Goal: Task Accomplishment & Management: Complete application form

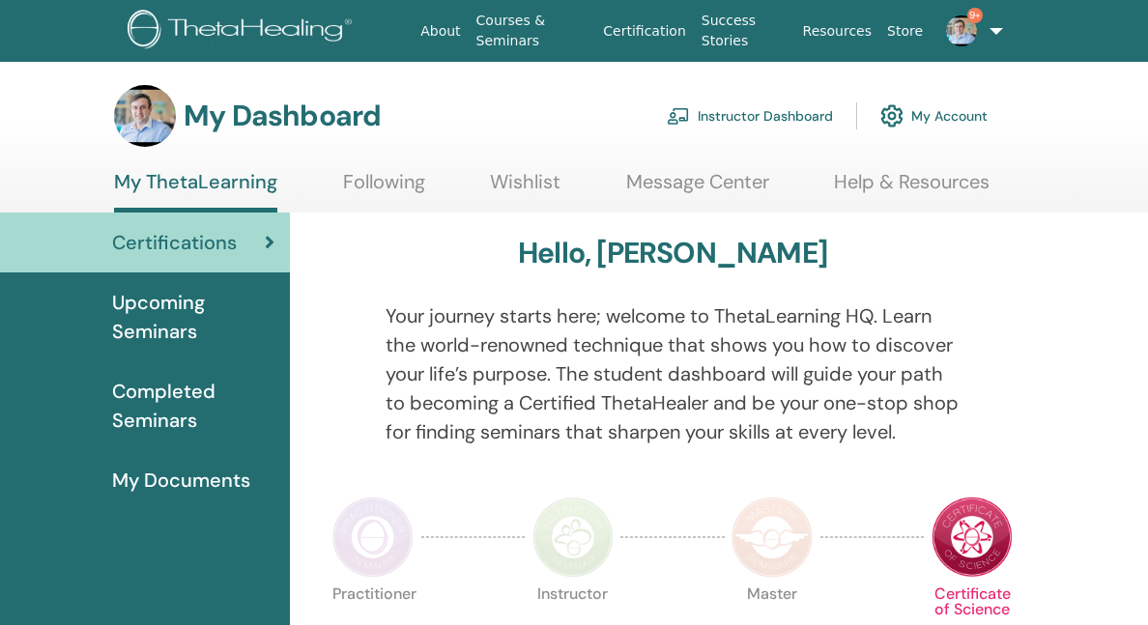
click at [240, 247] on div "Certifications" at bounding box center [144, 242] width 259 height 29
click at [993, 35] on link "9+" at bounding box center [964, 31] width 67 height 62
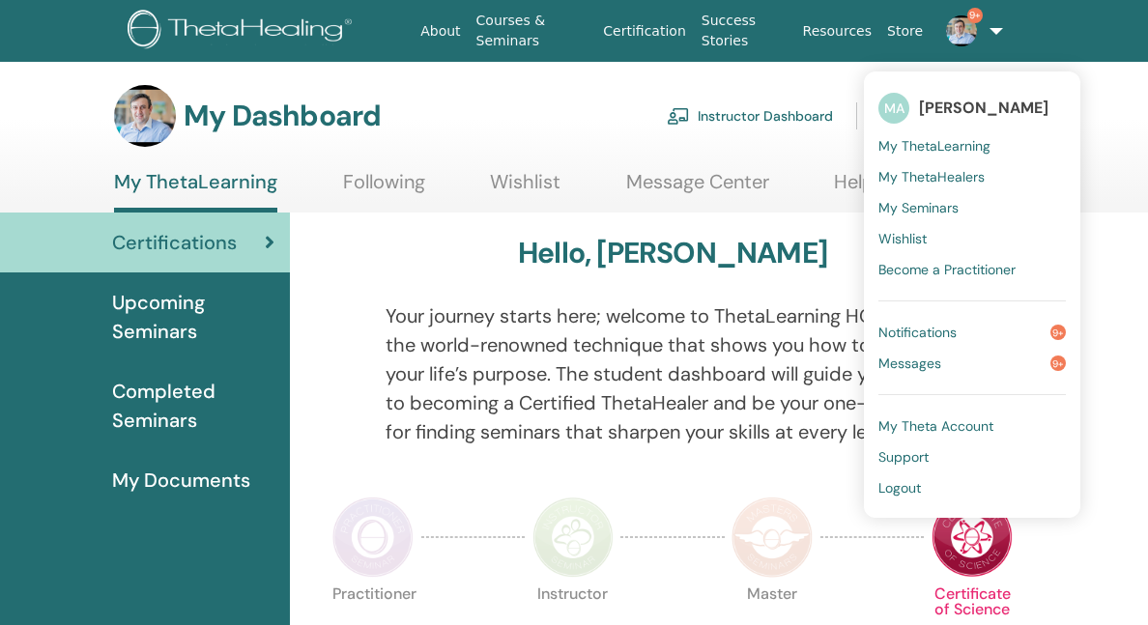
click at [904, 485] on span "Logout" at bounding box center [900, 487] width 43 height 17
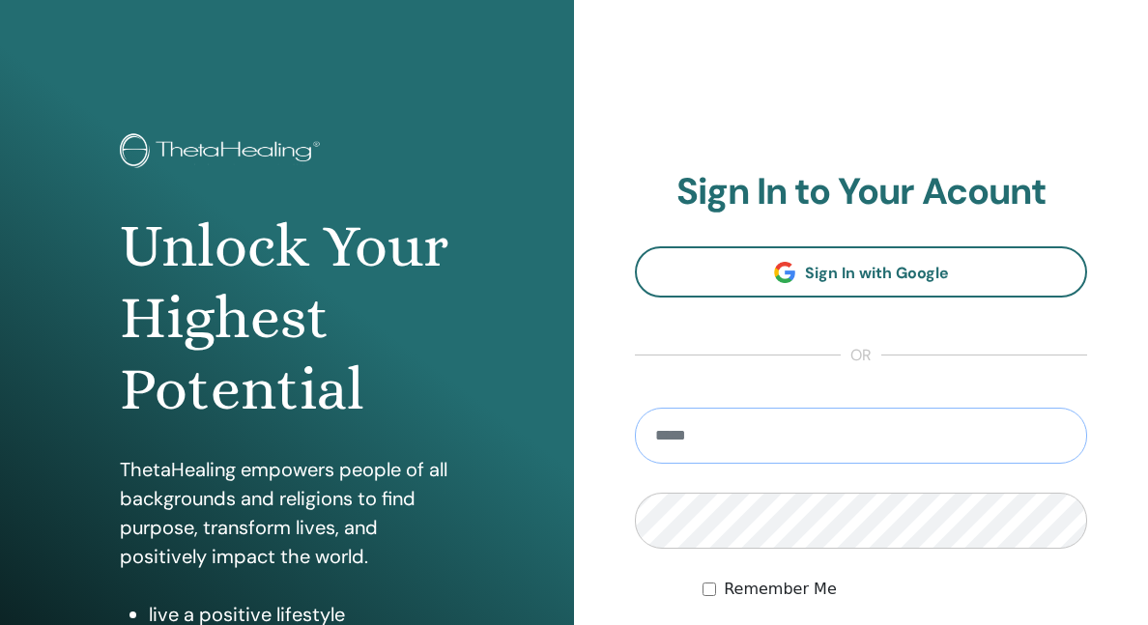
type input "**********"
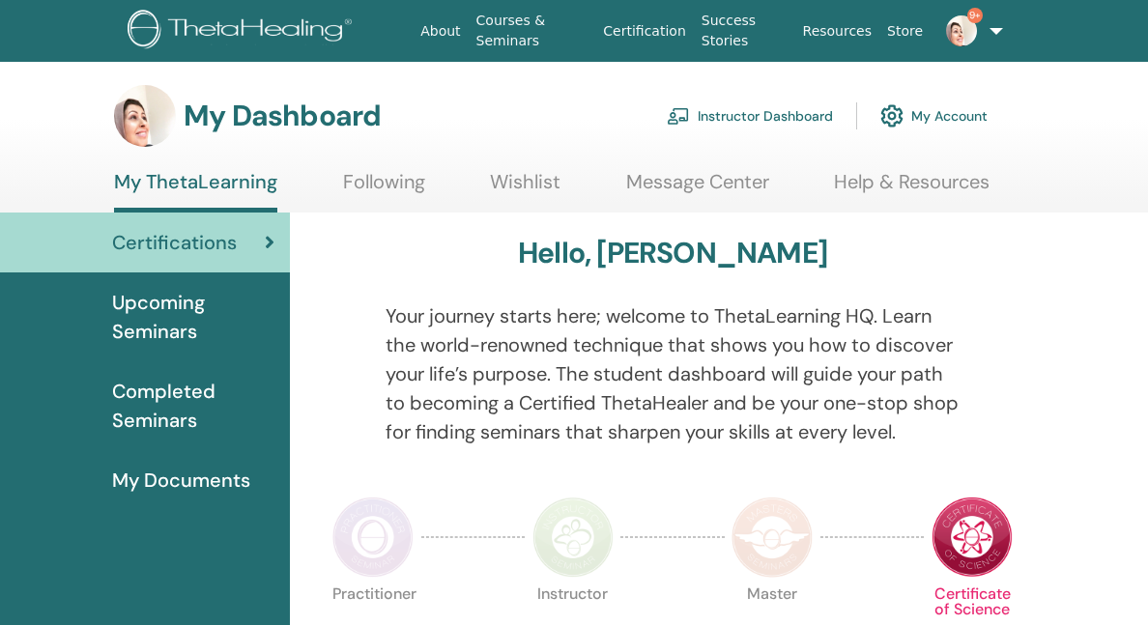
click at [758, 119] on link "Instructor Dashboard" at bounding box center [750, 116] width 166 height 43
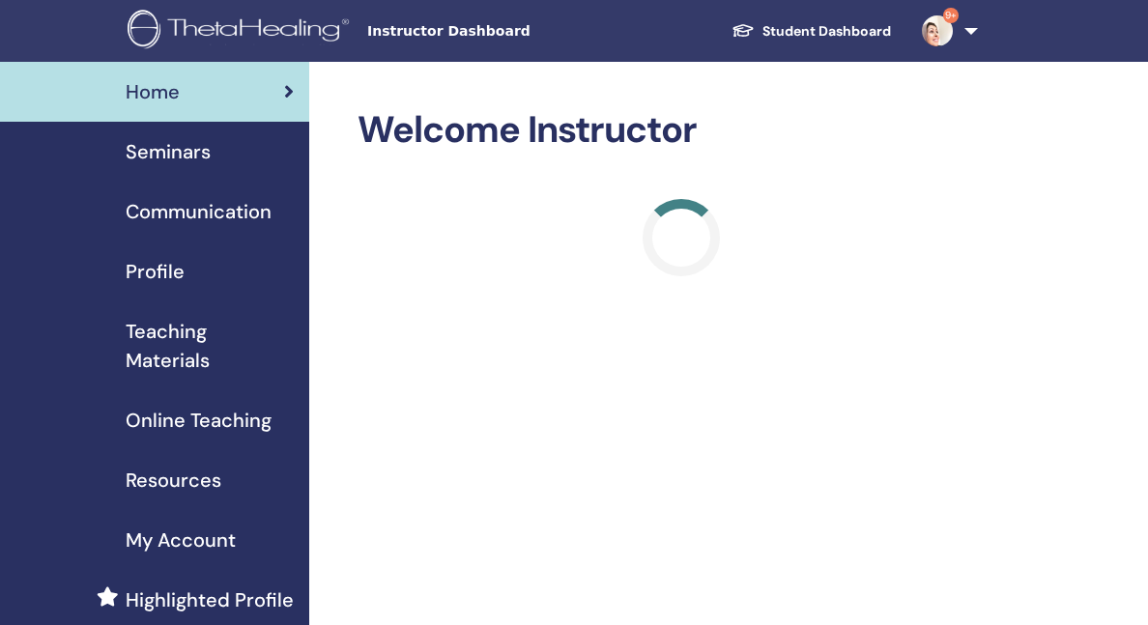
click at [209, 154] on span "Seminars" at bounding box center [168, 151] width 85 height 29
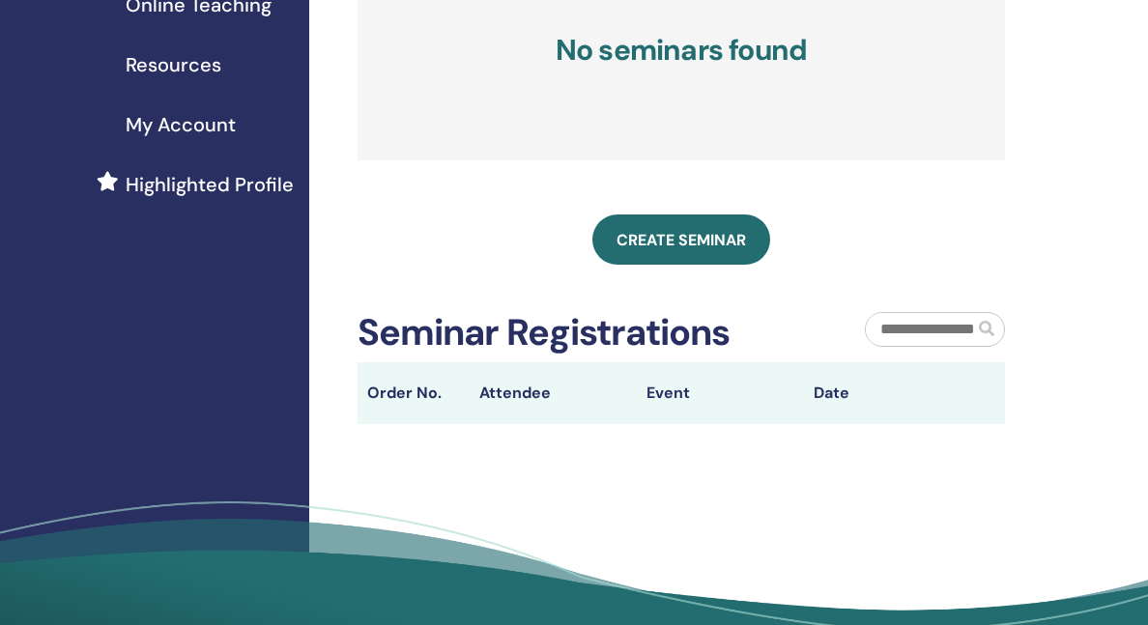
scroll to position [450, 0]
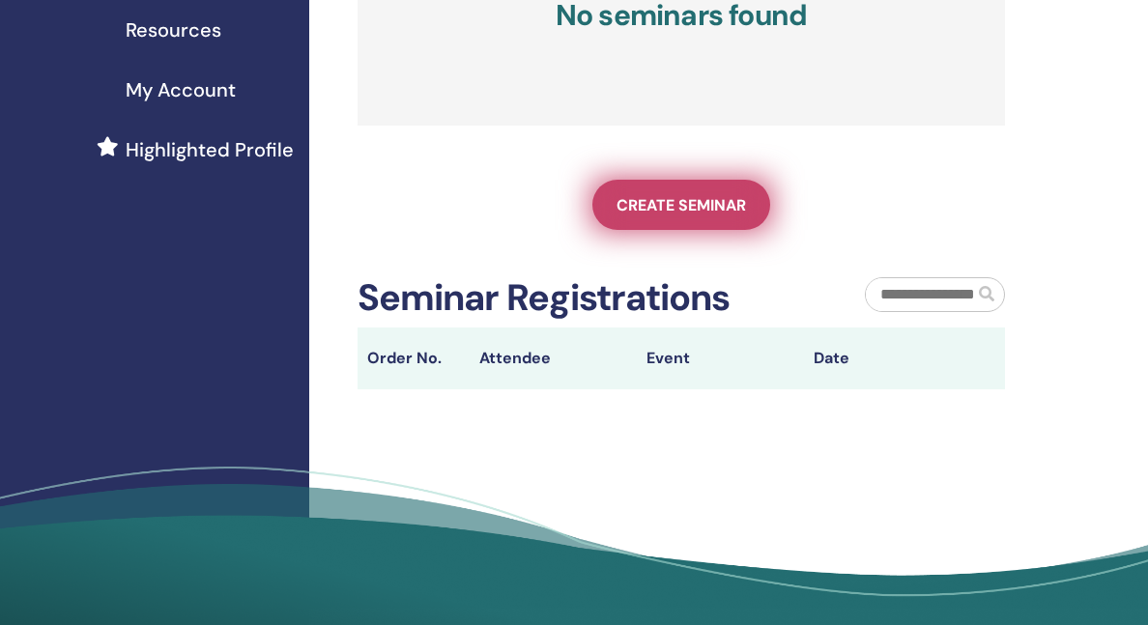
click at [707, 216] on span "Create seminar" at bounding box center [682, 205] width 130 height 20
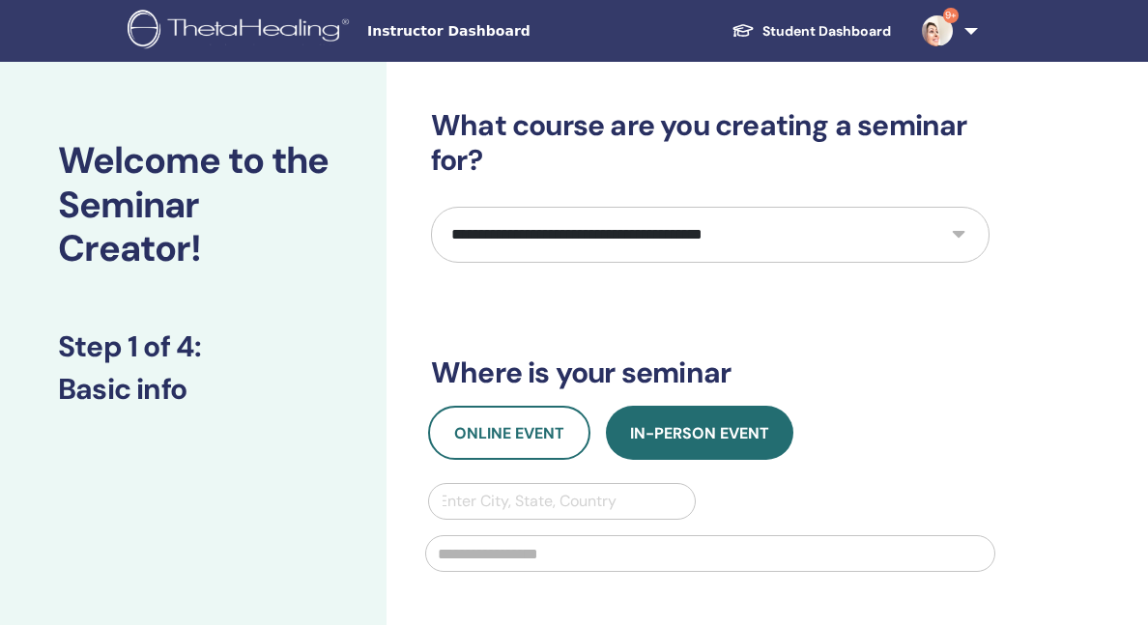
select select "*"
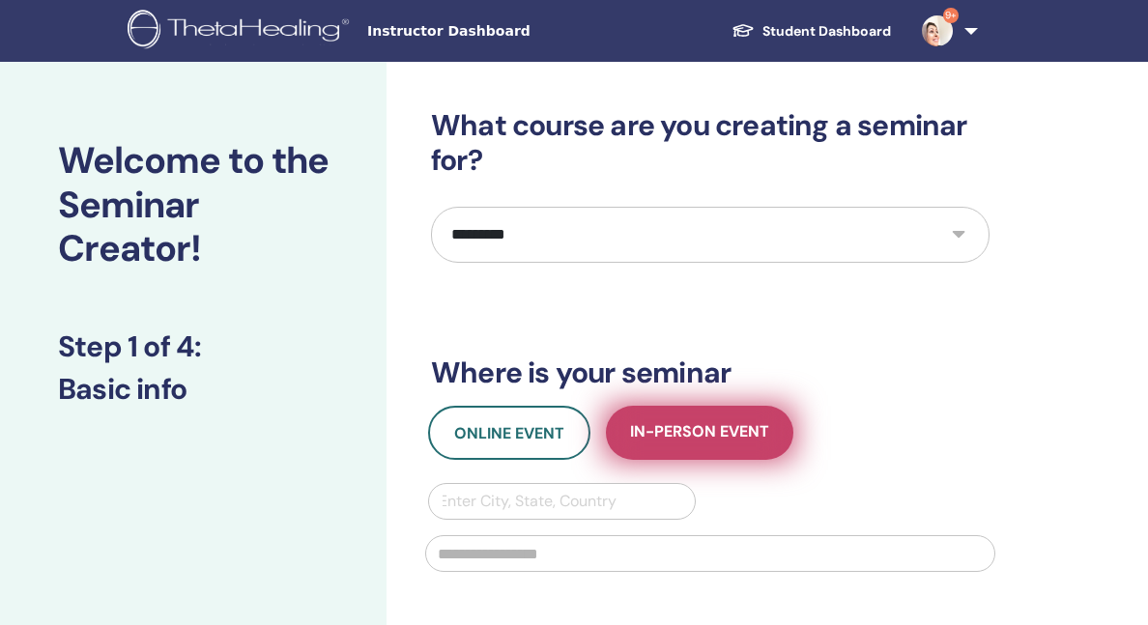
click at [681, 434] on span "In-Person Event" at bounding box center [699, 433] width 139 height 24
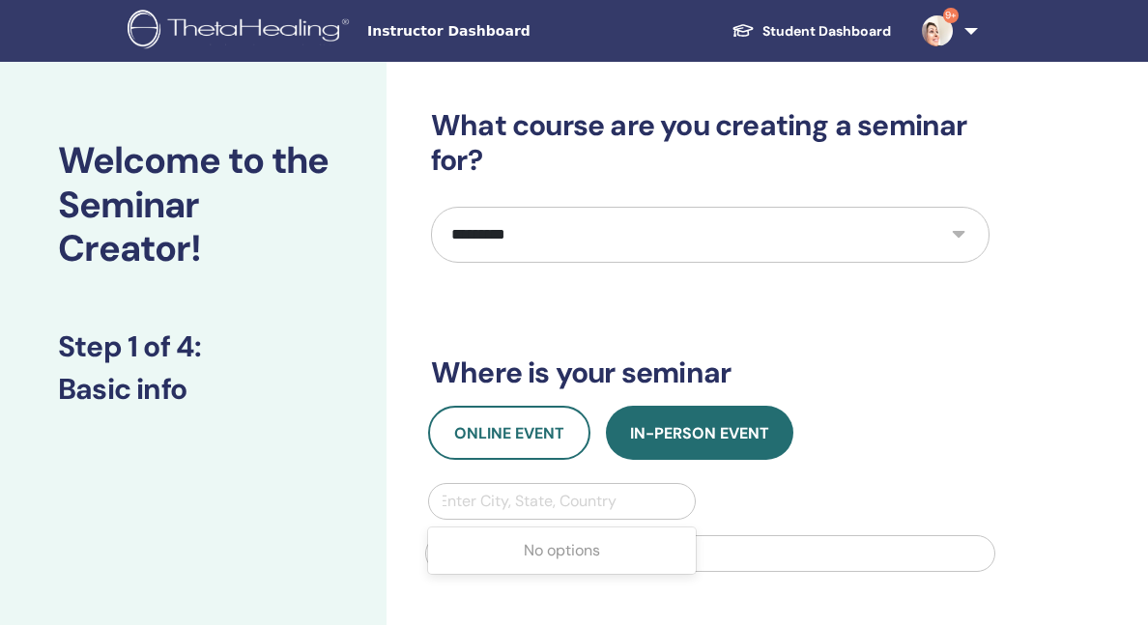
click at [552, 504] on div "Enter City, State, Country" at bounding box center [562, 501] width 246 height 23
type input "******"
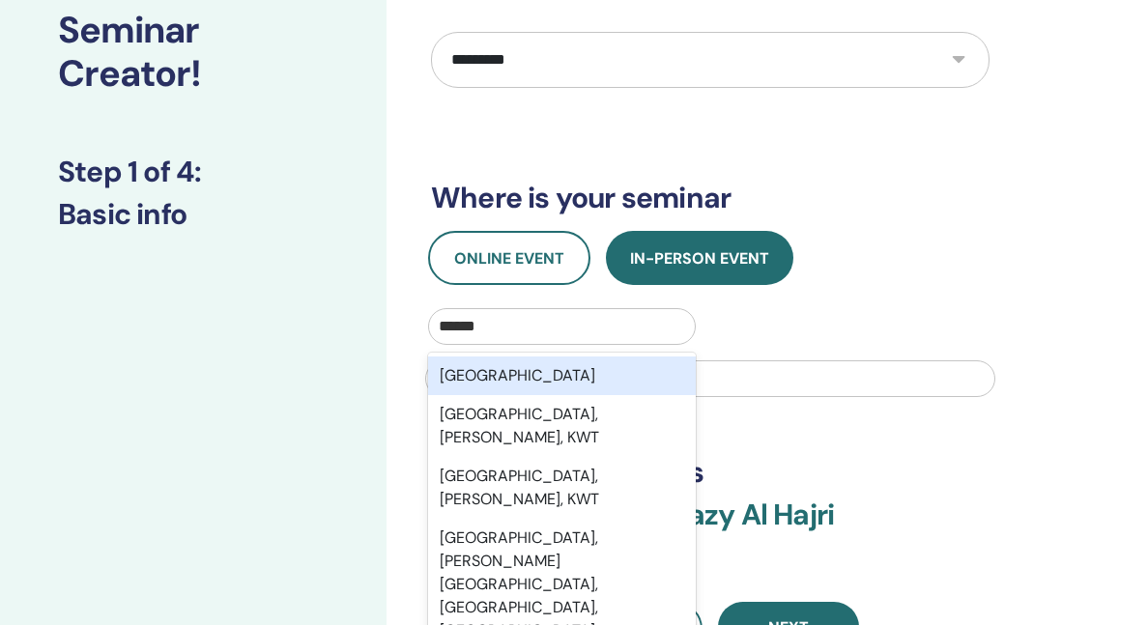
scroll to position [181, 0]
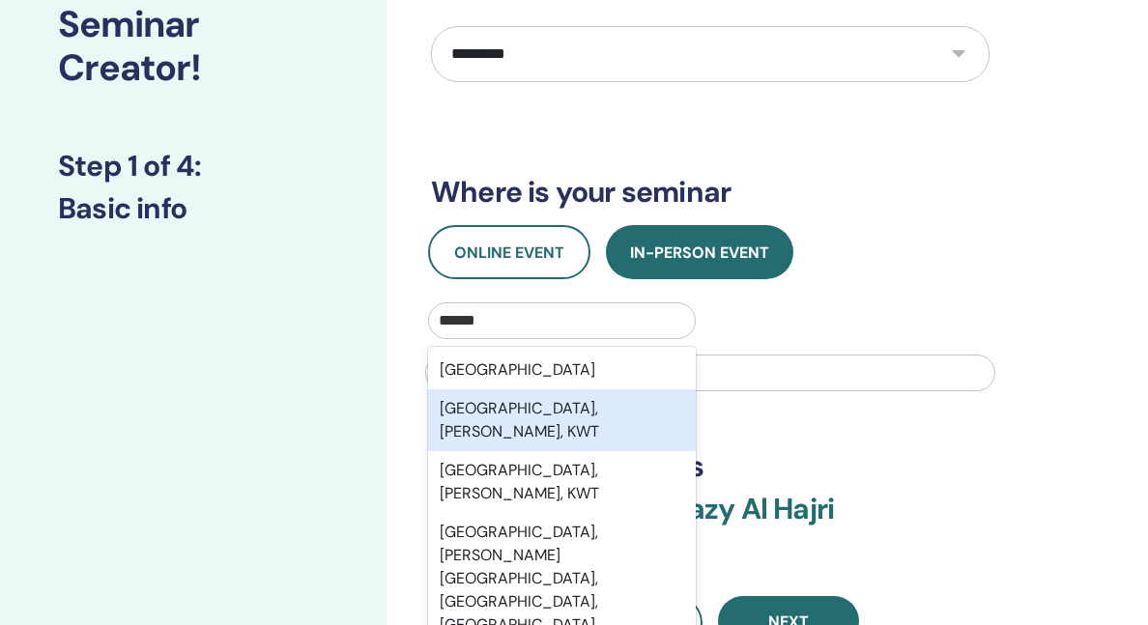
click at [590, 403] on div "[GEOGRAPHIC_DATA], [PERSON_NAME], KWT" at bounding box center [562, 421] width 268 height 62
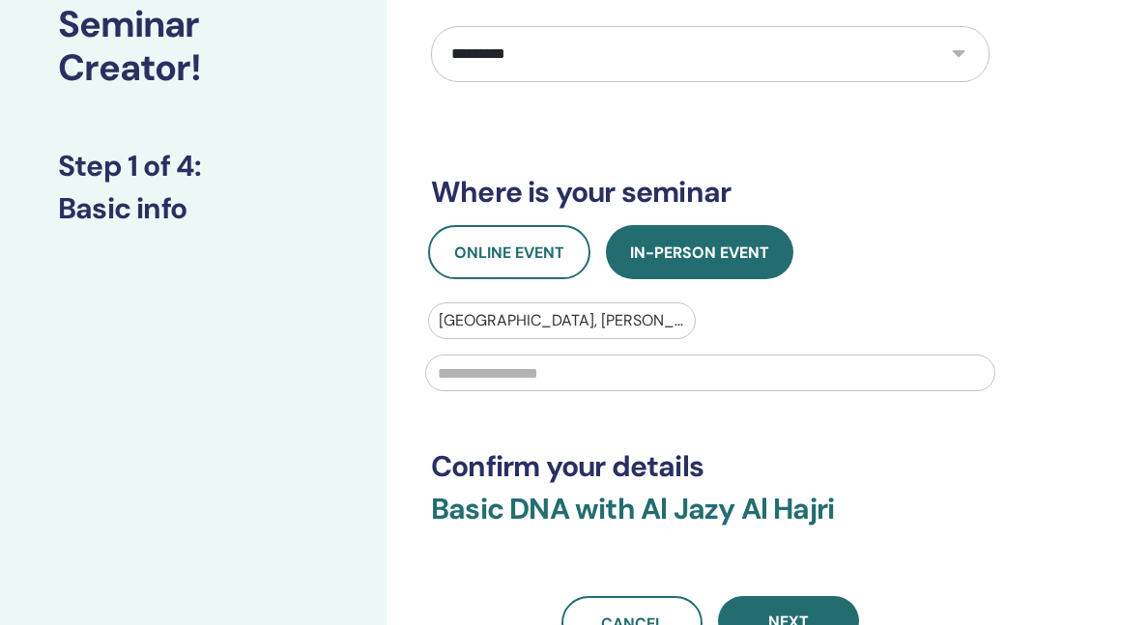
click at [590, 365] on input "text" at bounding box center [710, 373] width 570 height 37
click at [467, 375] on input "**********" at bounding box center [710, 373] width 570 height 37
click at [488, 375] on input "**********" at bounding box center [710, 373] width 570 height 37
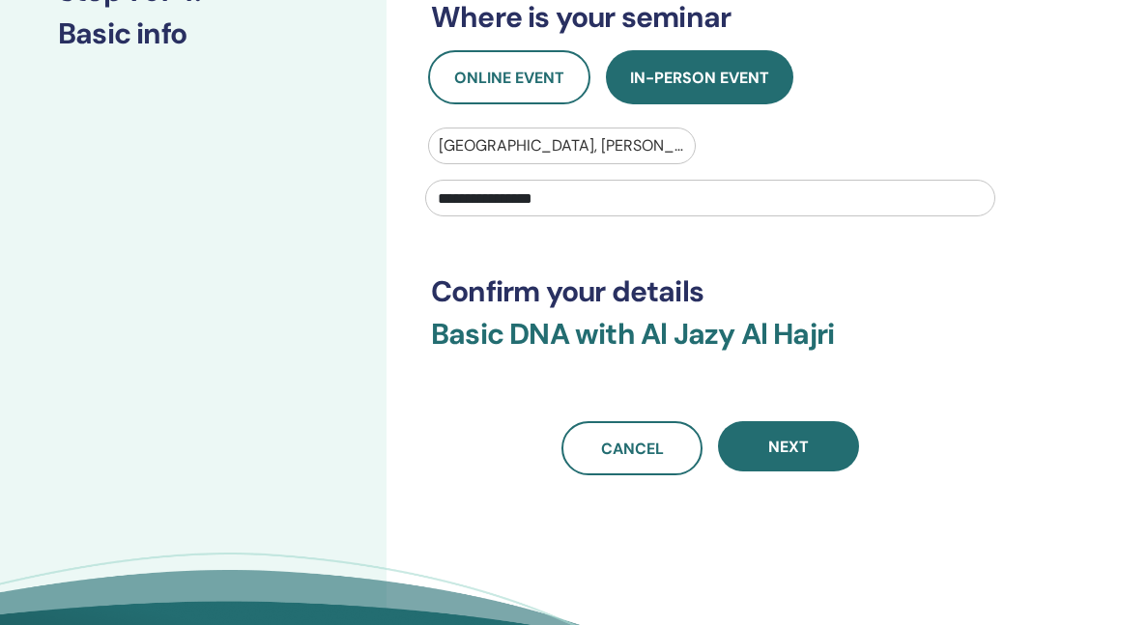
scroll to position [359, 0]
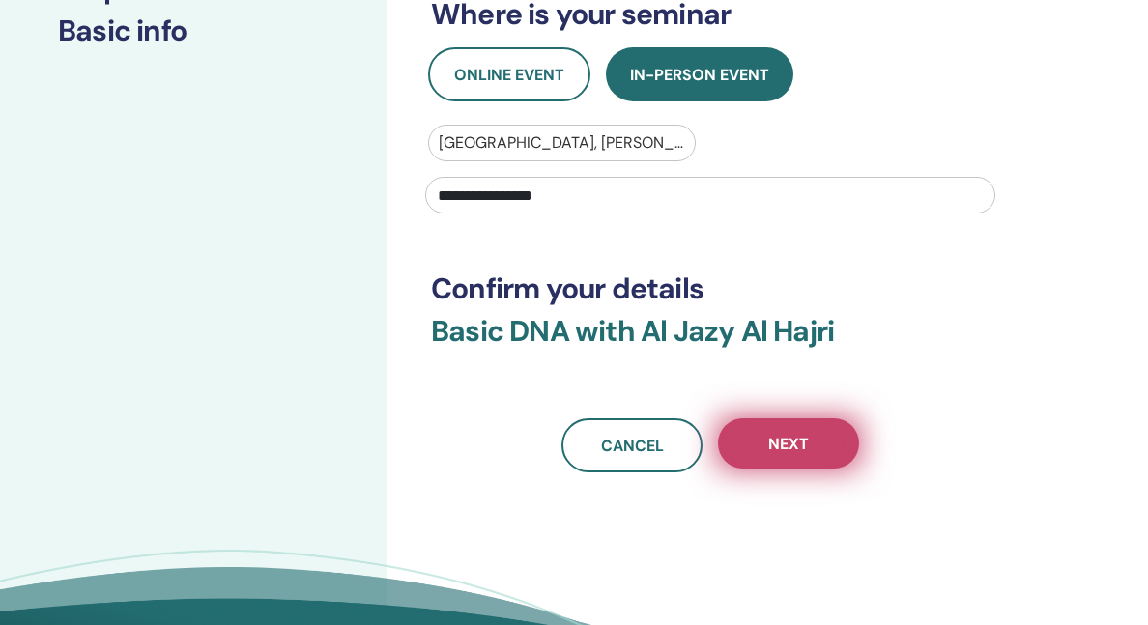
type input "**********"
click at [796, 443] on span "Next" at bounding box center [788, 444] width 41 height 20
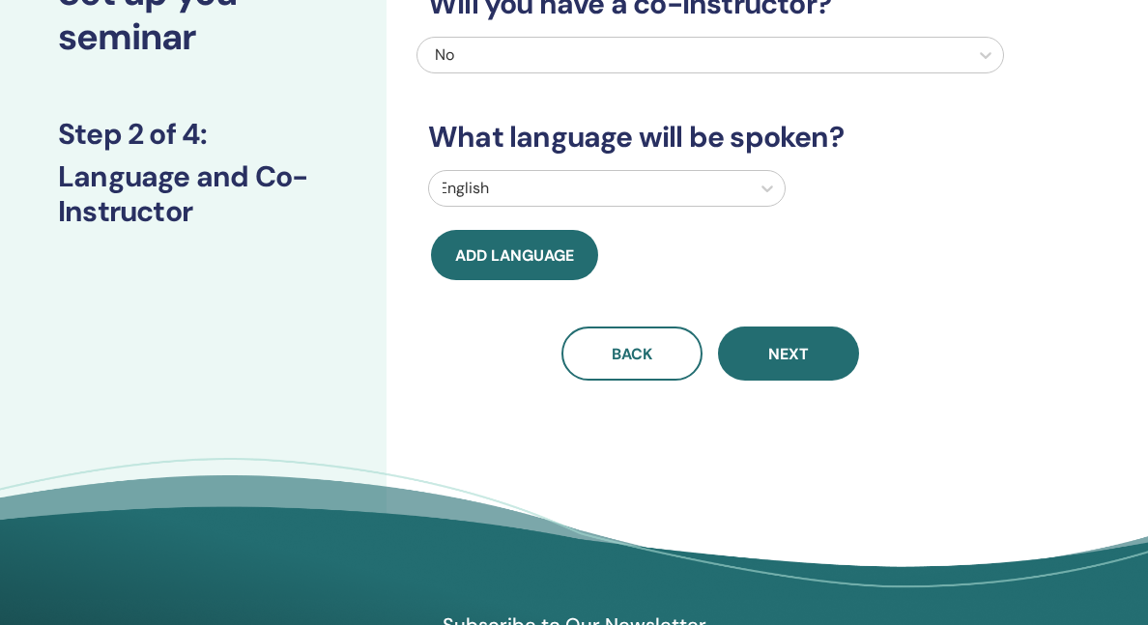
scroll to position [172, 0]
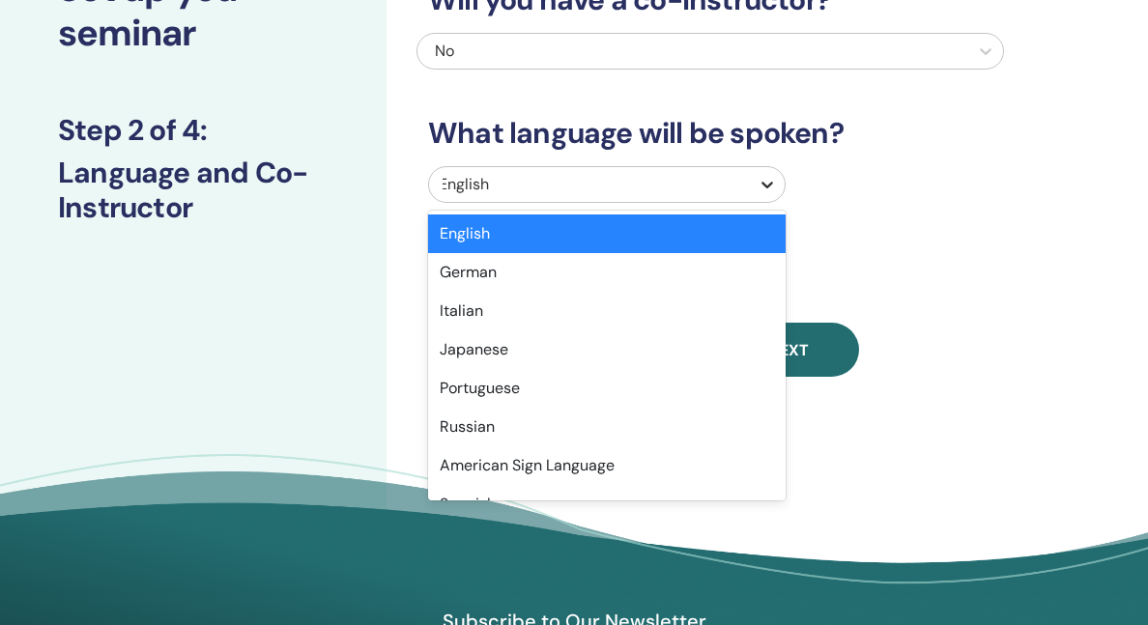
click at [766, 180] on icon at bounding box center [767, 184] width 19 height 19
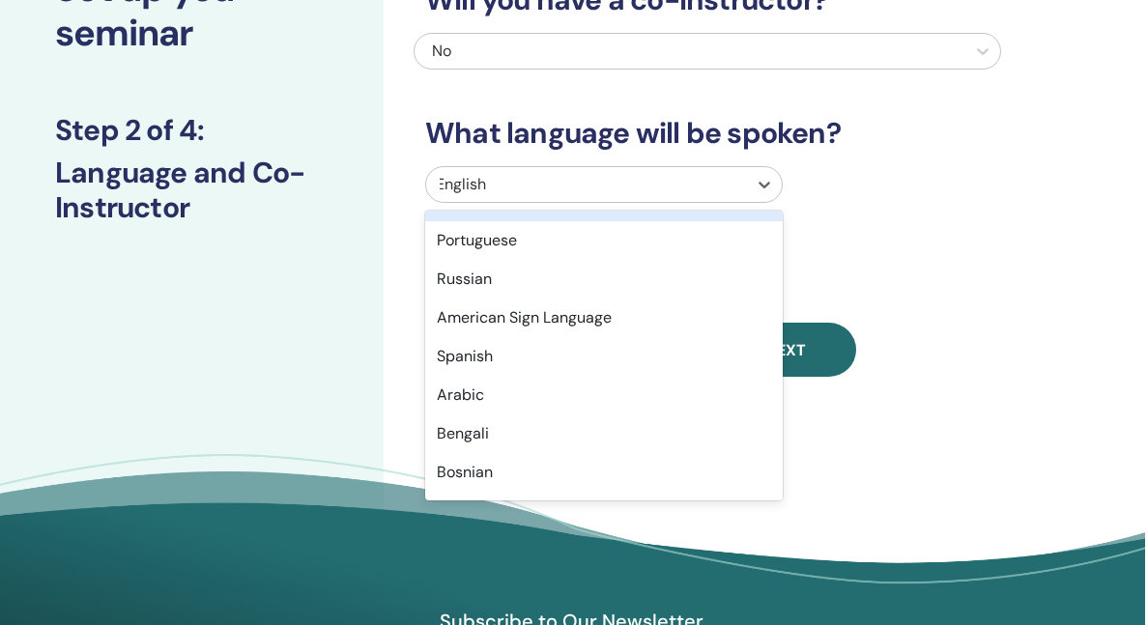
scroll to position [149, 0]
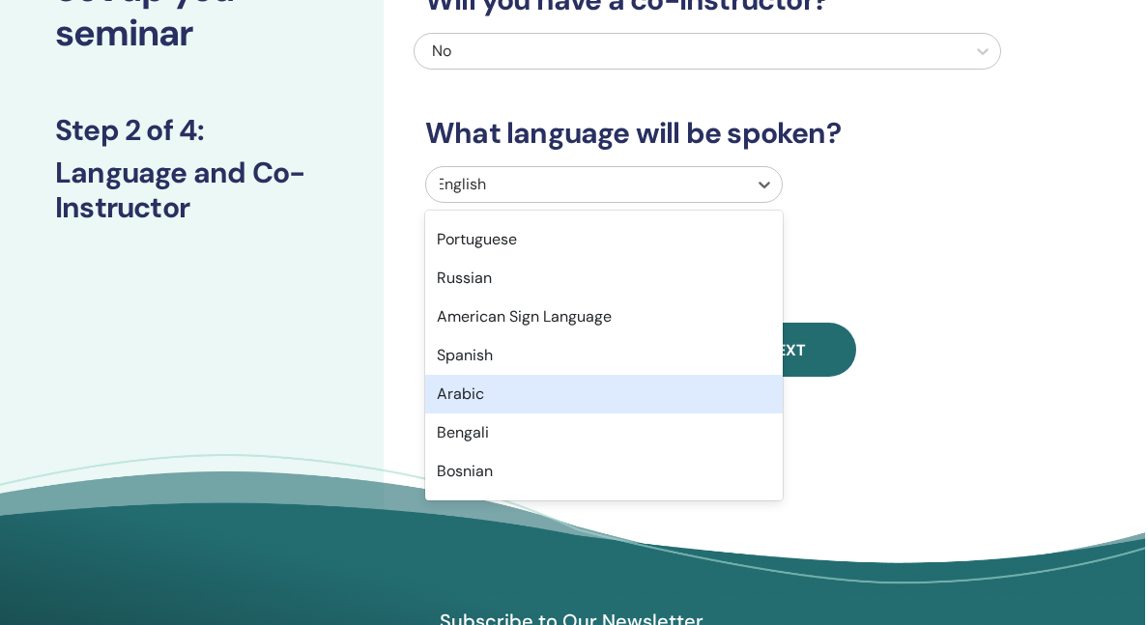
click at [551, 396] on div "Arabic" at bounding box center [604, 394] width 358 height 39
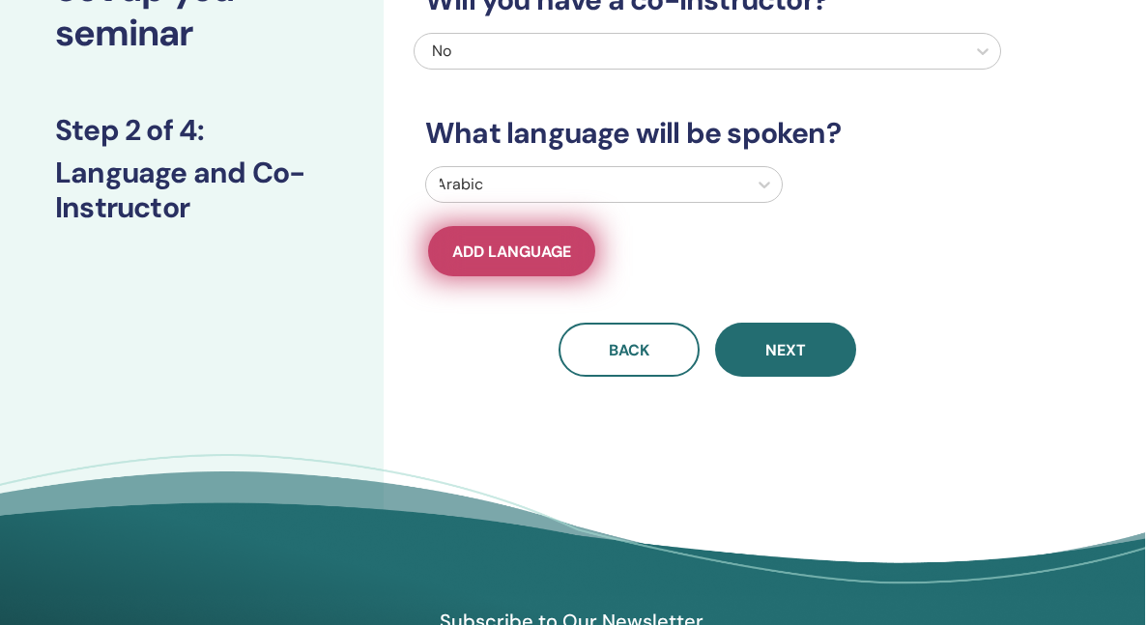
click at [507, 248] on span "Add language" at bounding box center [511, 252] width 119 height 20
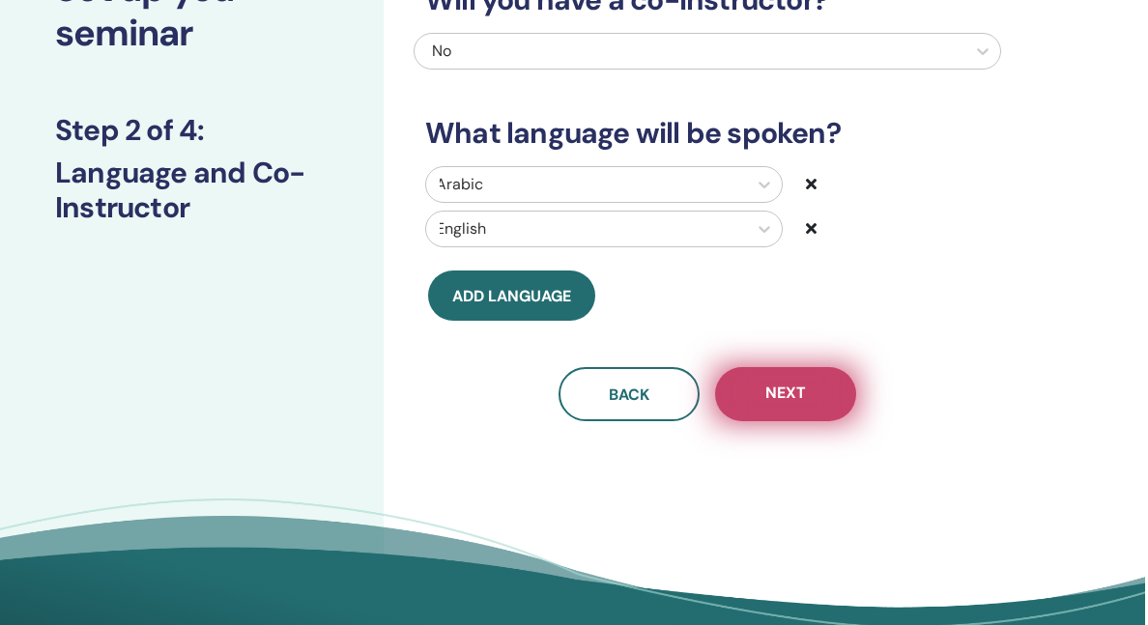
click at [798, 410] on button "Next" at bounding box center [785, 394] width 141 height 54
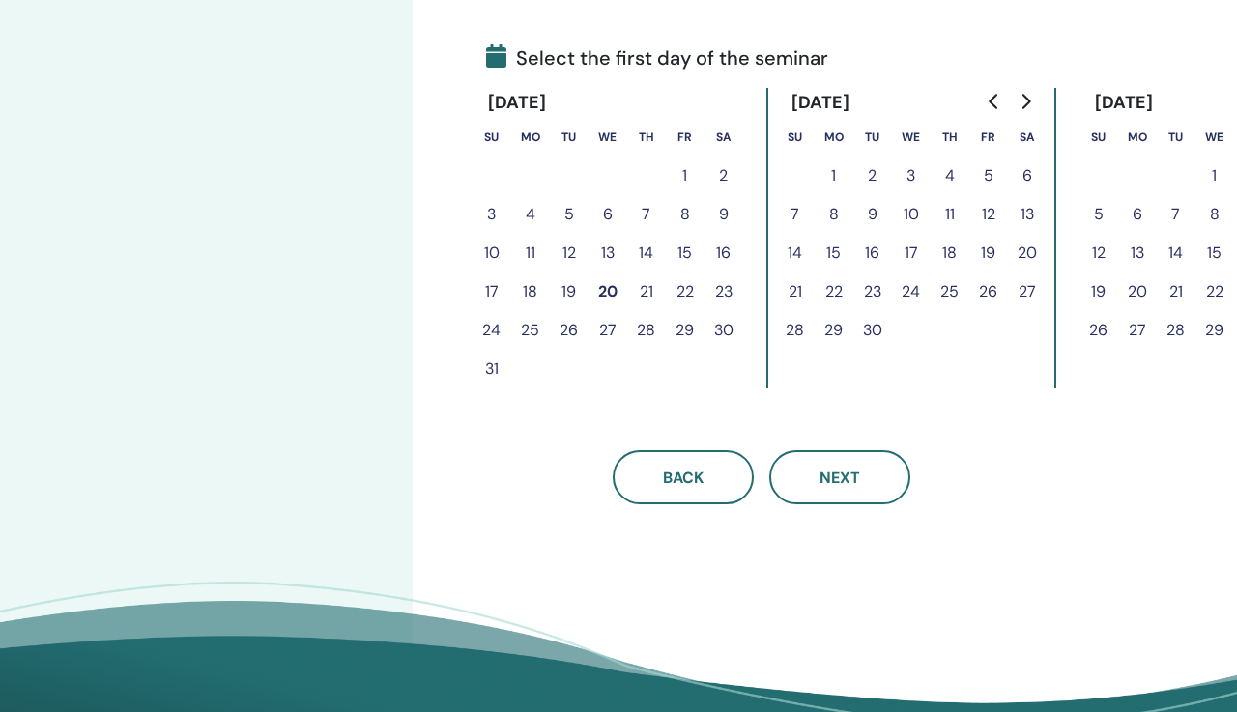
scroll to position [439, 0]
click at [496, 324] on button "24" at bounding box center [492, 329] width 39 height 39
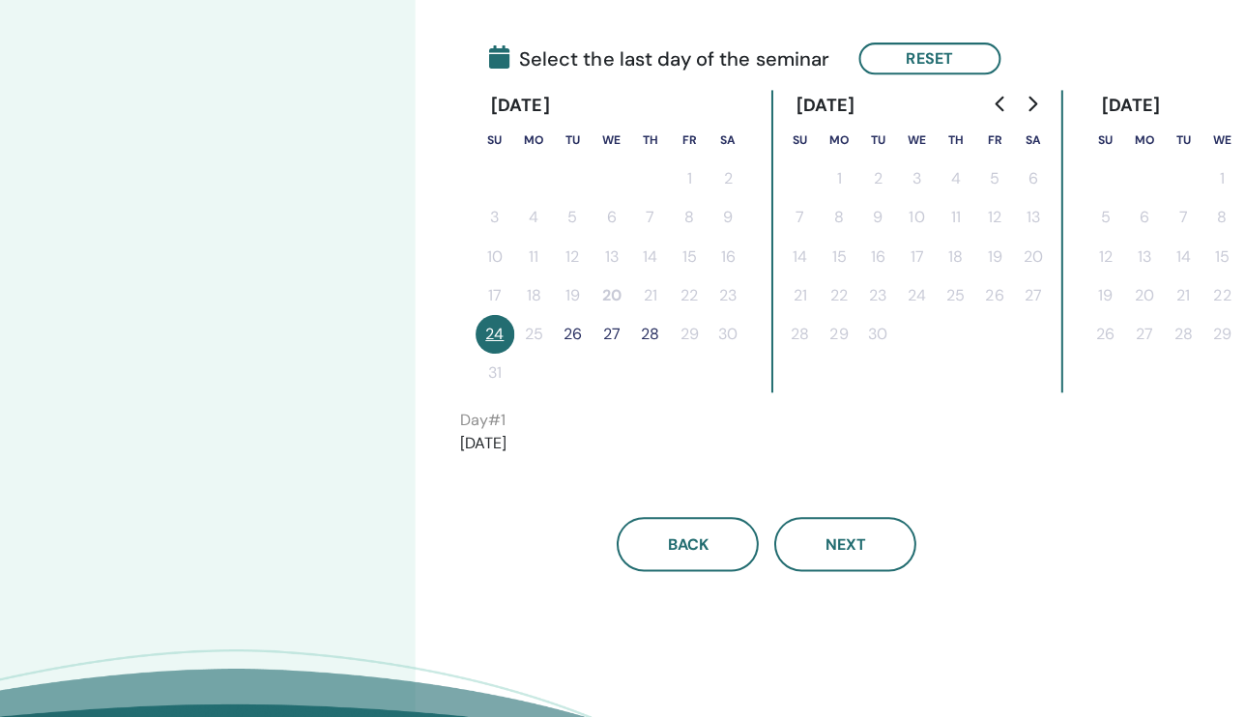
scroll to position [438, 0]
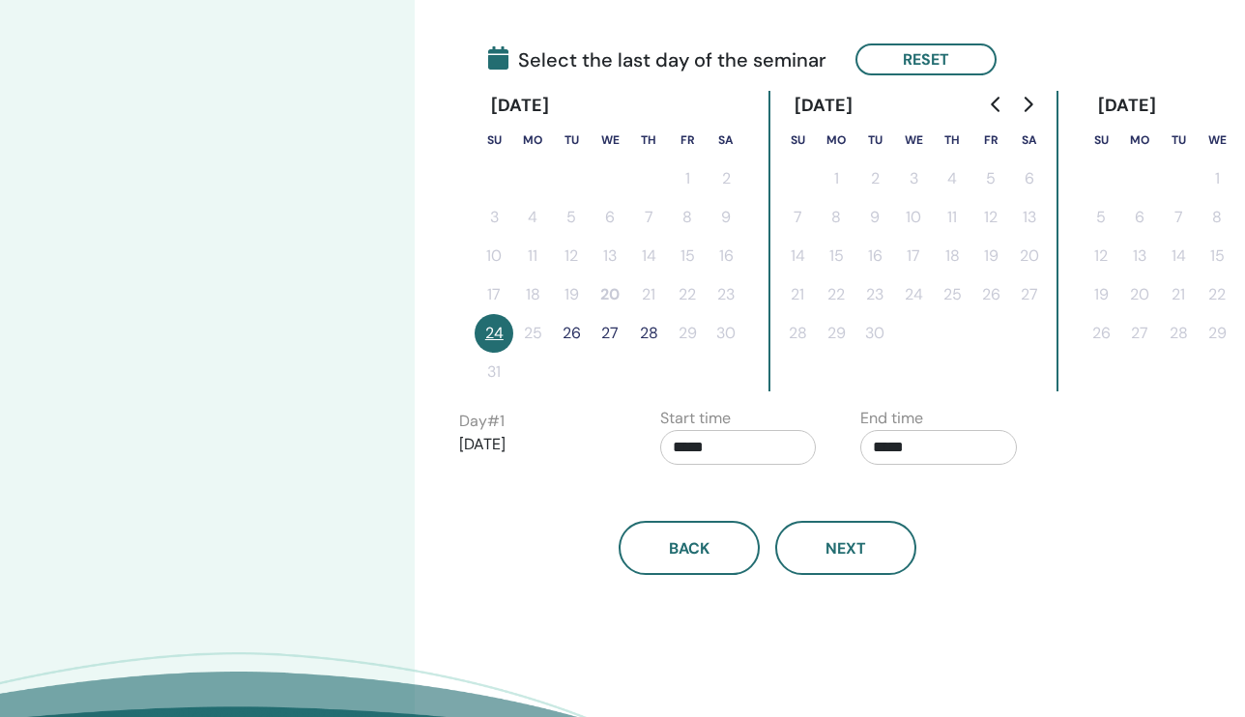
click at [560, 87] on div "Time Zone Time Zone (GMT-8) [GEOGRAPHIC_DATA]/[US_STATE] Seminar Date and Time …" at bounding box center [767, 122] width 616 height 905
click at [559, 106] on div "[DATE]" at bounding box center [520, 106] width 90 height 30
click at [855, 60] on button "Reset" at bounding box center [925, 59] width 141 height 32
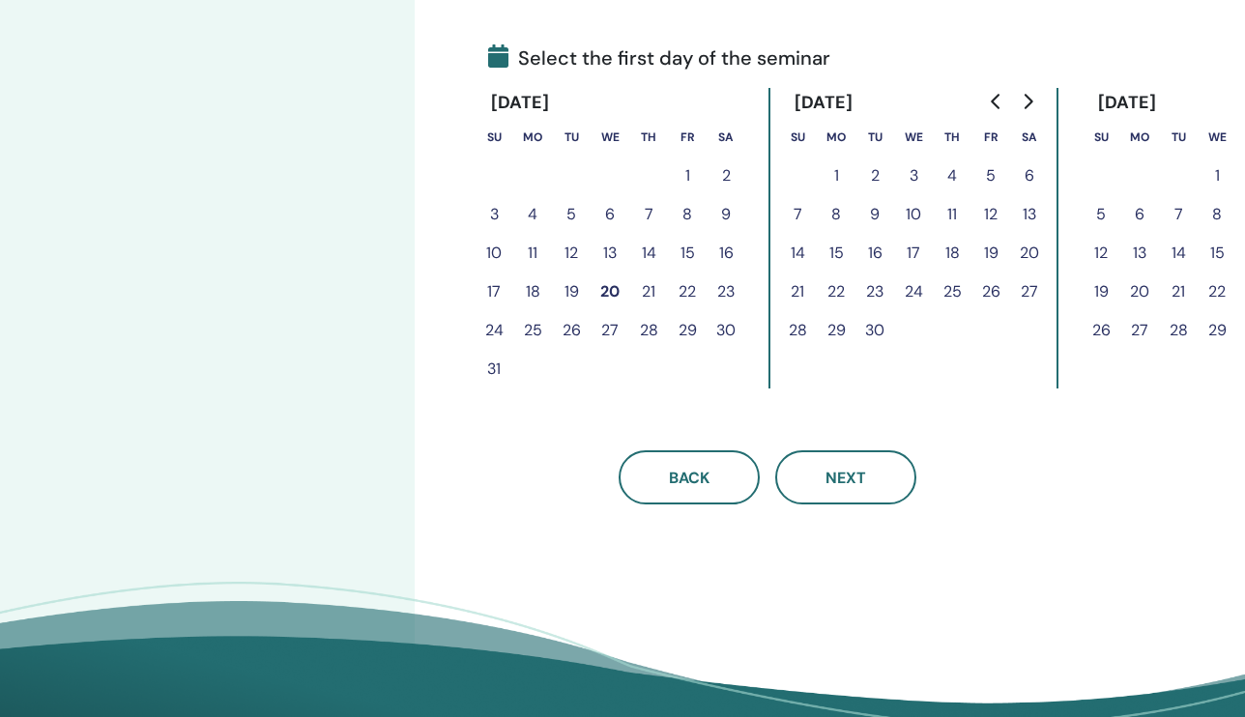
click at [817, 288] on button "22" at bounding box center [836, 292] width 39 height 39
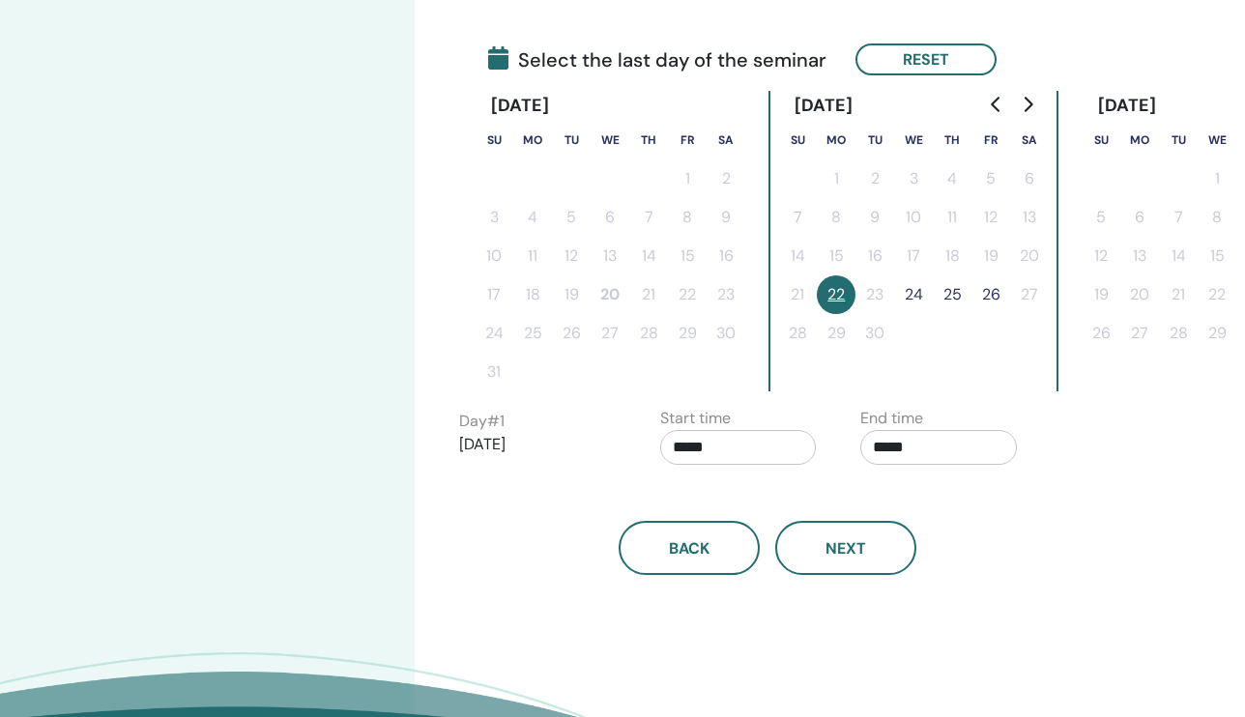
click at [817, 292] on button "22" at bounding box center [836, 294] width 39 height 39
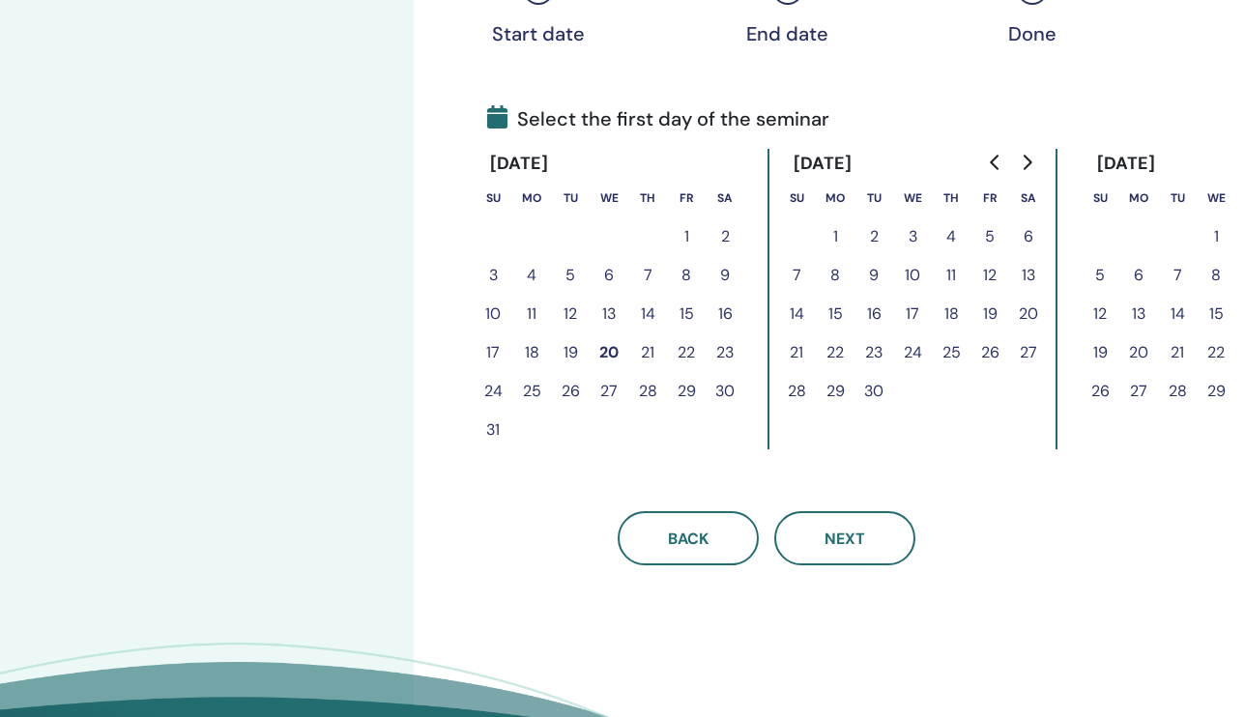
scroll to position [463, 0]
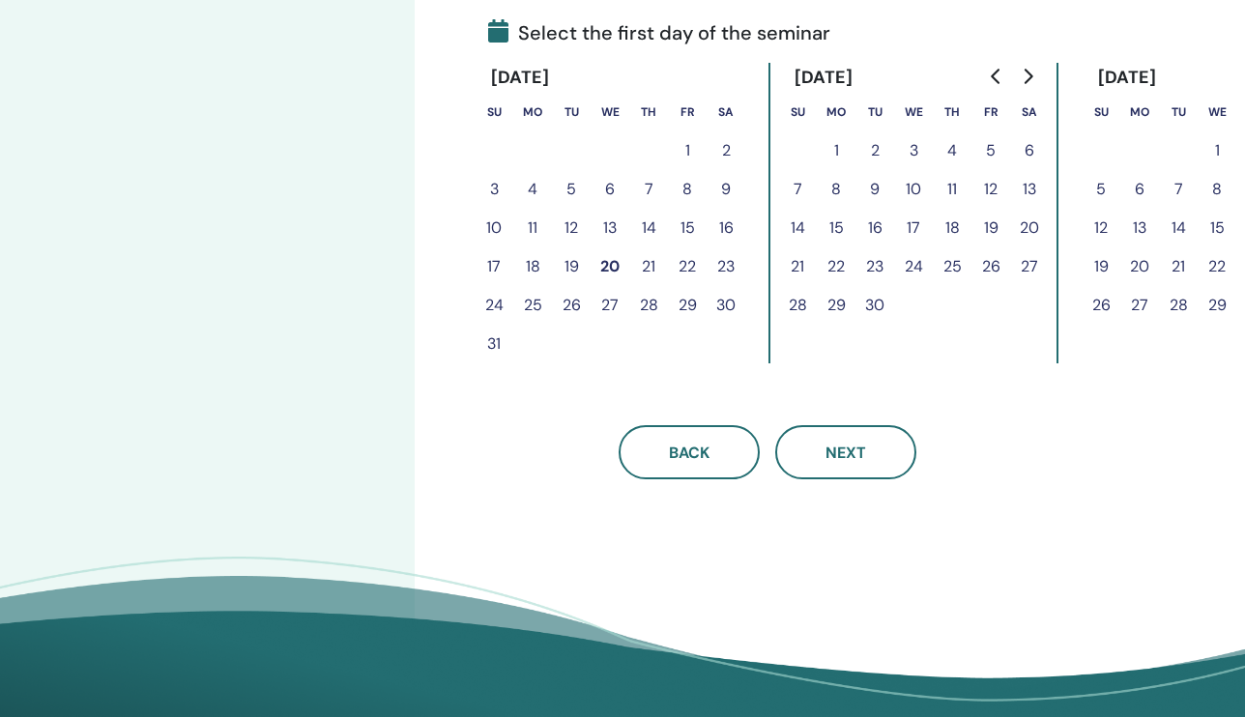
click at [778, 268] on button "21" at bounding box center [797, 266] width 39 height 39
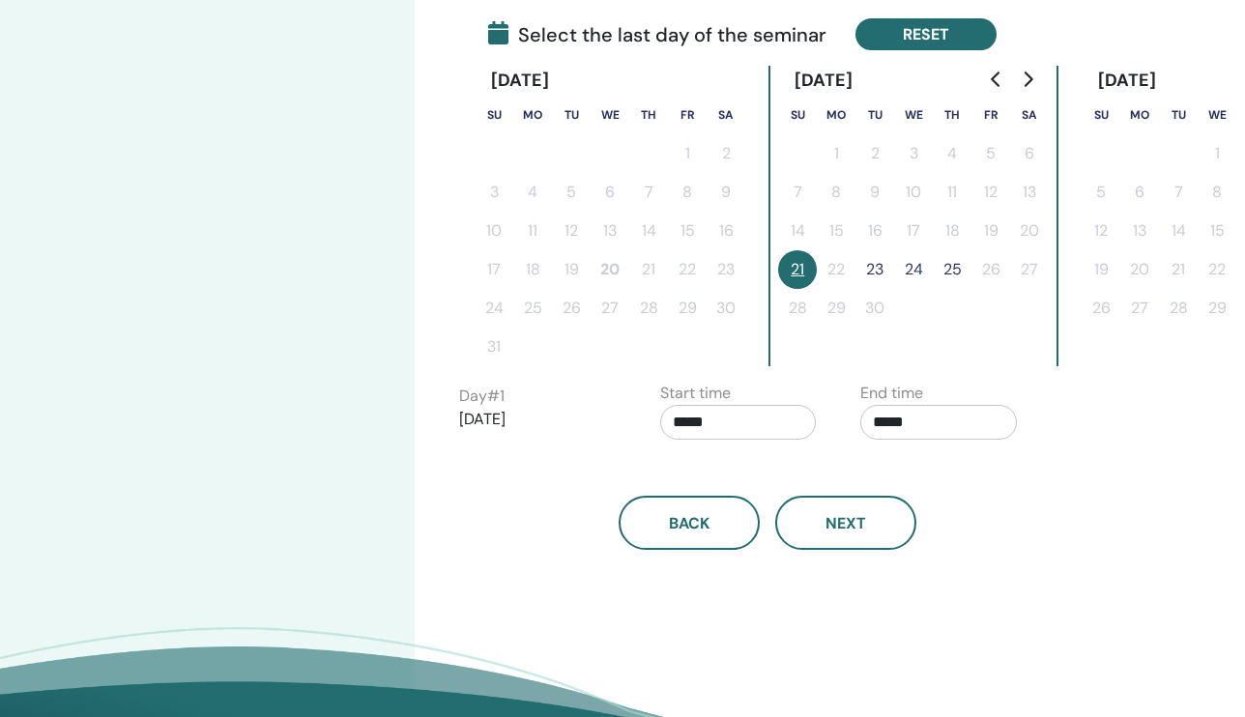
click at [881, 34] on button "Reset" at bounding box center [925, 34] width 141 height 32
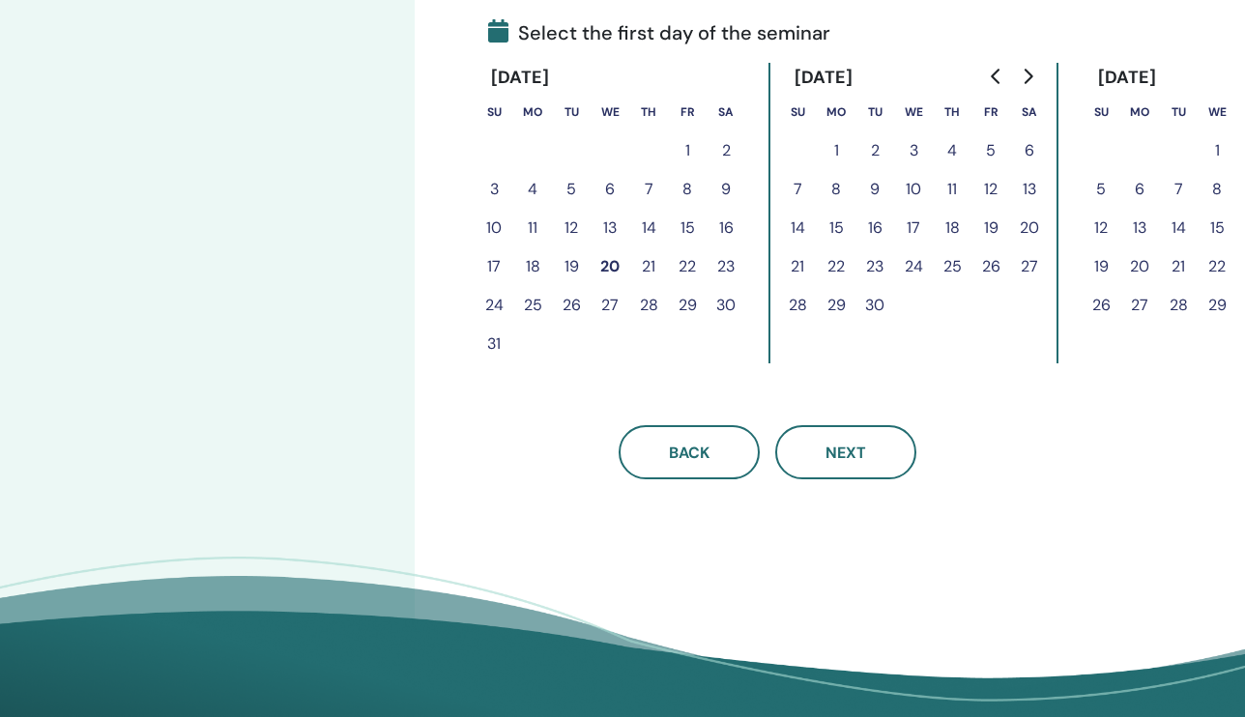
click at [994, 76] on icon "Go to previous month" at bounding box center [995, 76] width 9 height 15
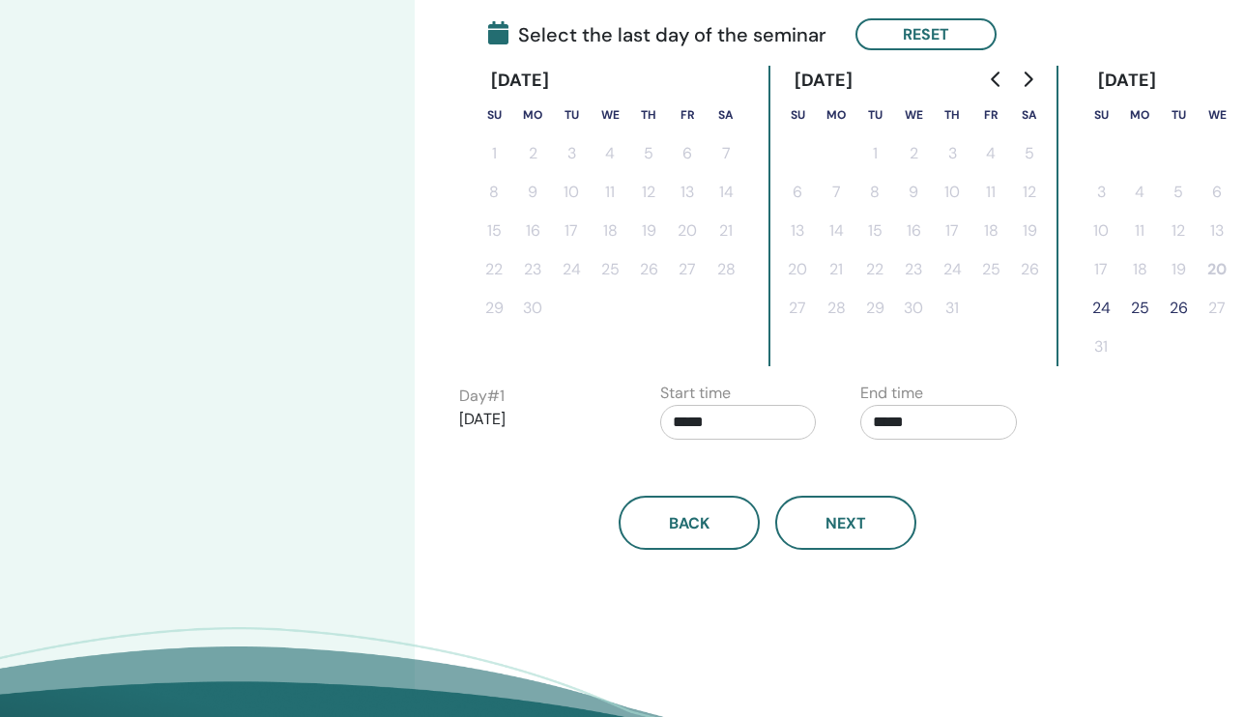
click at [1082, 303] on button "24" at bounding box center [1101, 308] width 39 height 39
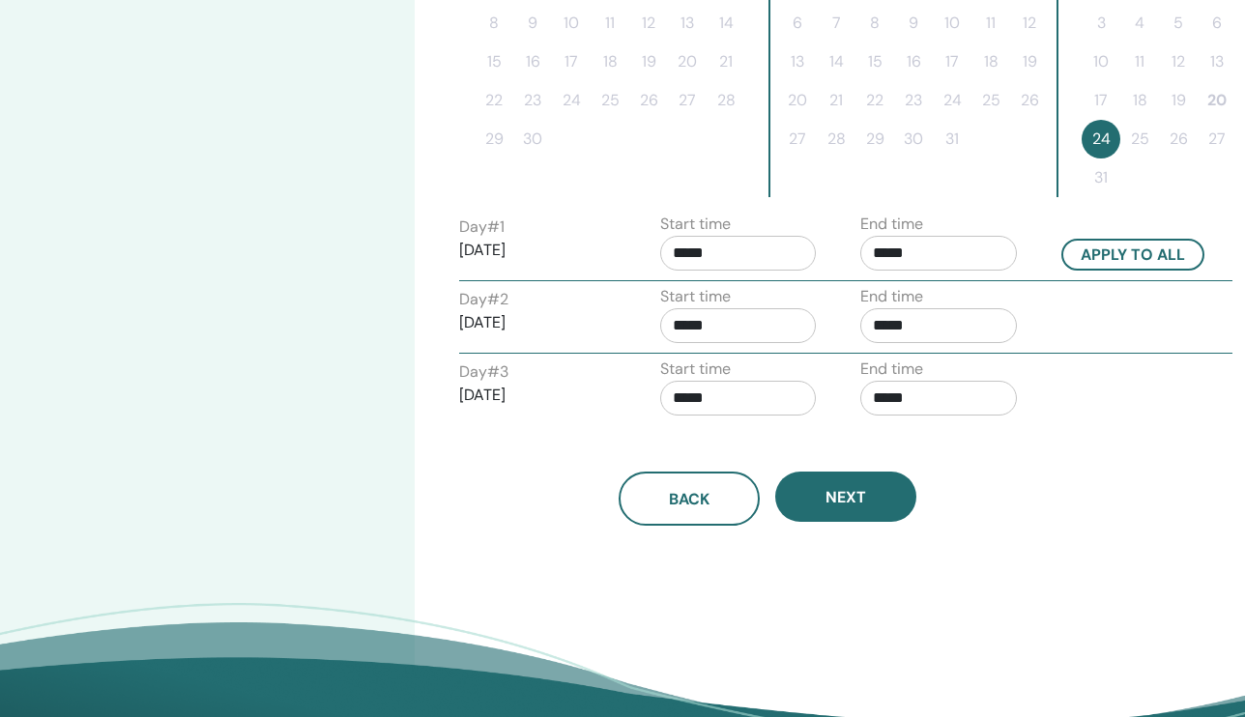
scroll to position [635, 0]
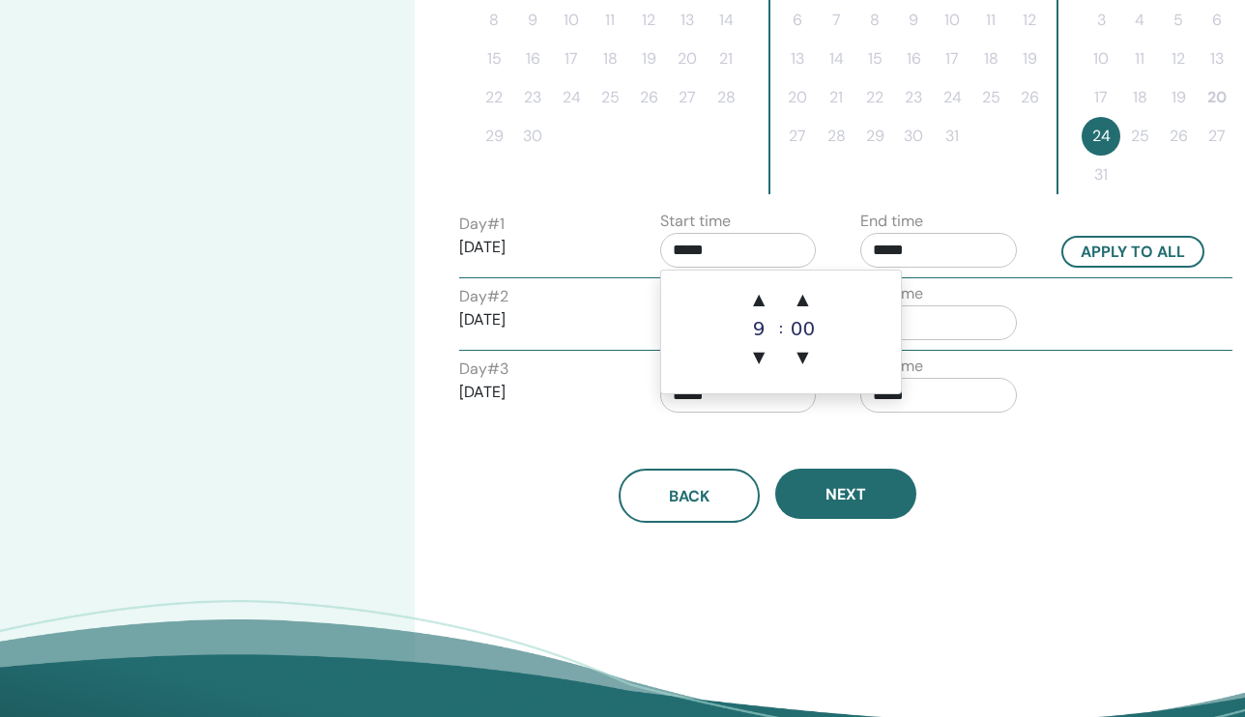
click at [733, 248] on input "*****" at bounding box center [738, 250] width 157 height 35
click at [759, 296] on span "▲" at bounding box center [758, 299] width 39 height 39
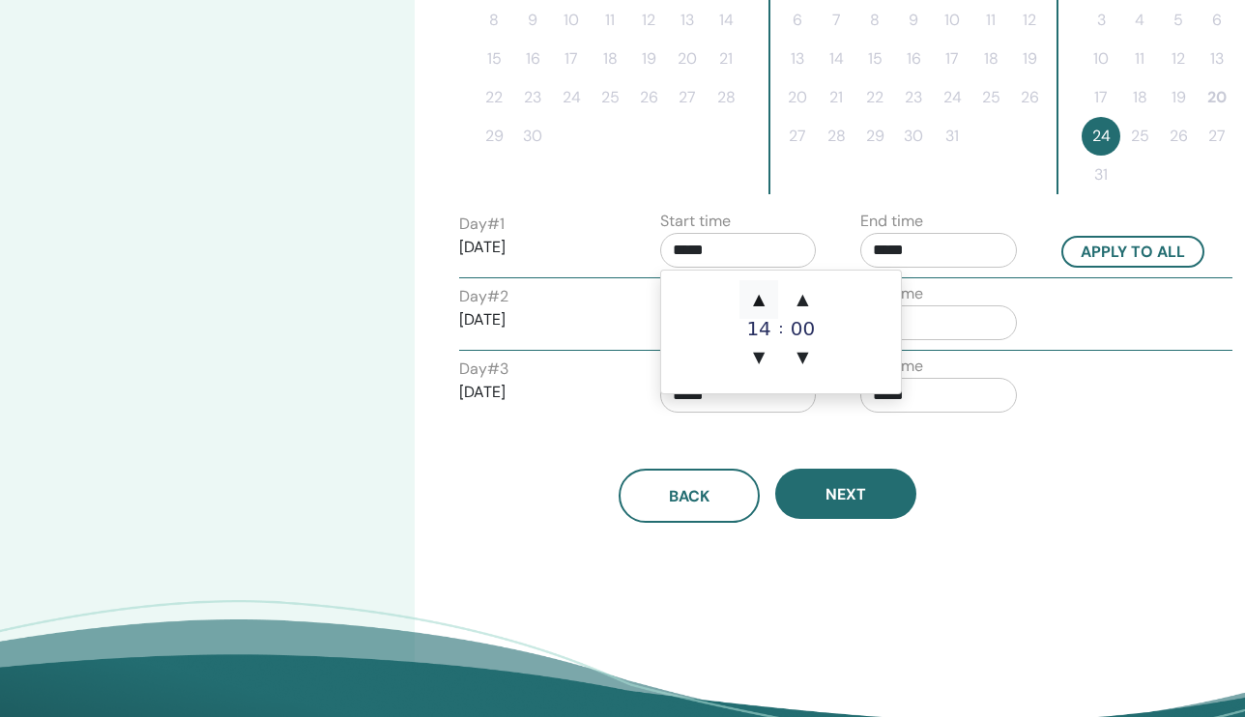
click at [759, 296] on span "▲" at bounding box center [758, 299] width 39 height 39
type input "*****"
click at [759, 296] on span "▲" at bounding box center [758, 299] width 39 height 39
click at [954, 244] on input "*****" at bounding box center [938, 250] width 157 height 35
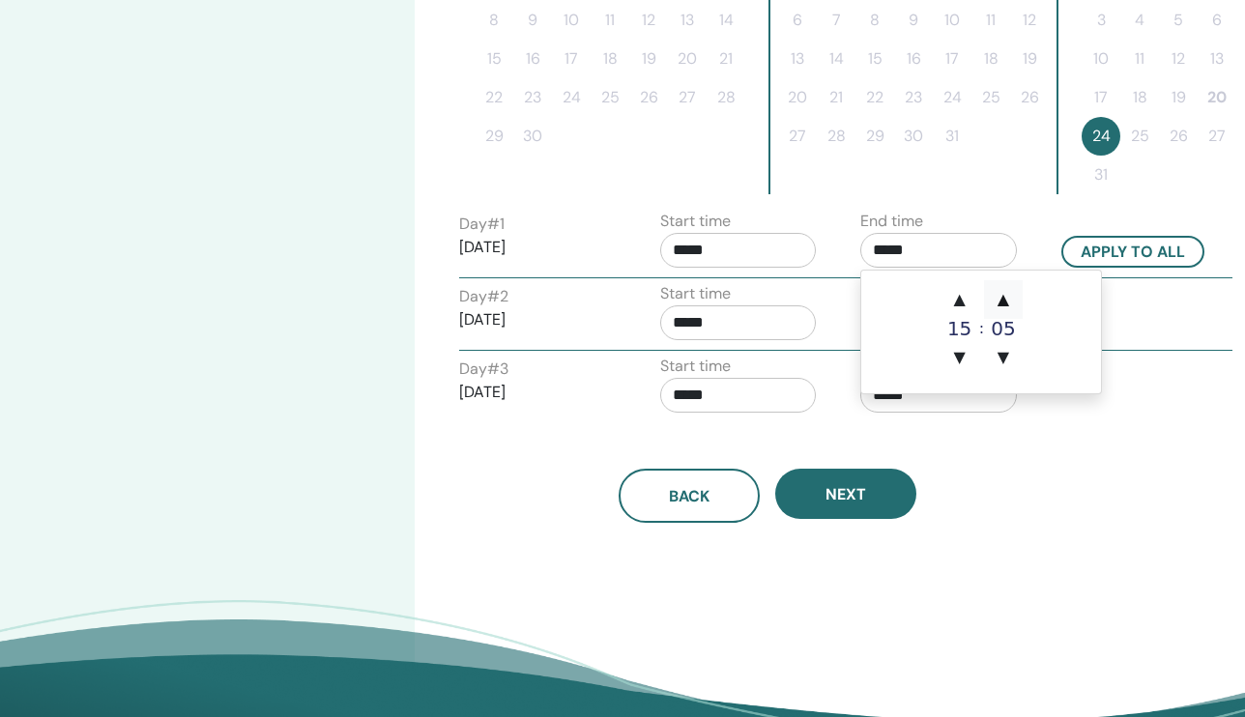
click at [1004, 298] on span "▲" at bounding box center [1003, 299] width 39 height 39
click at [958, 296] on span "▲" at bounding box center [959, 299] width 39 height 39
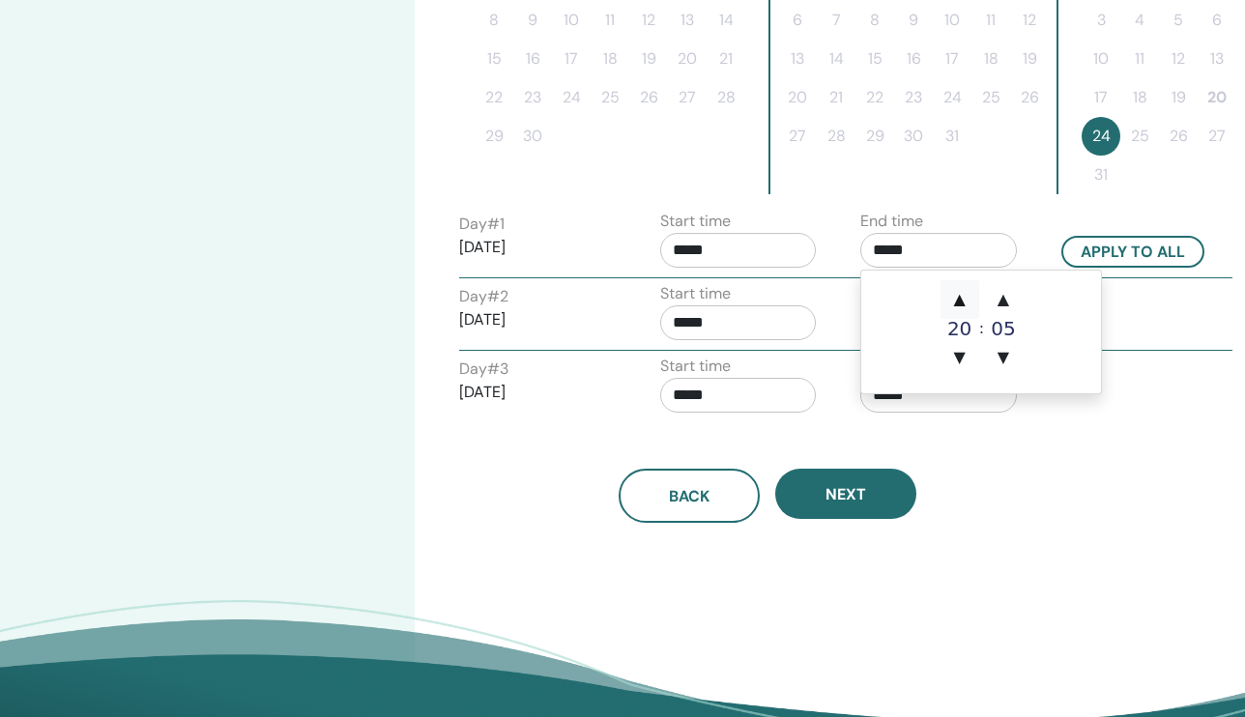
click at [958, 296] on span "▲" at bounding box center [959, 299] width 39 height 39
click at [1004, 360] on span "▼" at bounding box center [1003, 357] width 39 height 39
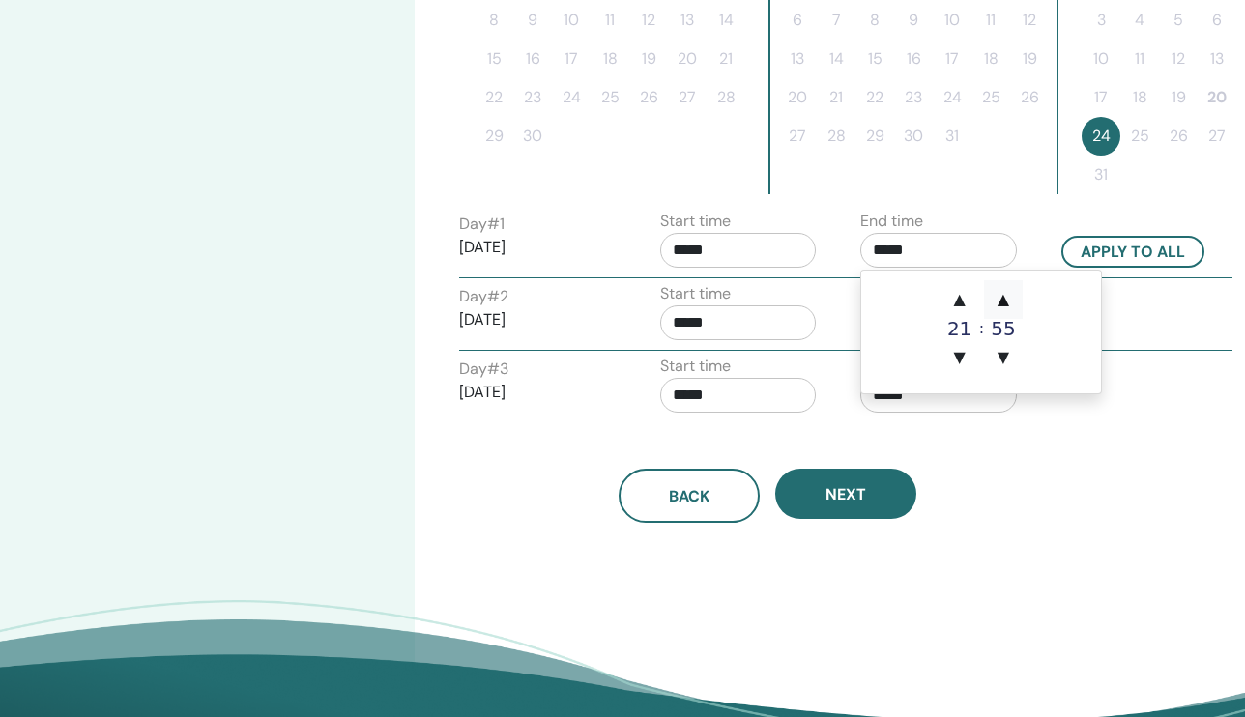
click at [1001, 301] on span "▲" at bounding box center [1003, 299] width 39 height 39
type input "*****"
click at [1129, 252] on button "Apply to all" at bounding box center [1132, 252] width 143 height 32
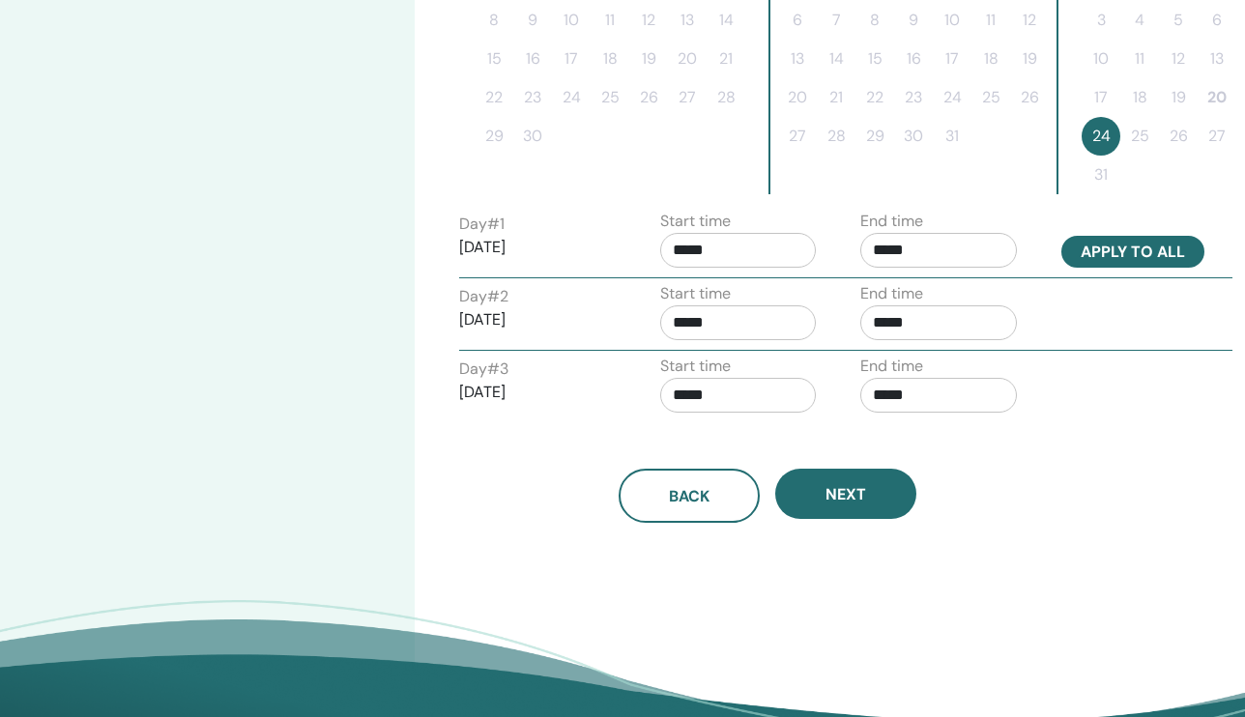
type input "*****"
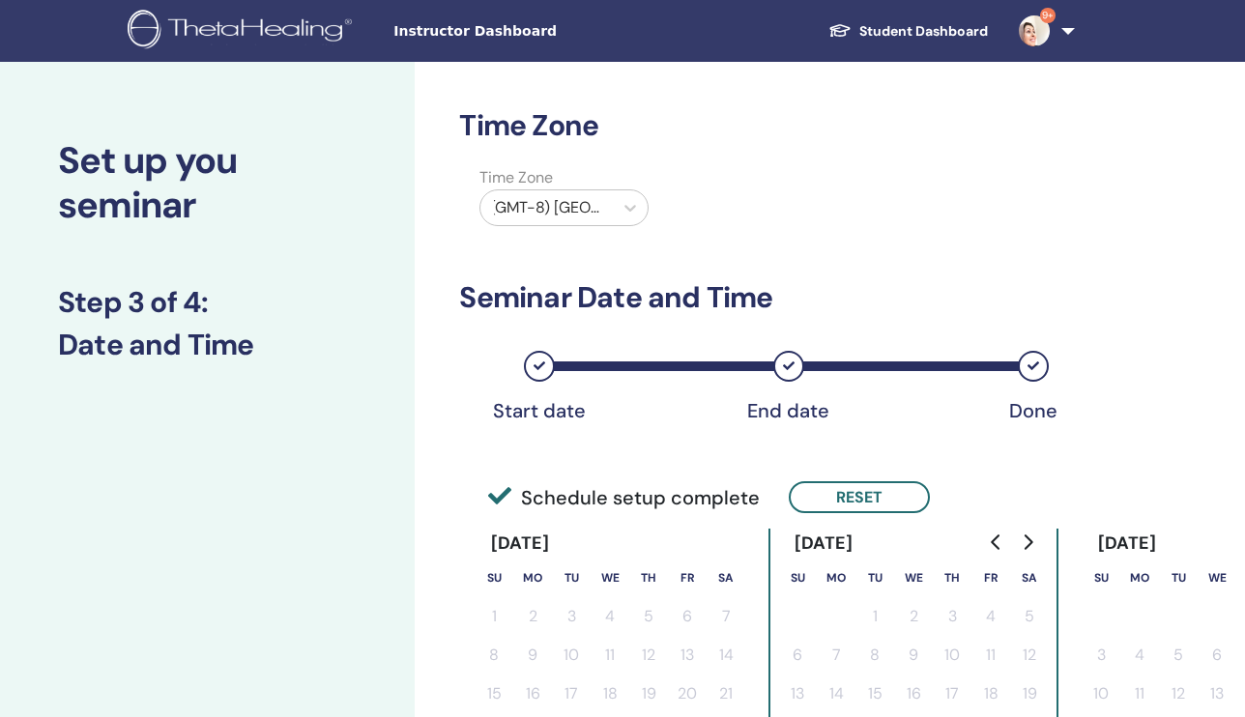
scroll to position [0, 0]
click at [630, 211] on icon at bounding box center [630, 208] width 12 height 7
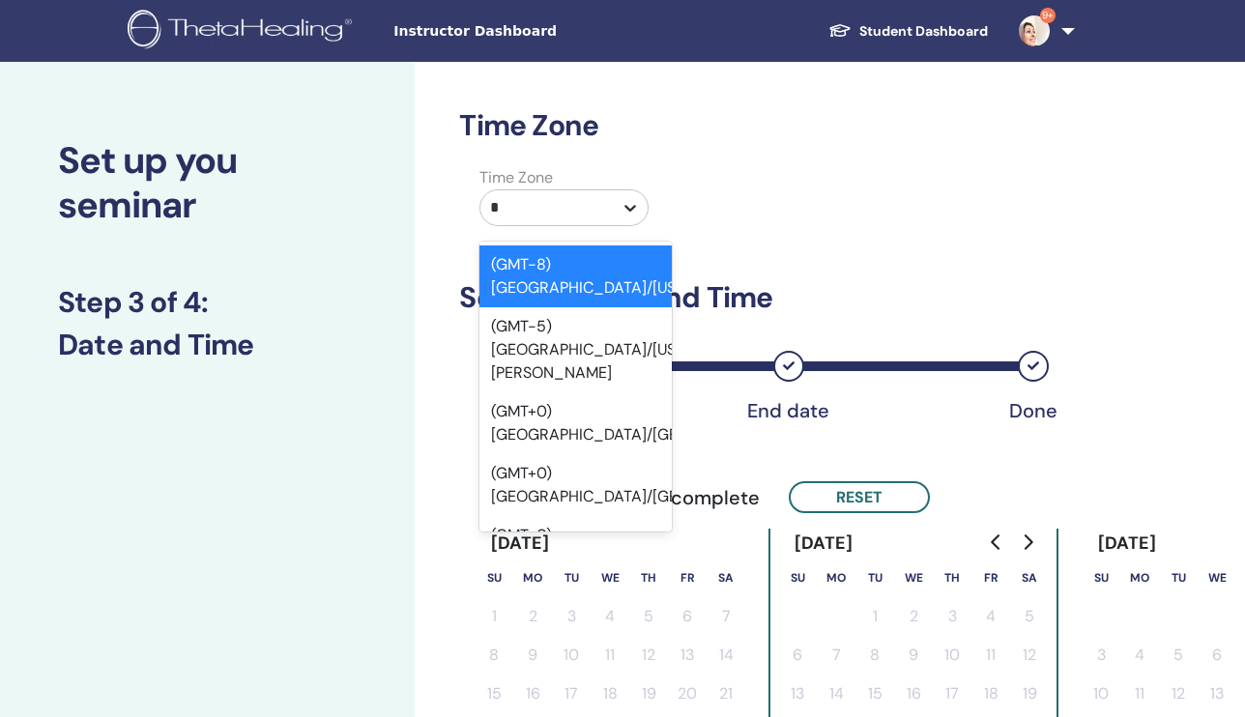
type input "**"
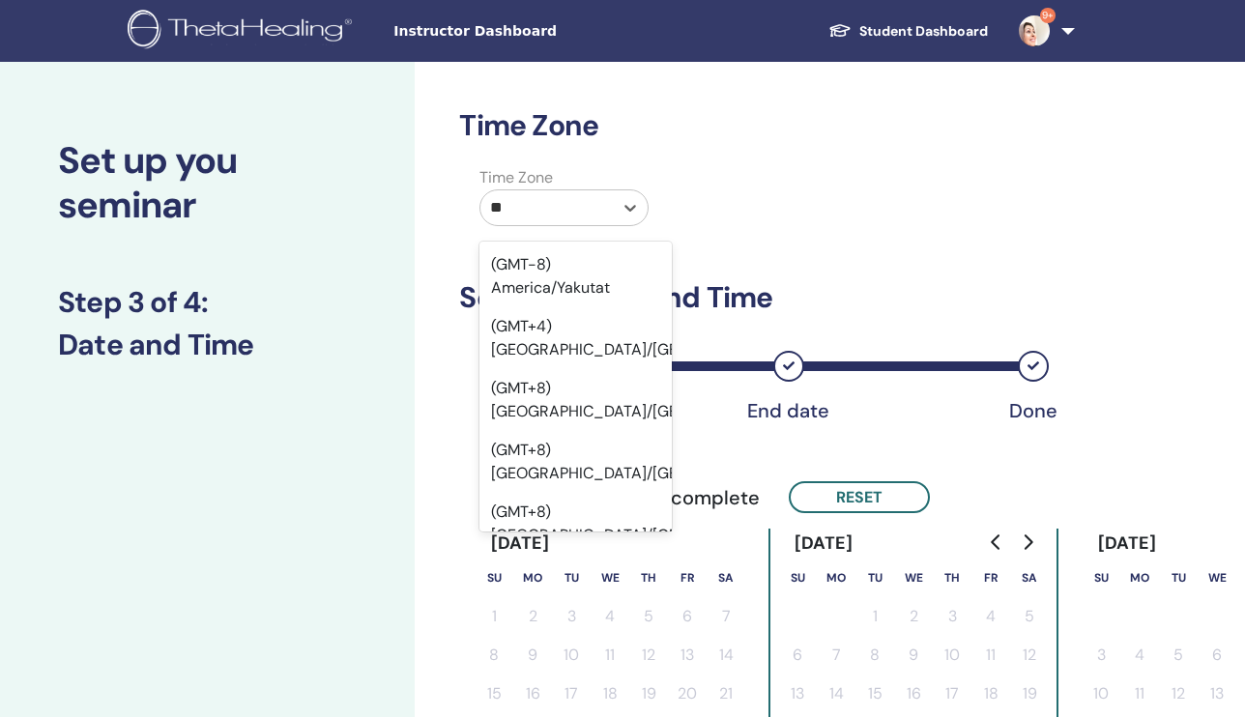
click at [528, 555] on div "(GMT+3) [GEOGRAPHIC_DATA]/[GEOGRAPHIC_DATA]" at bounding box center [574, 586] width 191 height 62
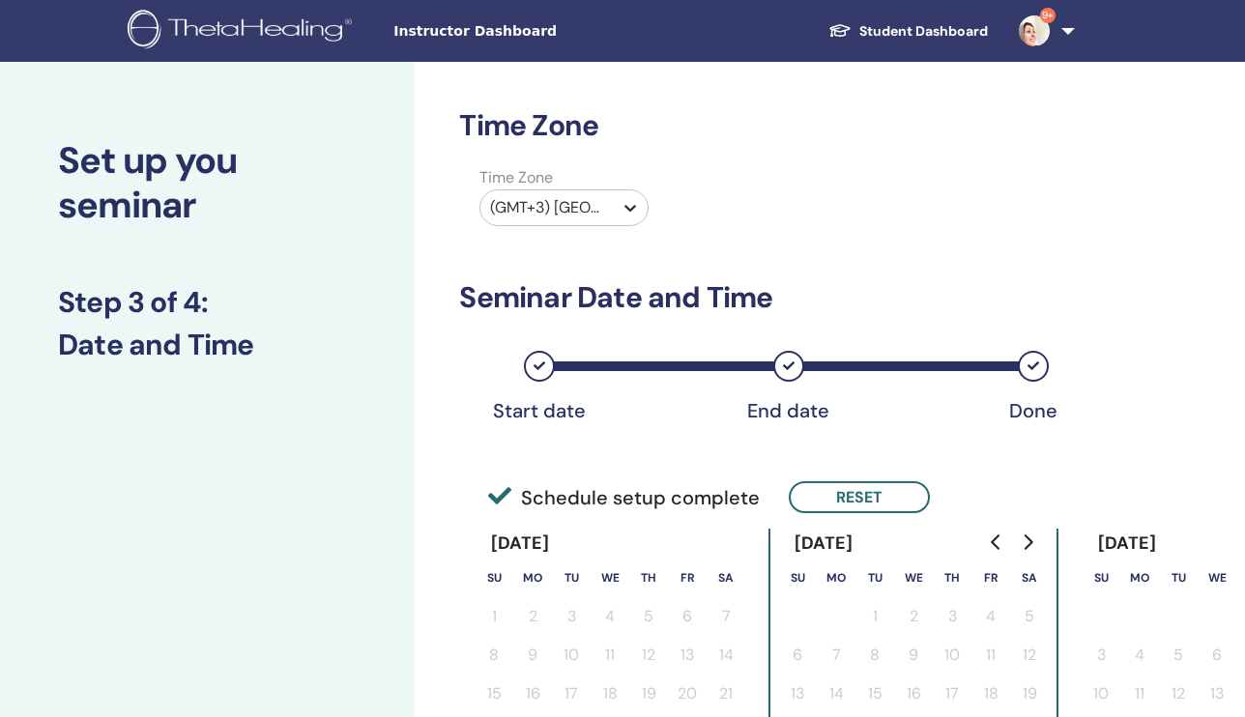
click at [633, 206] on icon at bounding box center [630, 208] width 12 height 7
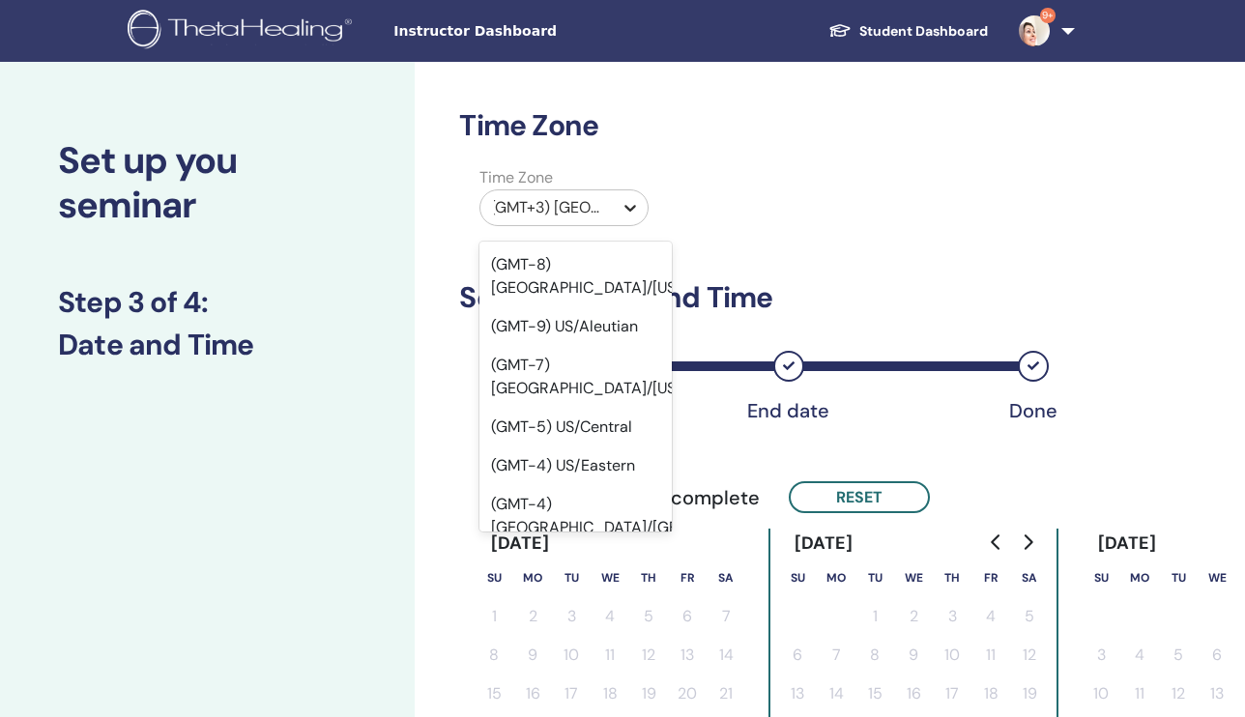
scroll to position [18160, 0]
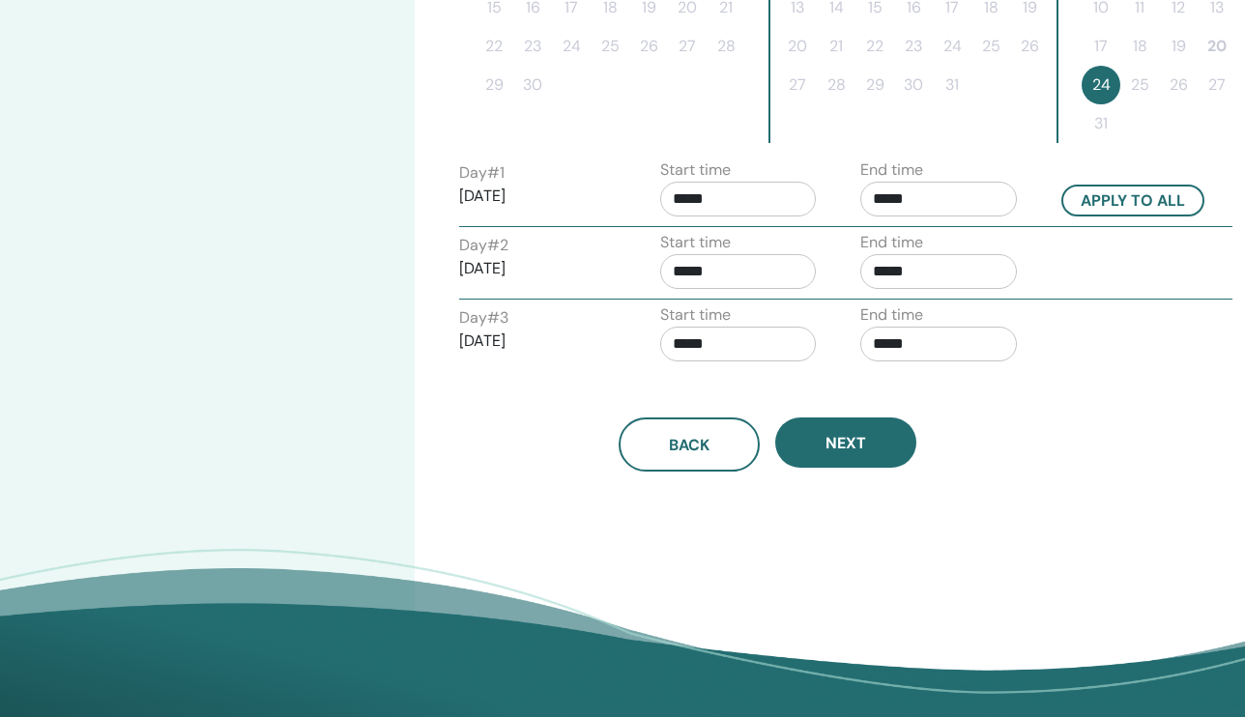
scroll to position [689, 0]
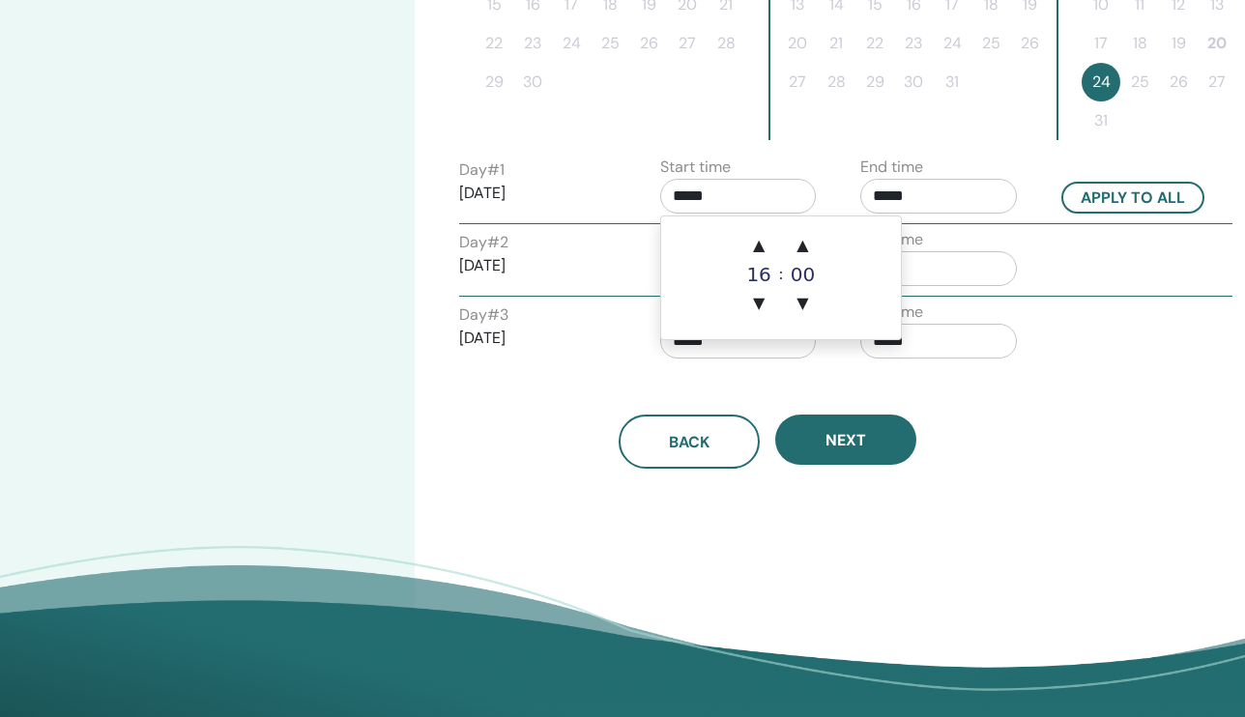
click at [711, 195] on input "*****" at bounding box center [738, 196] width 157 height 35
click at [756, 239] on span "▲" at bounding box center [758, 245] width 39 height 39
type input "*****"
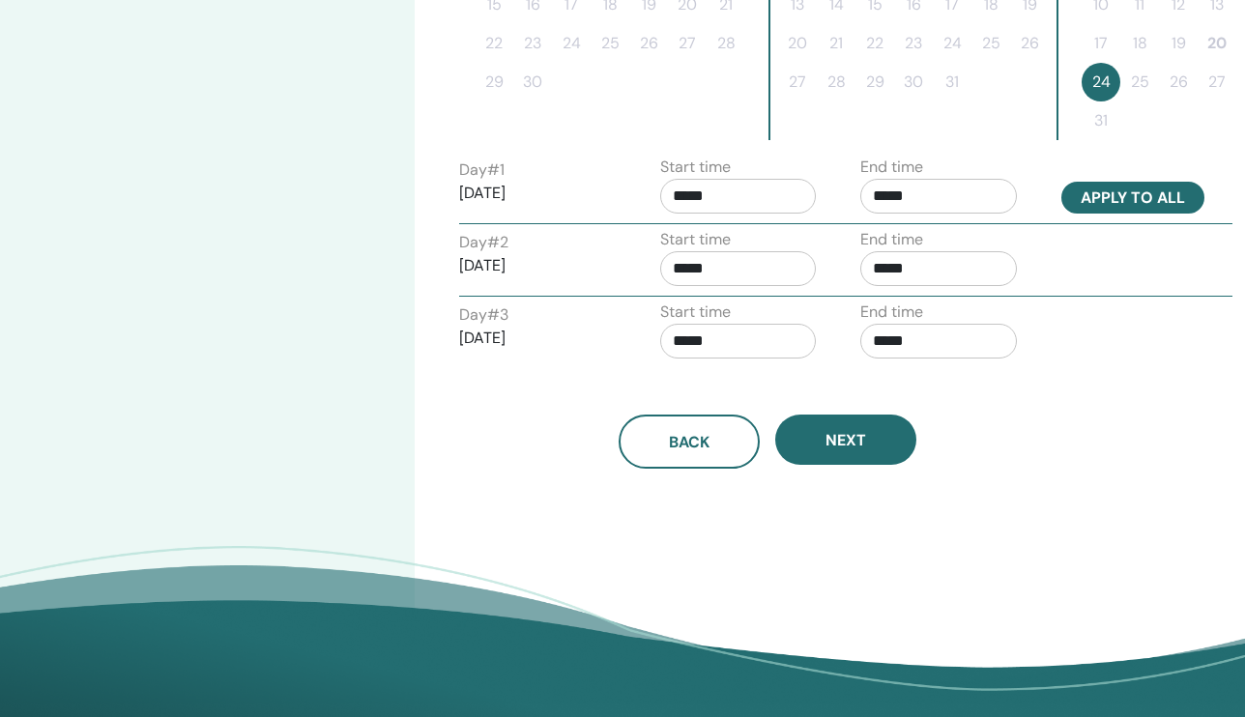
click at [1103, 202] on button "Apply to all" at bounding box center [1132, 198] width 143 height 32
type input "*****"
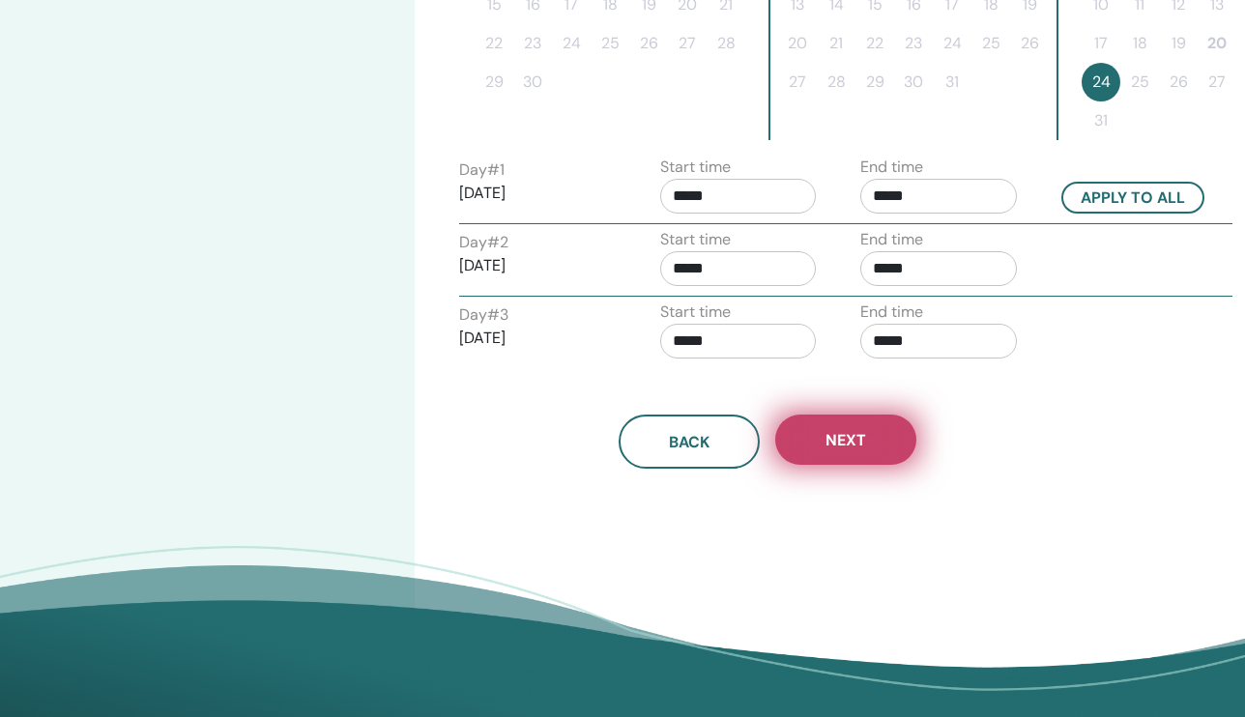
click at [839, 441] on span "Next" at bounding box center [845, 440] width 41 height 20
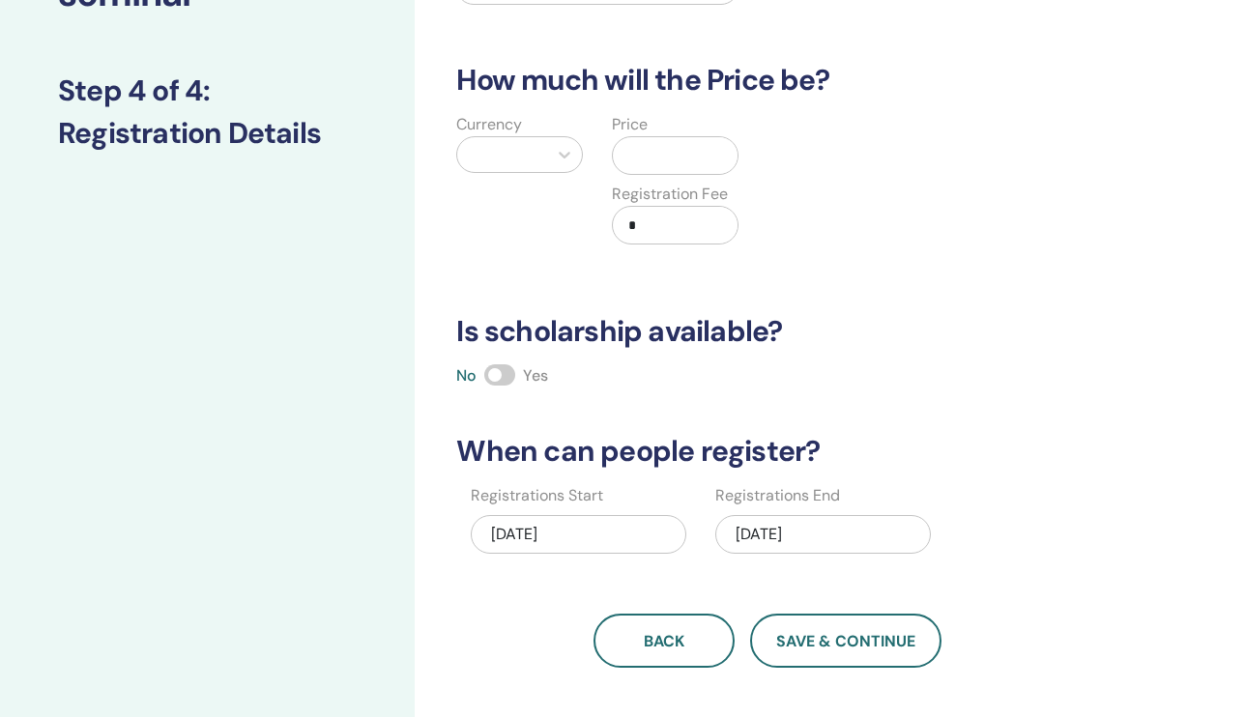
scroll to position [212, 0]
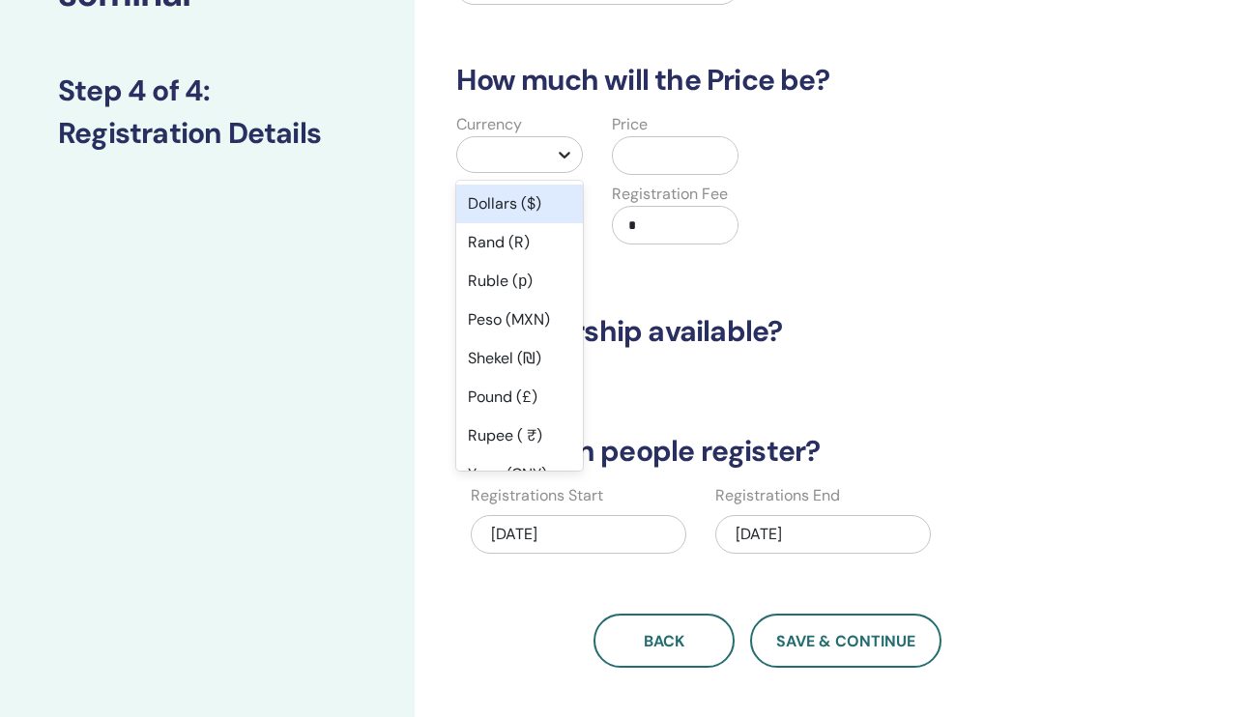
click at [568, 158] on icon at bounding box center [564, 154] width 19 height 19
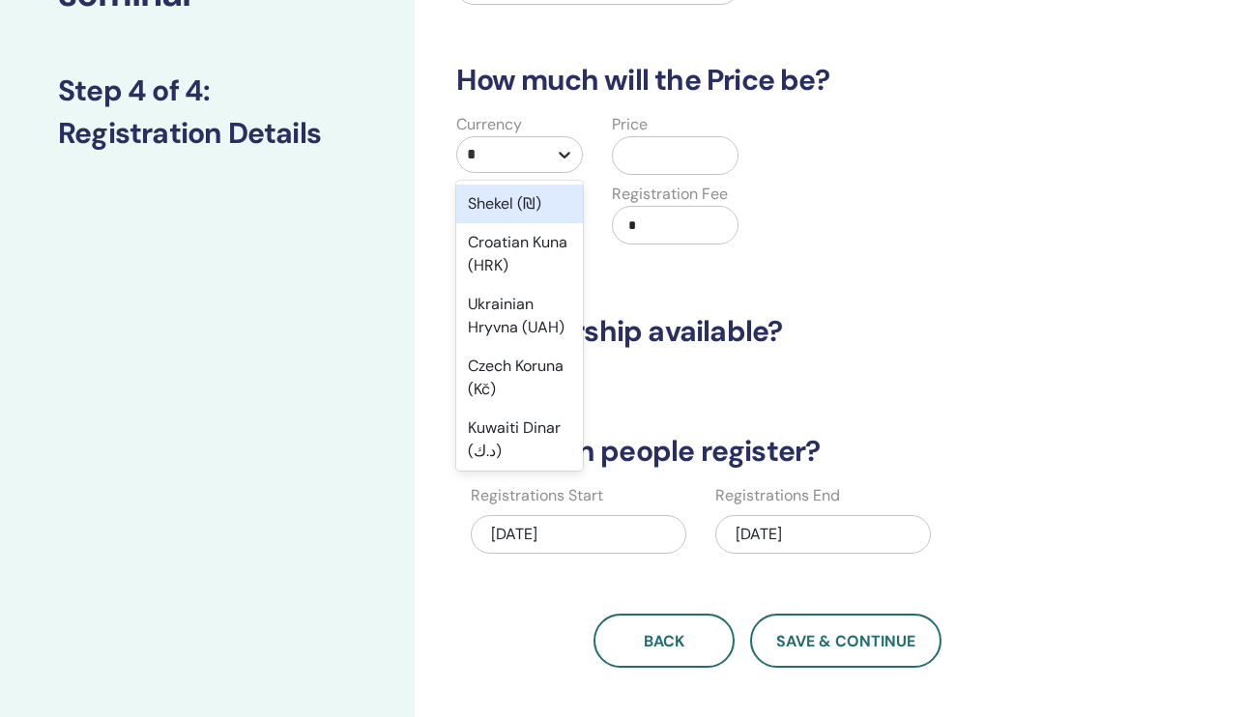
type input "**"
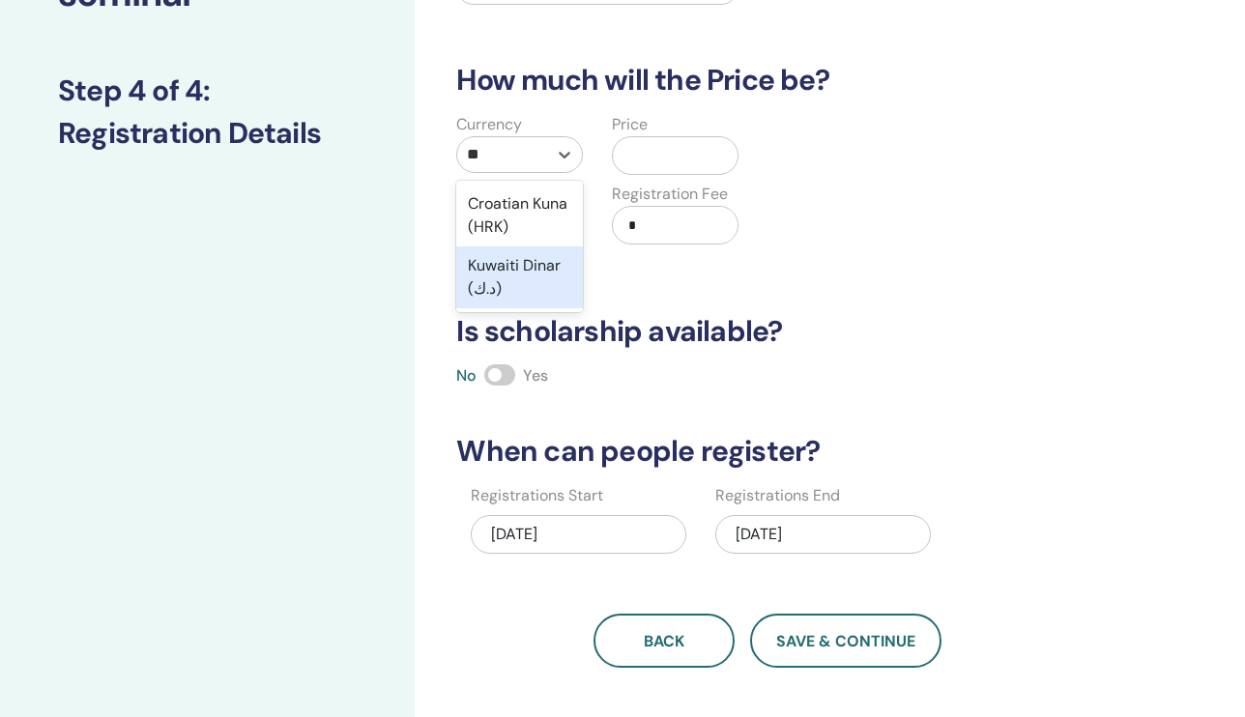
click at [531, 265] on div "Kuwaiti Dinar (د.ك)" at bounding box center [519, 277] width 127 height 62
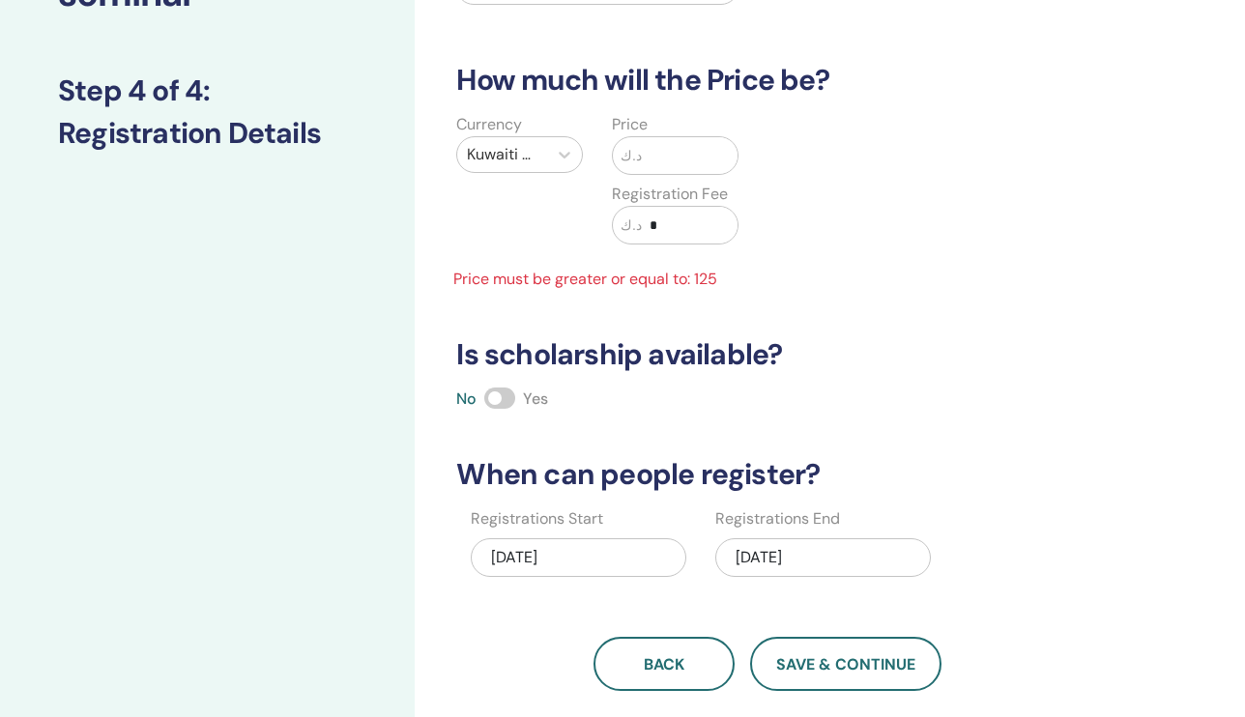
click at [651, 159] on input "text" at bounding box center [690, 155] width 96 height 37
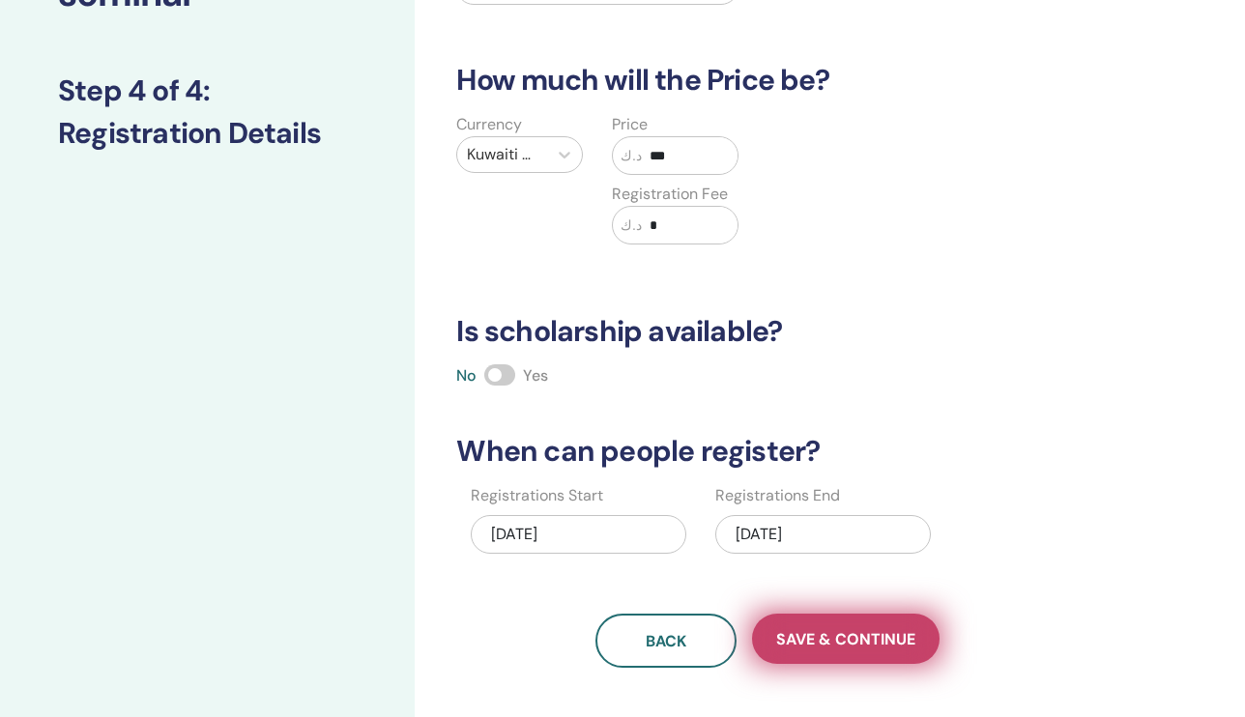
type input "***"
click at [842, 624] on span "Save & Continue" at bounding box center [845, 639] width 139 height 20
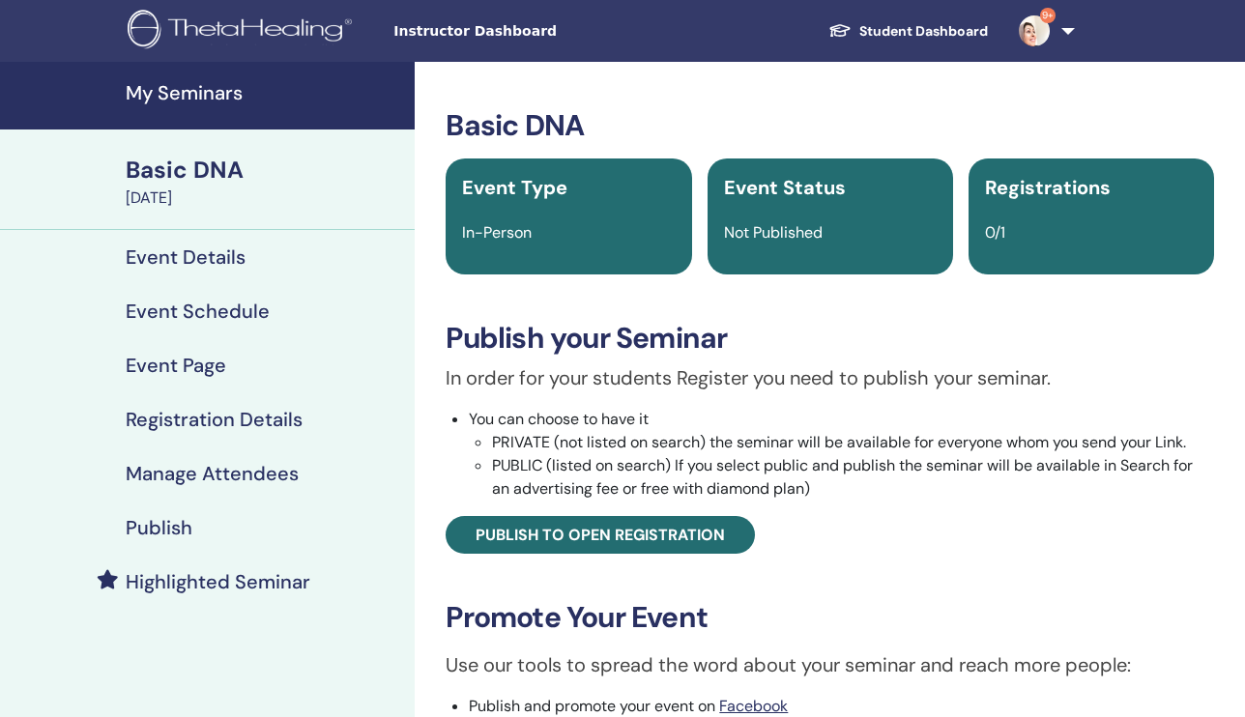
click at [202, 192] on div "[DATE]" at bounding box center [264, 198] width 277 height 23
click at [202, 192] on div "August 22, 2025" at bounding box center [264, 198] width 277 height 23
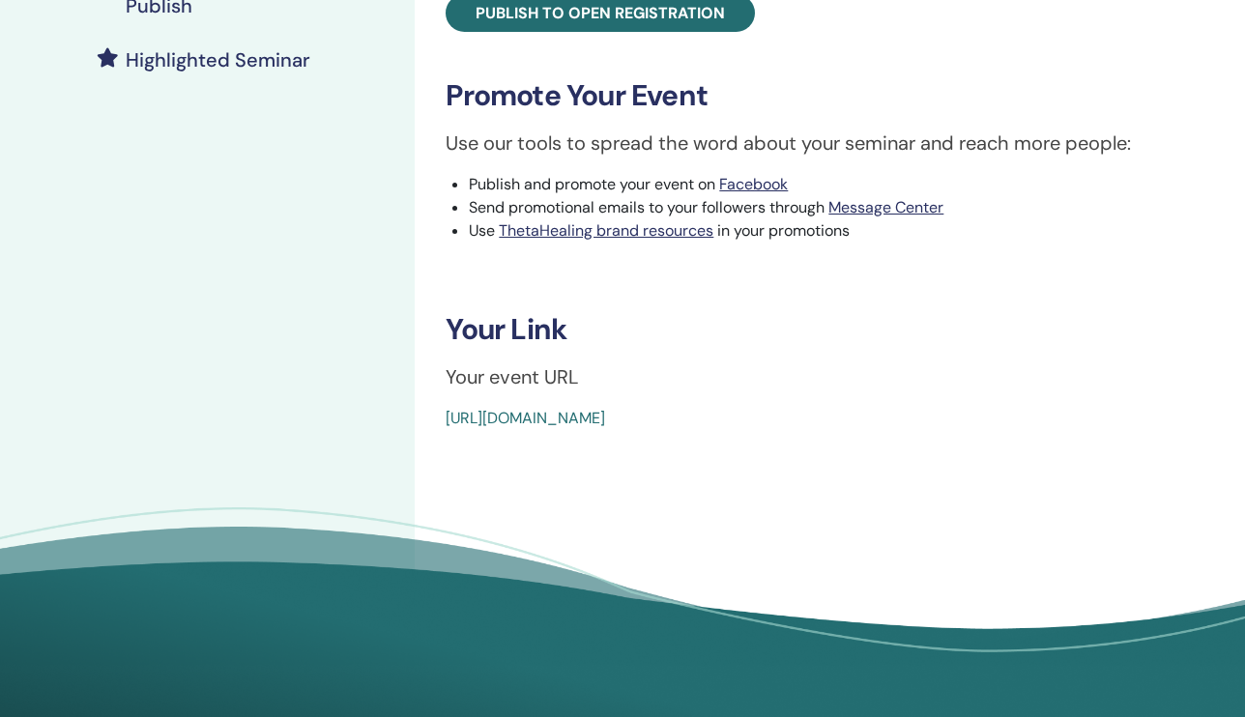
scroll to position [526, 0]
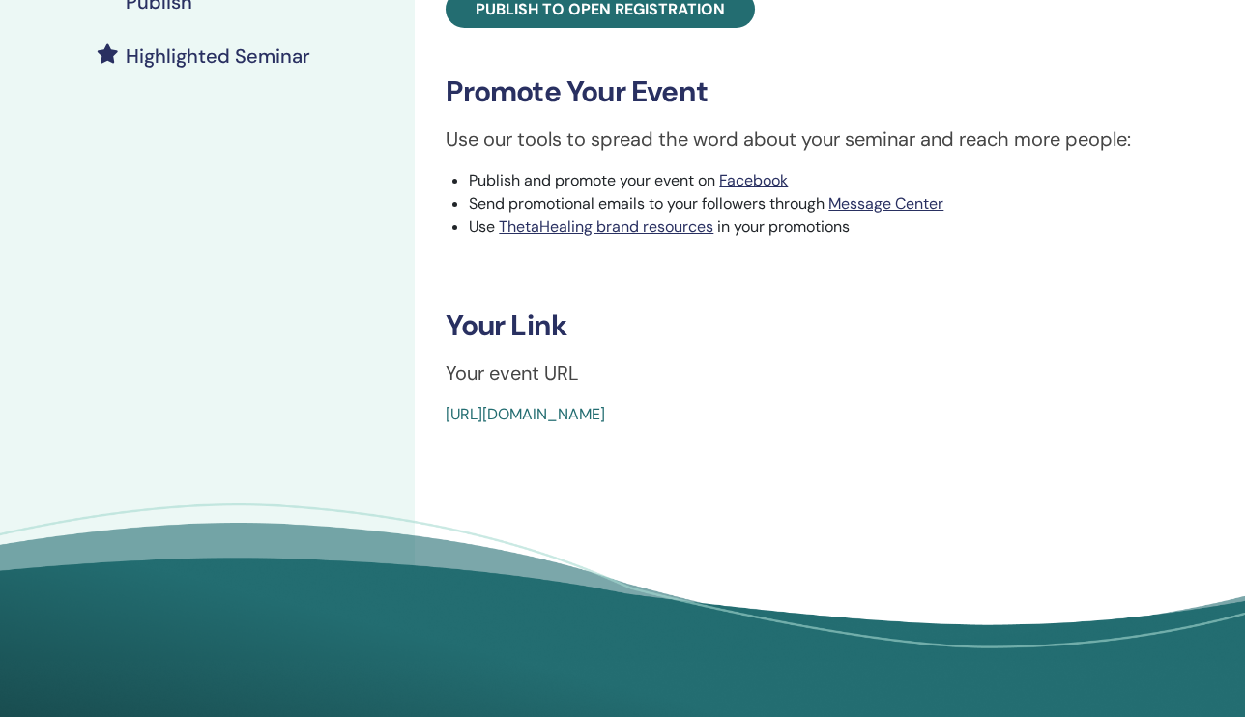
drag, startPoint x: 899, startPoint y: 408, endPoint x: 429, endPoint y: 409, distance: 469.7
click at [429, 409] on div "Basic DNA Event Type In-Person Event Status Not Published Registrations 0/1 Pub…" at bounding box center [829, 4] width 807 height 844
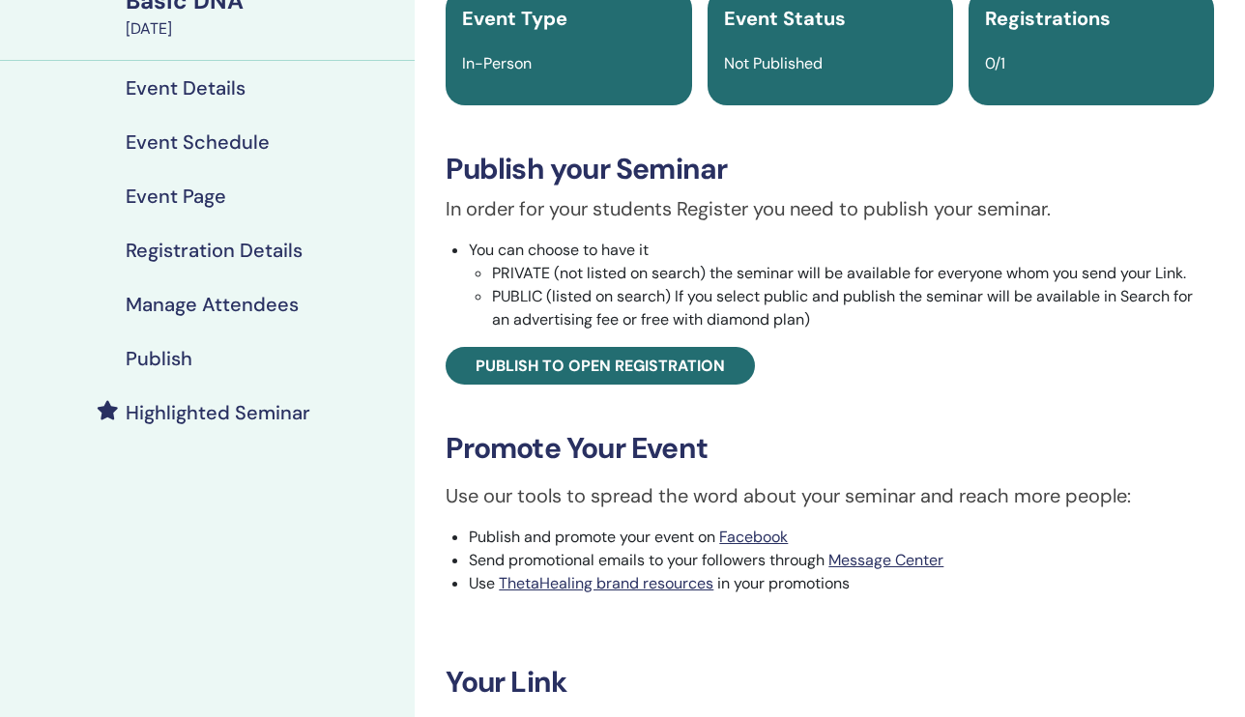
scroll to position [158, 0]
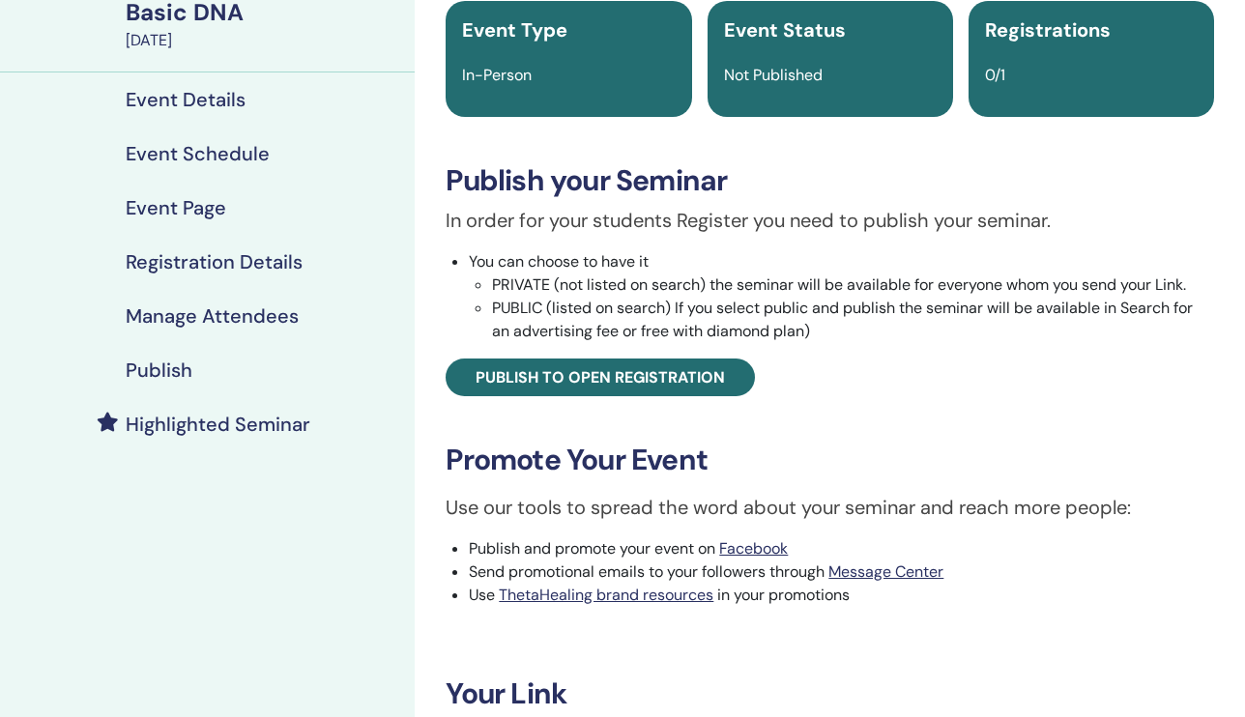
click at [230, 99] on h4 "Event Details" at bounding box center [186, 99] width 120 height 23
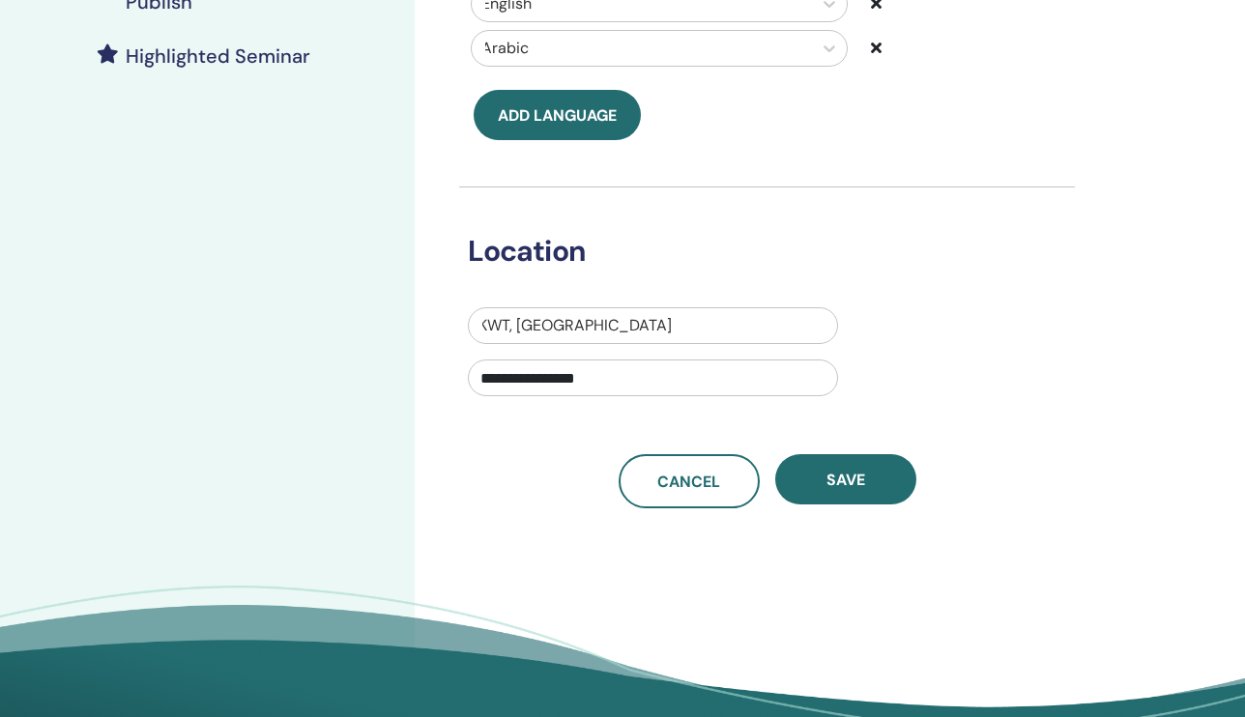
scroll to position [532, 0]
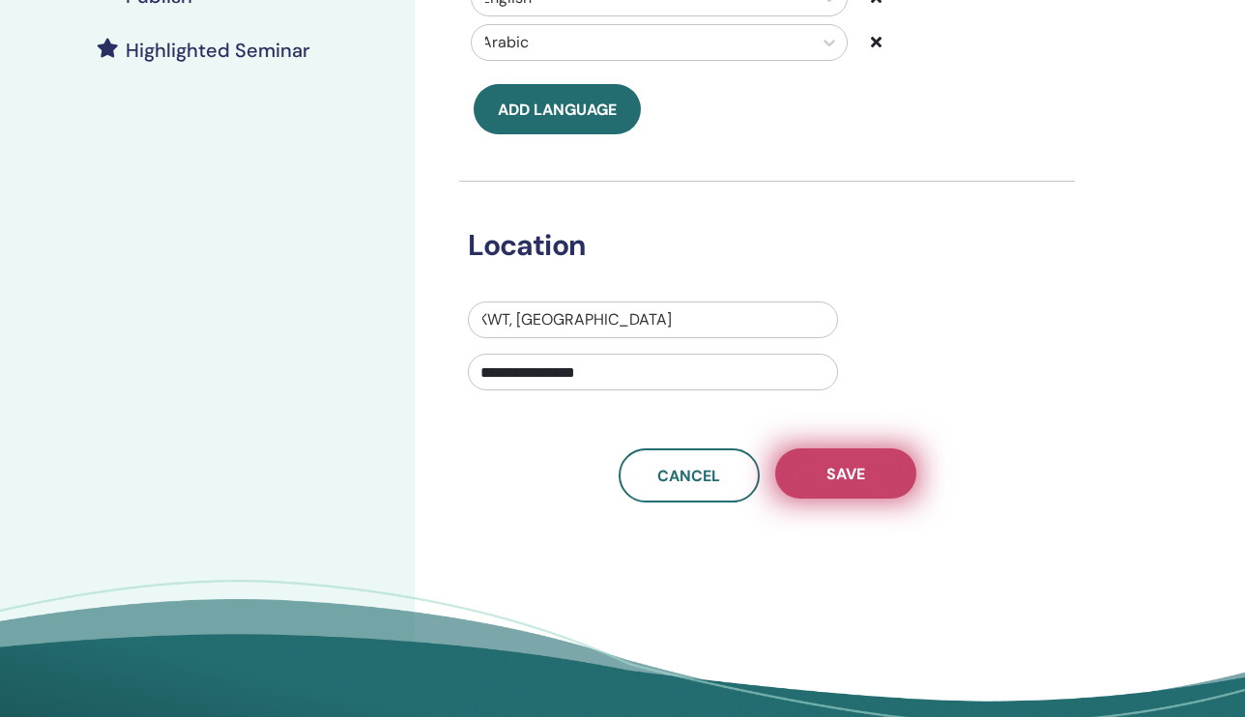
click at [833, 478] on span "Save" at bounding box center [845, 474] width 39 height 20
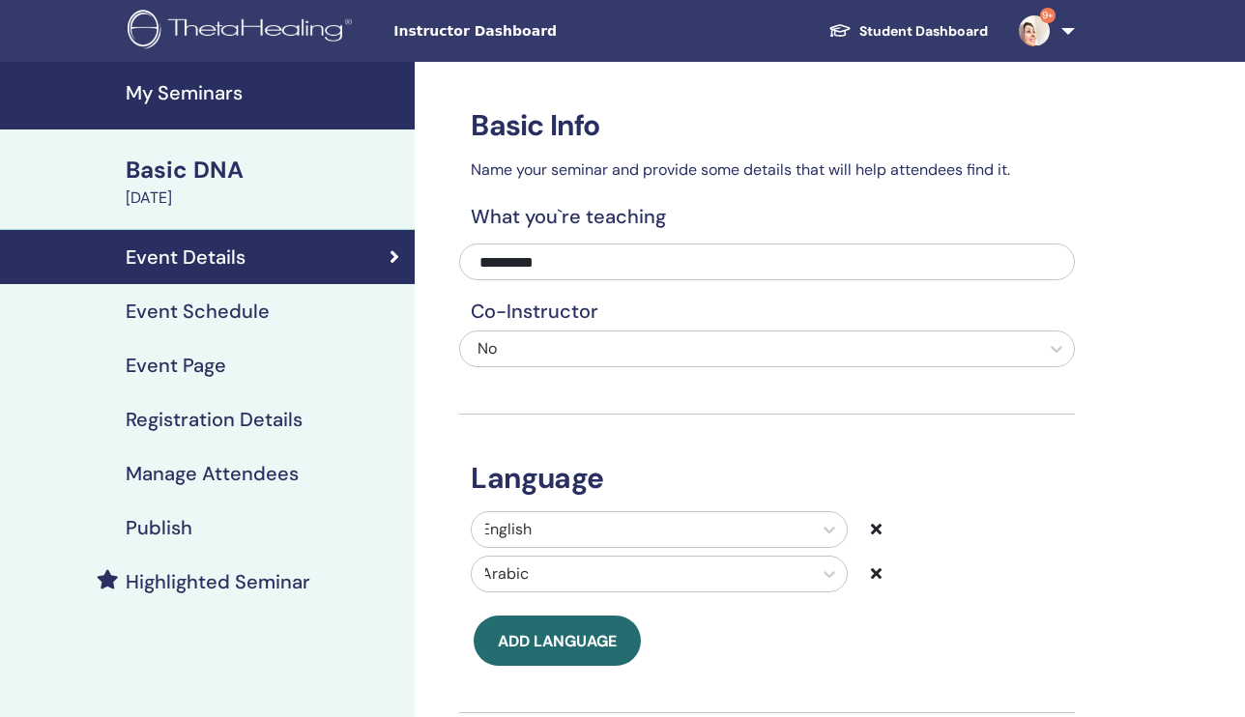
click at [227, 199] on div "August 22, 2025" at bounding box center [264, 198] width 277 height 23
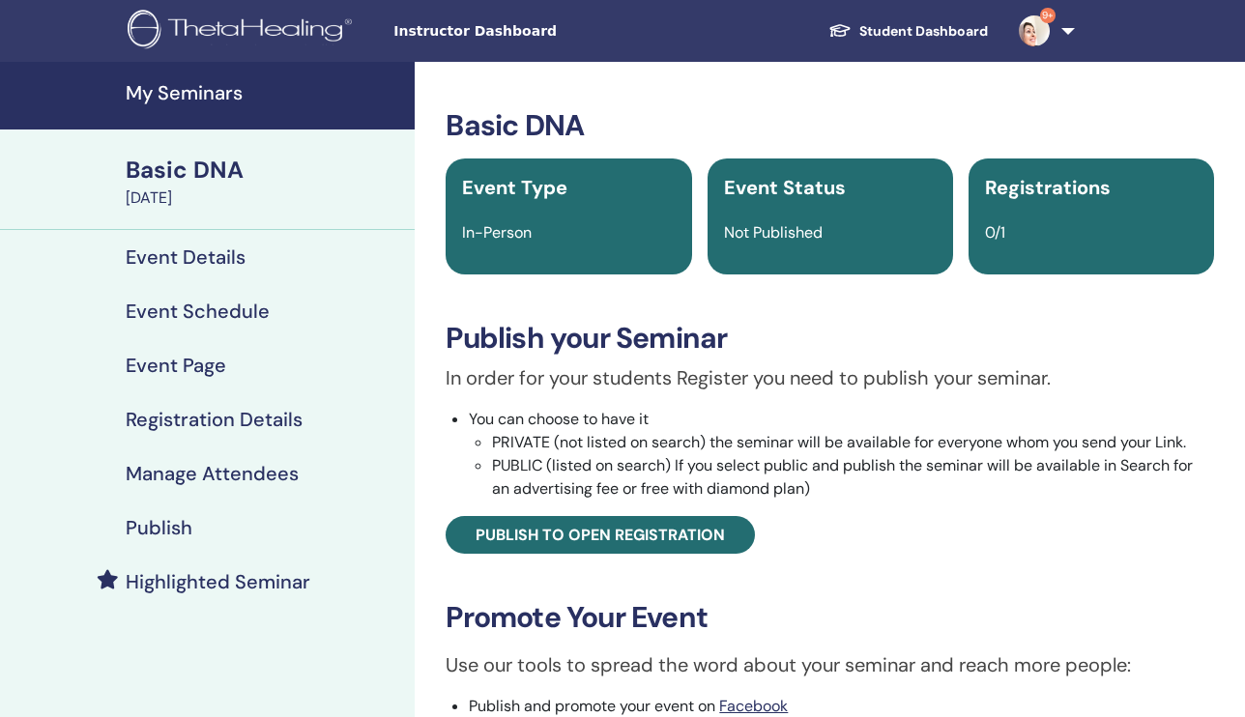
click at [1087, 197] on span "Registrations" at bounding box center [1048, 187] width 126 height 25
click at [1019, 226] on div "0/1" at bounding box center [1091, 232] width 236 height 23
click at [229, 475] on h4 "Manage Attendees" at bounding box center [212, 473] width 173 height 23
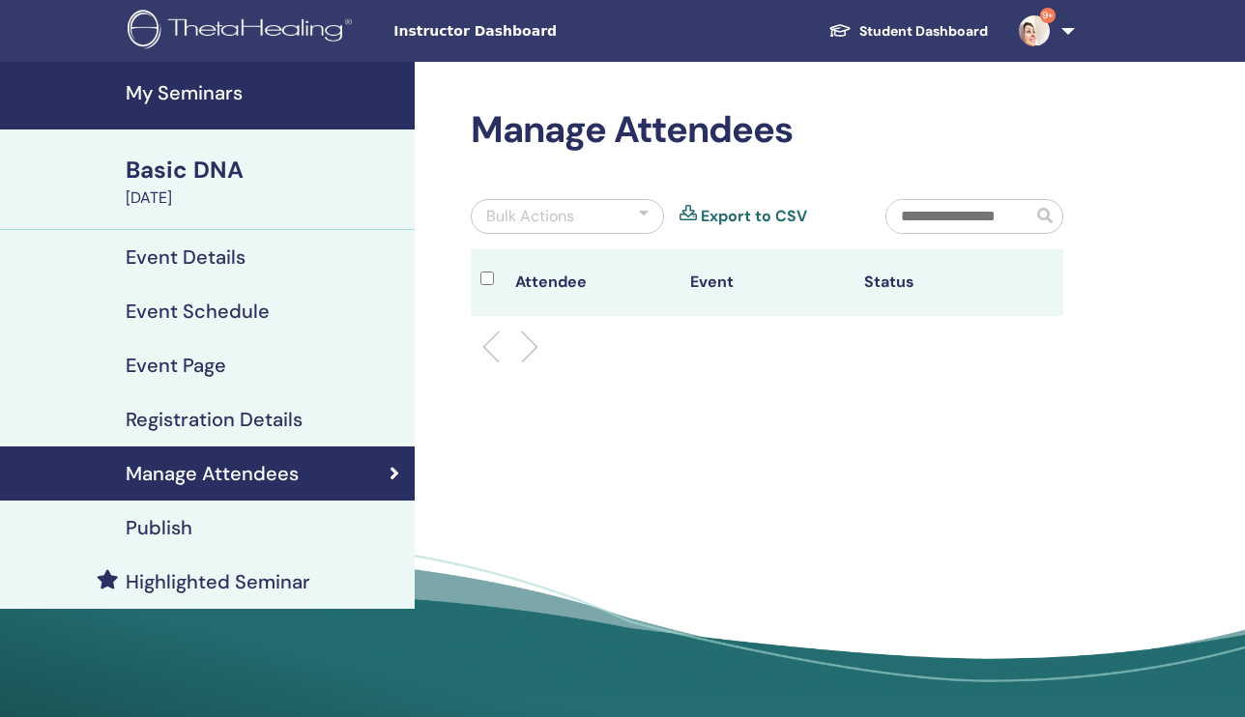
click at [641, 210] on div at bounding box center [644, 216] width 10 height 23
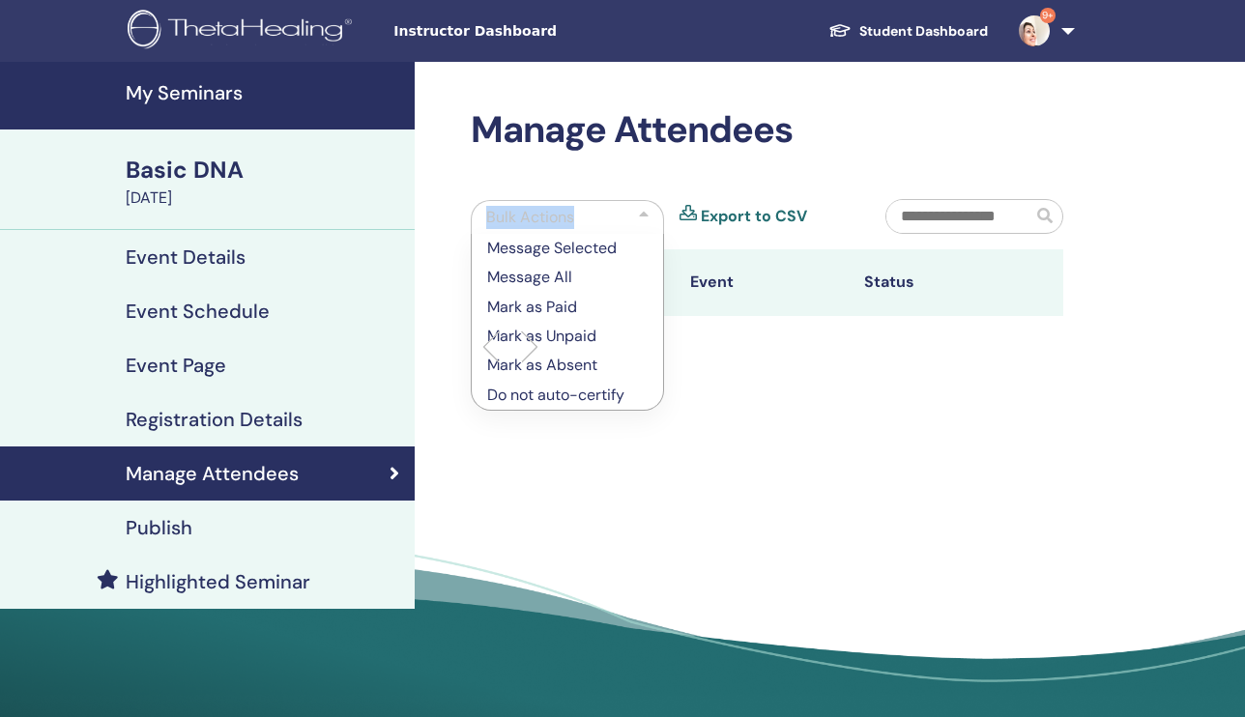
click at [641, 210] on div at bounding box center [644, 217] width 10 height 23
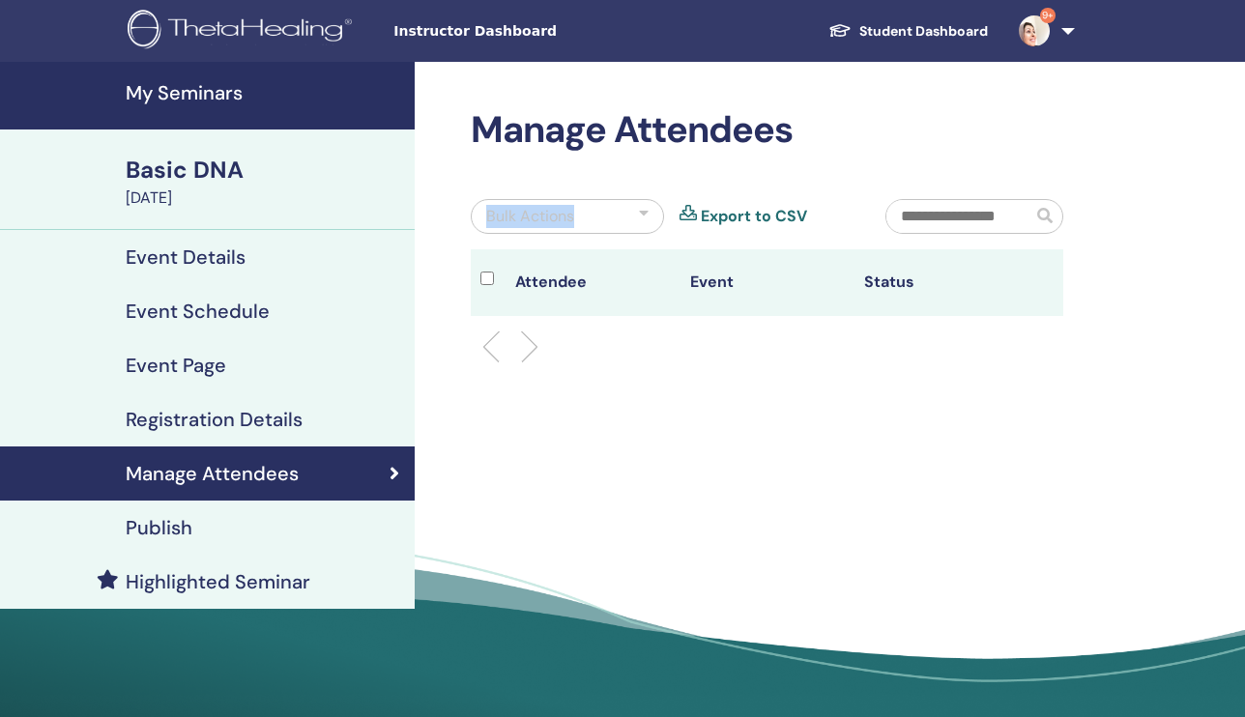
click at [641, 210] on div at bounding box center [644, 216] width 10 height 23
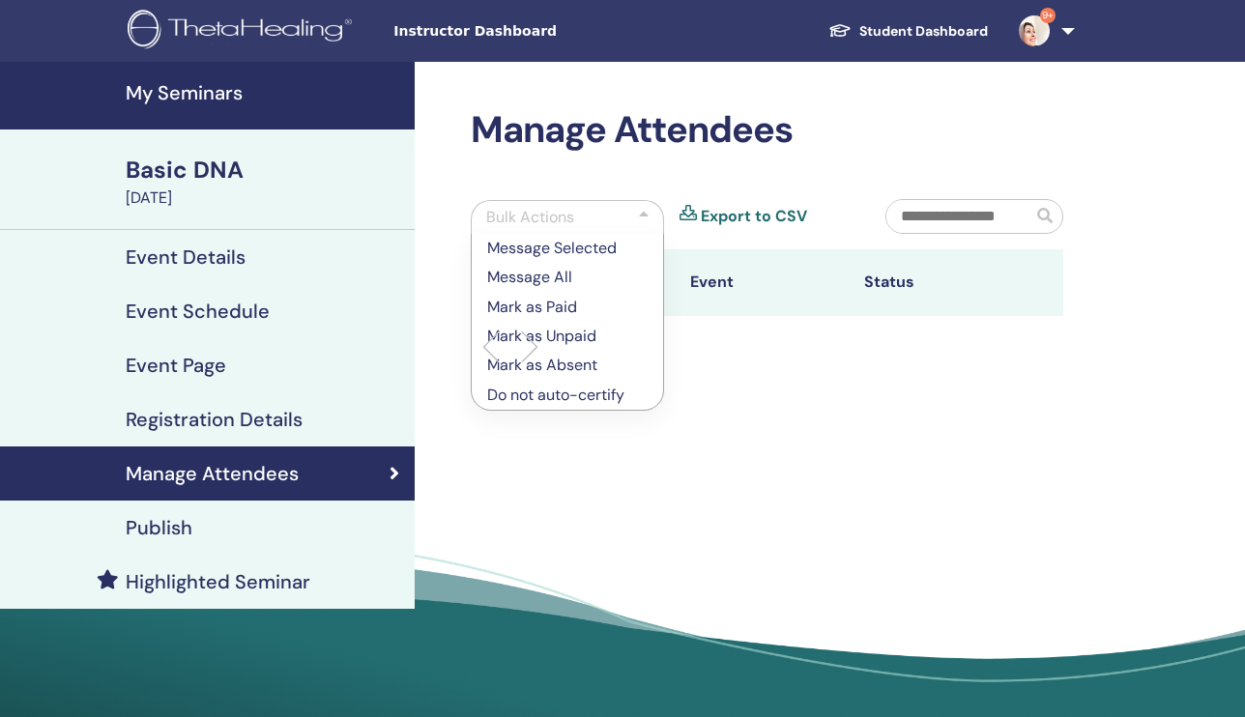
click at [732, 426] on div "Manage Attendees Bulk Actions Message Selected Message All Mark as Paid Mark as…" at bounding box center [830, 396] width 830 height 669
click at [725, 421] on div "Manage Attendees Bulk Actions Message Selected Message All Mark as Paid Mark as…" at bounding box center [830, 396] width 830 height 669
click at [724, 421] on div "Manage Attendees Bulk Actions Message Selected Message All Mark as Paid Mark as…" at bounding box center [830, 396] width 830 height 669
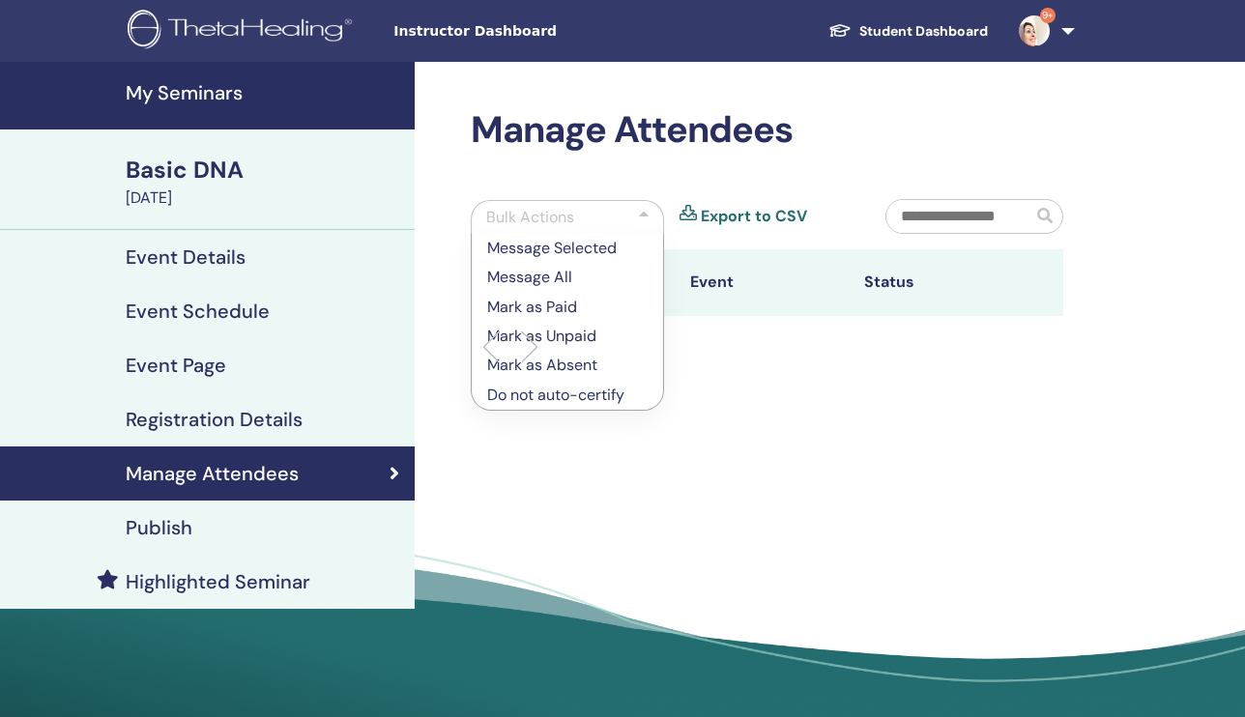
click at [724, 421] on div "Manage Attendees Bulk Actions Message Selected Message All Mark as Paid Mark as…" at bounding box center [830, 396] width 830 height 669
click at [637, 178] on div "Manage Attendees Bulk Actions Message Selected Message All Mark as Paid Mark as…" at bounding box center [767, 243] width 616 height 270
click at [643, 213] on div at bounding box center [644, 217] width 10 height 23
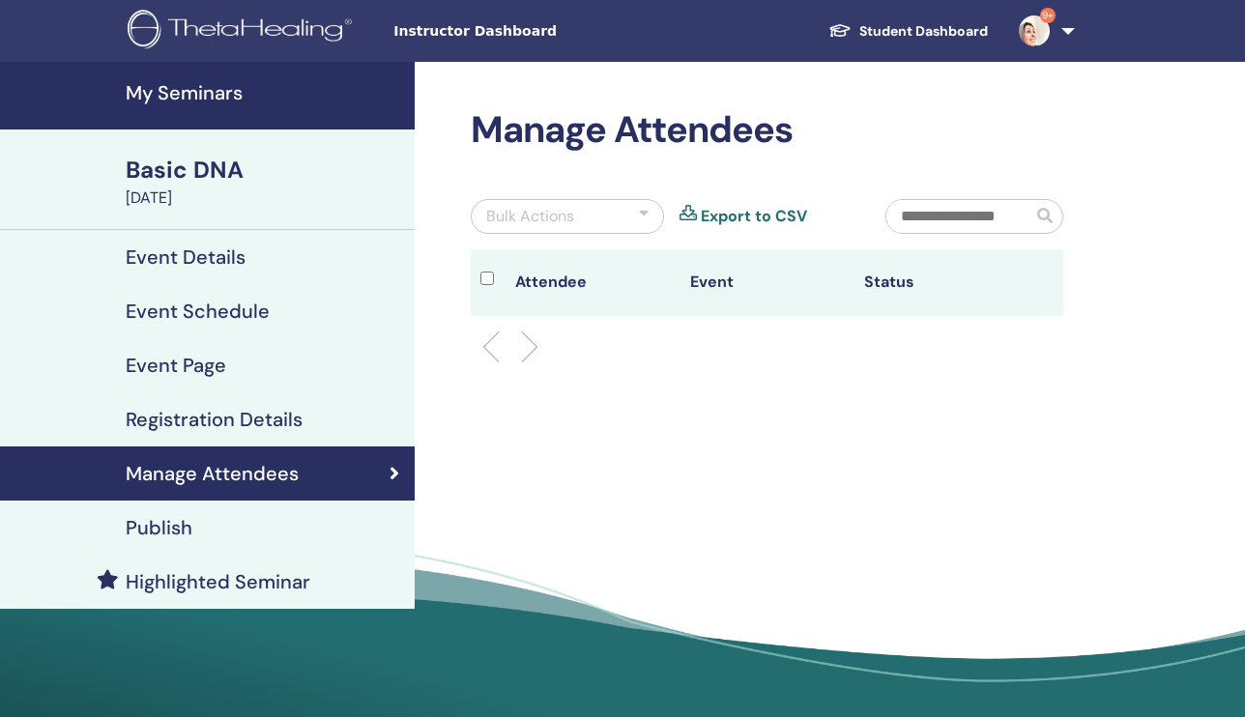
click at [565, 287] on th "Attendee" at bounding box center [592, 282] width 174 height 67
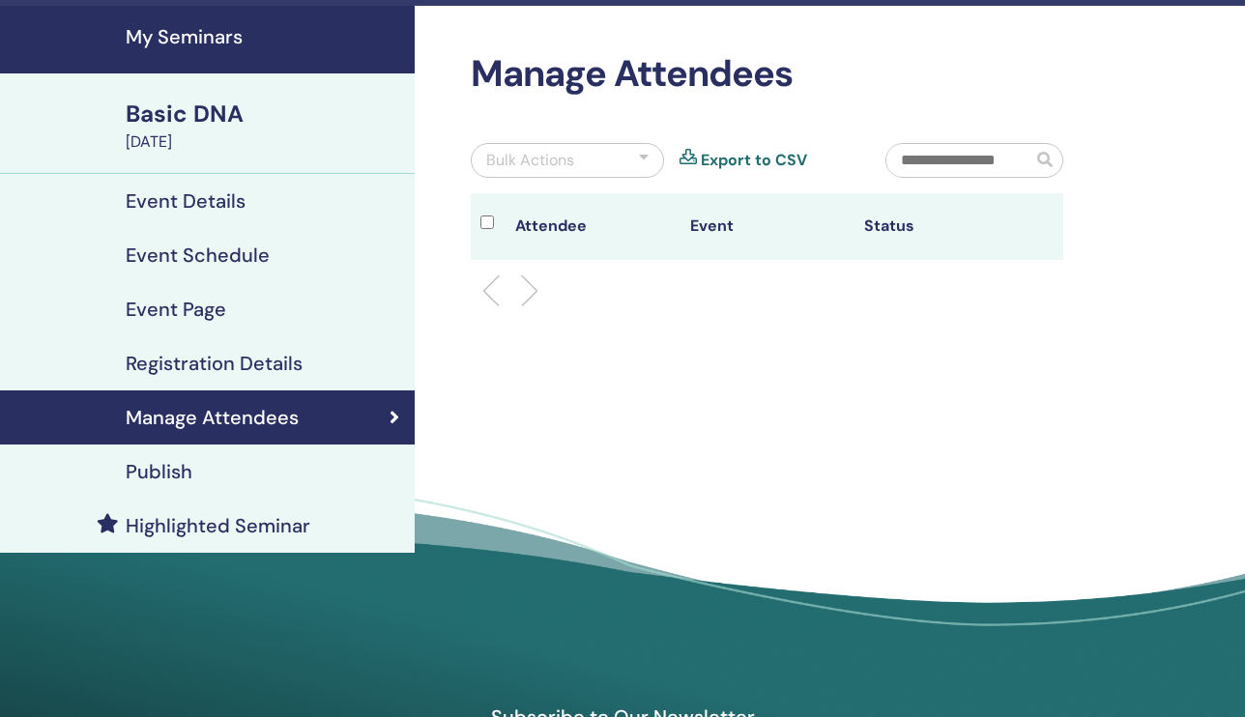
scroll to position [50, 0]
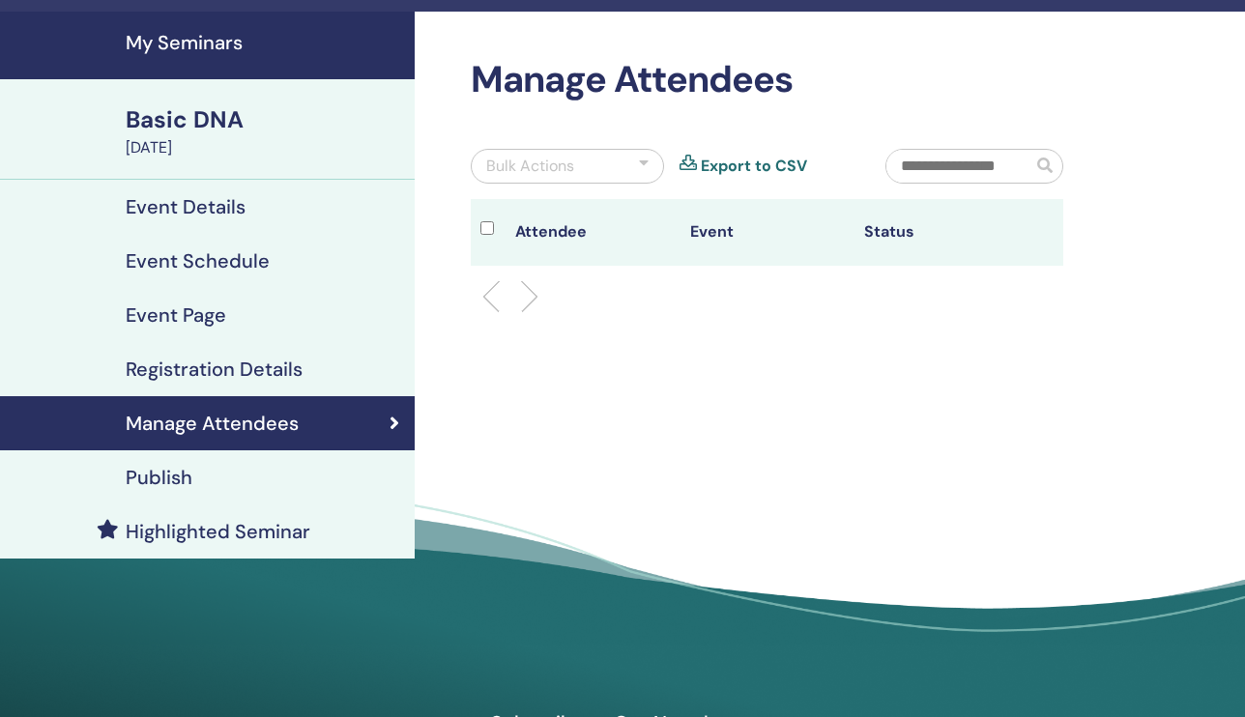
click at [274, 368] on h4 "Registration Details" at bounding box center [214, 369] width 177 height 23
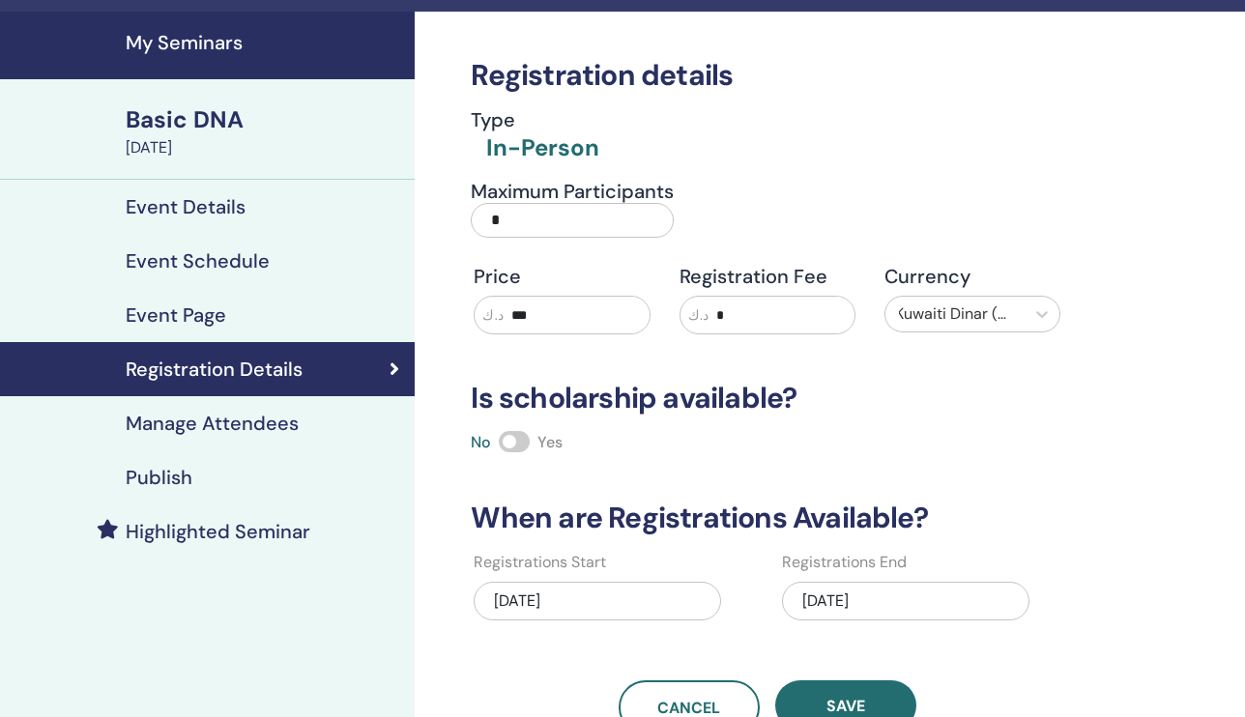
drag, startPoint x: 502, startPoint y: 222, endPoint x: 476, endPoint y: 222, distance: 25.1
click at [476, 222] on input "*" at bounding box center [572, 220] width 203 height 35
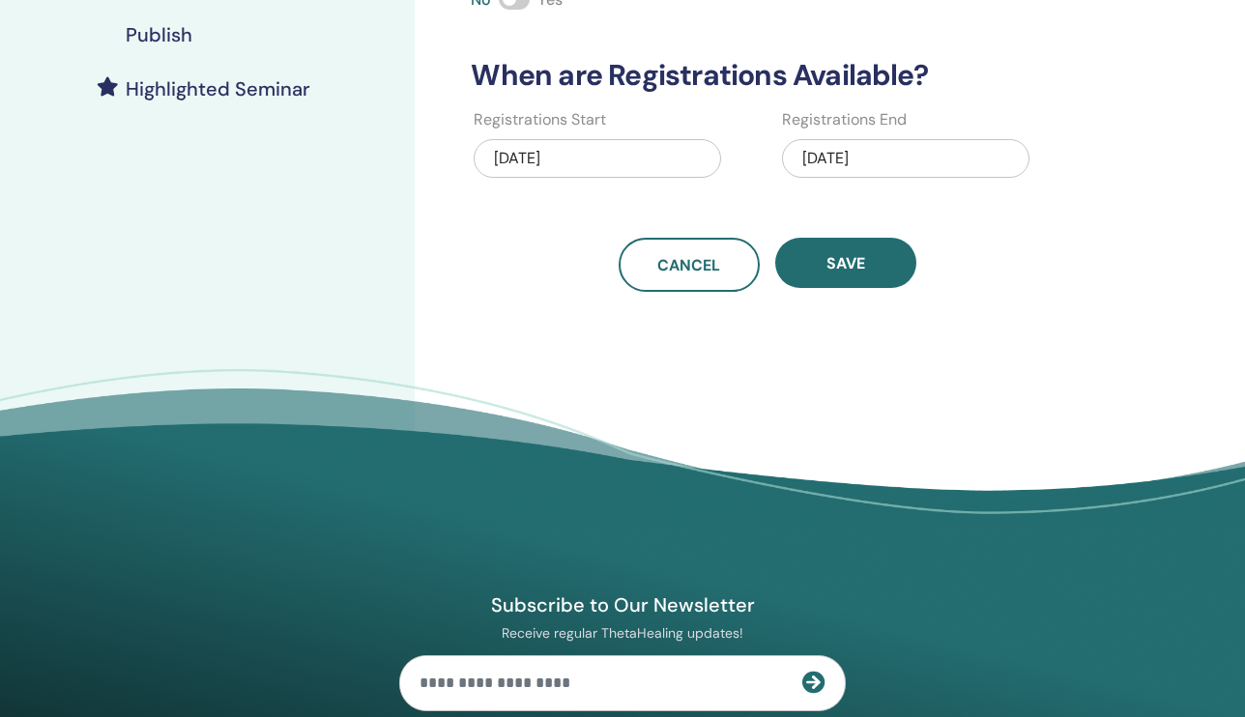
scroll to position [499, 0]
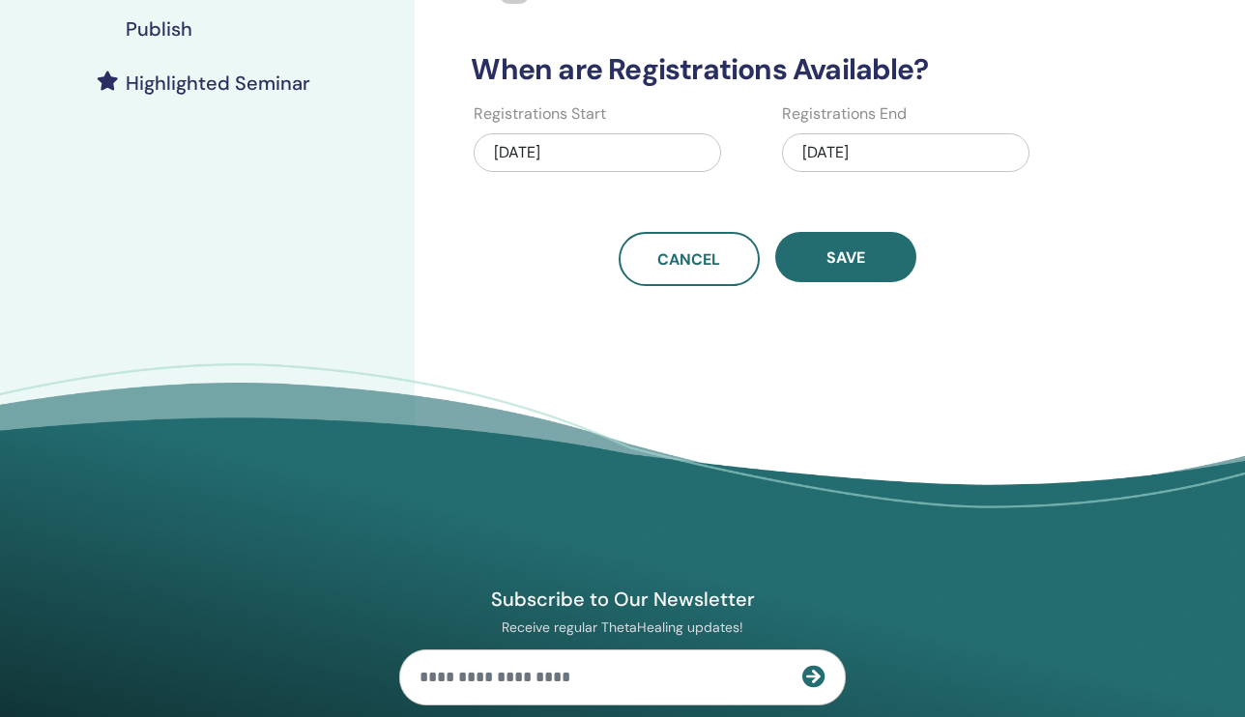
type input "**"
click at [901, 232] on div "Save" at bounding box center [845, 259] width 141 height 54
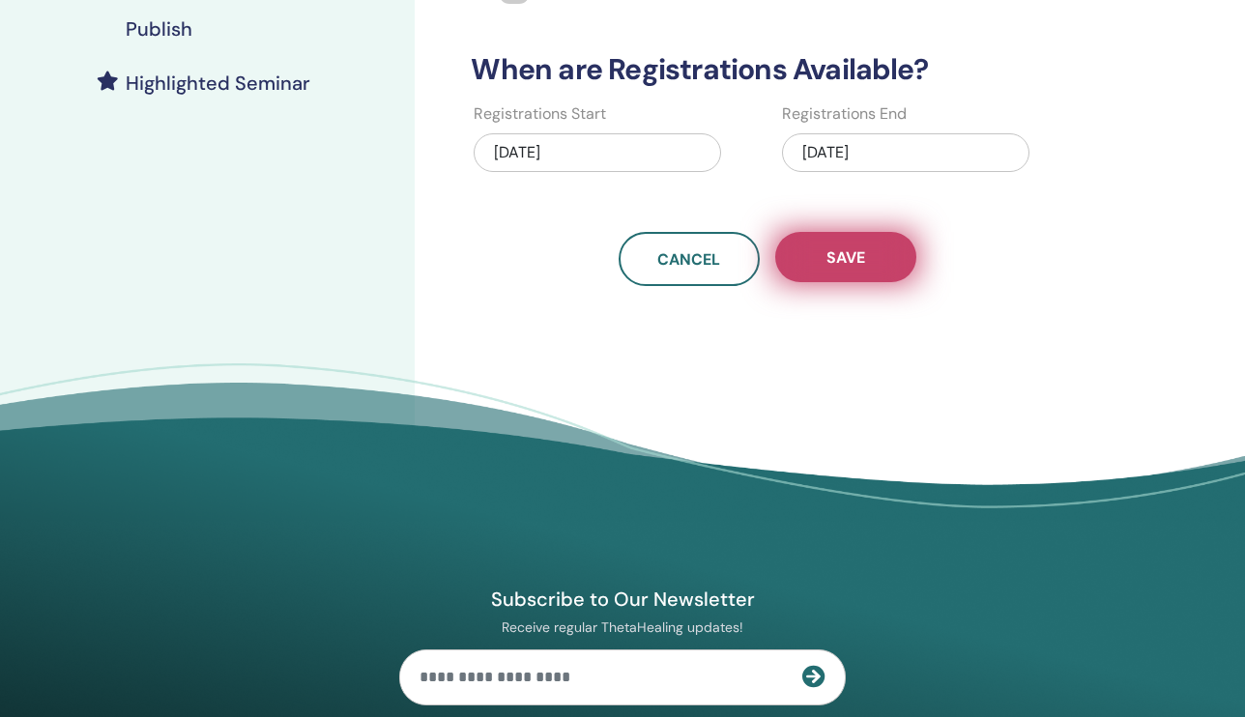
click at [856, 255] on span "Save" at bounding box center [845, 257] width 39 height 20
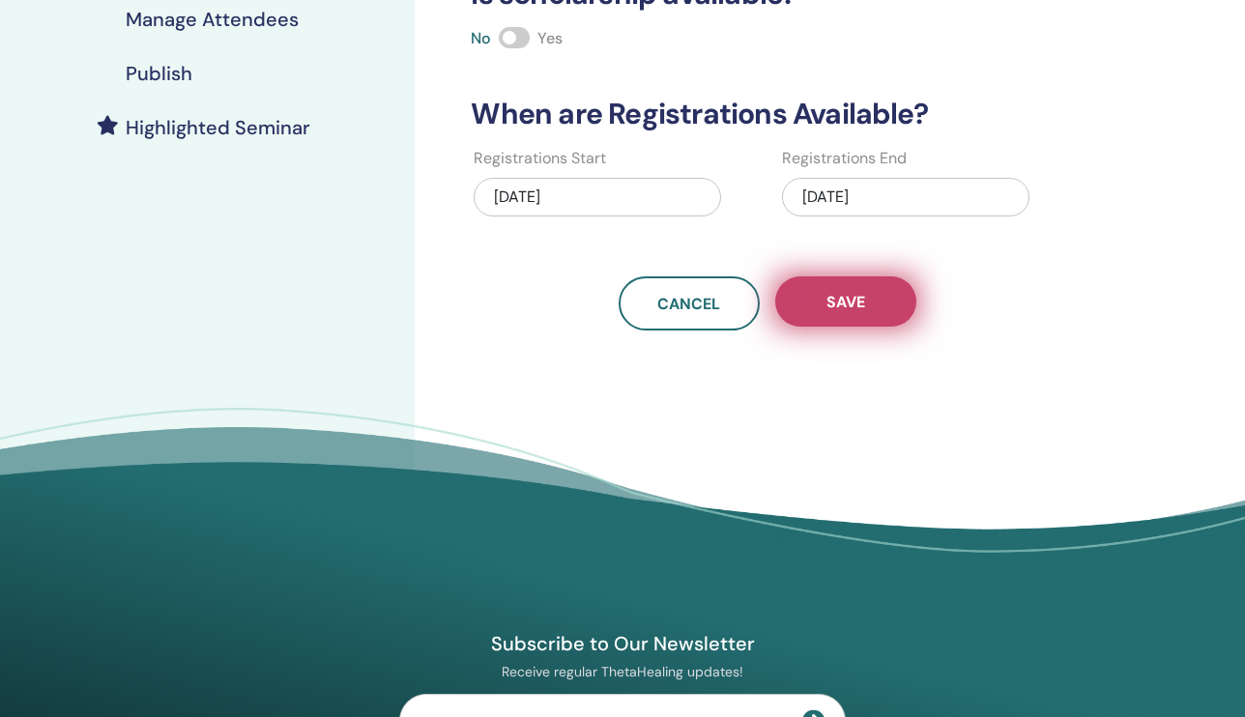
click at [833, 313] on button "Save" at bounding box center [845, 301] width 141 height 50
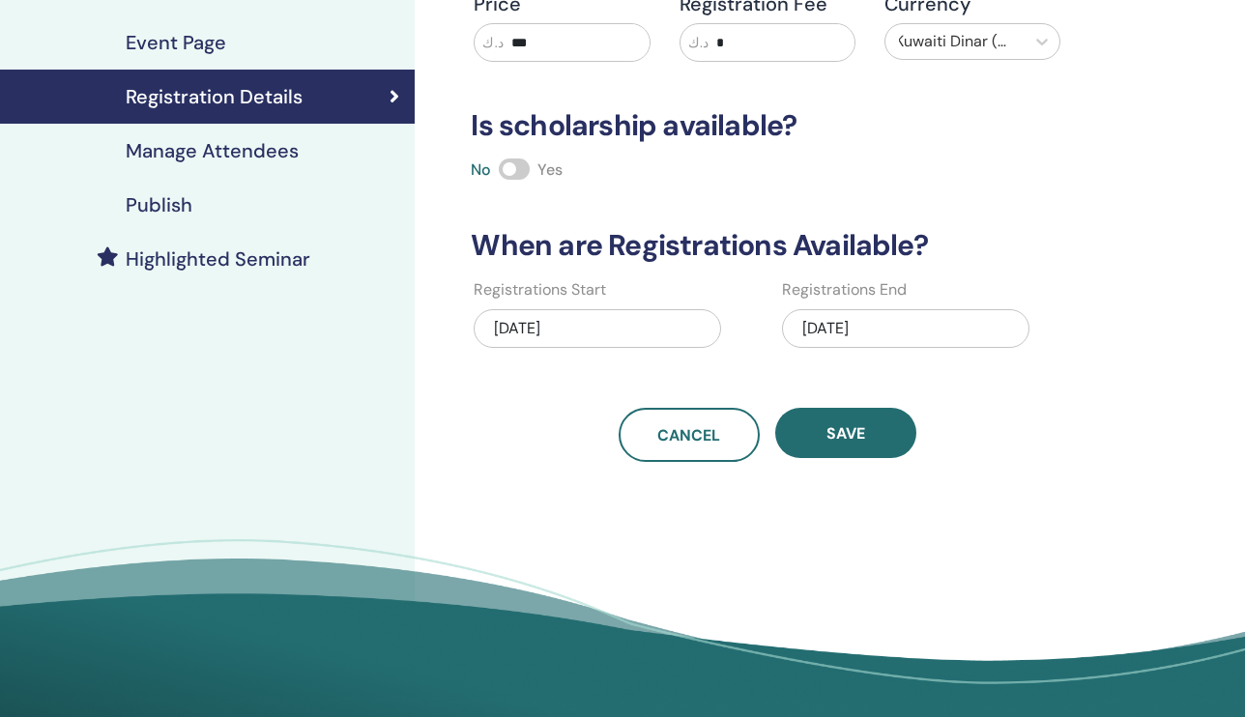
scroll to position [376, 0]
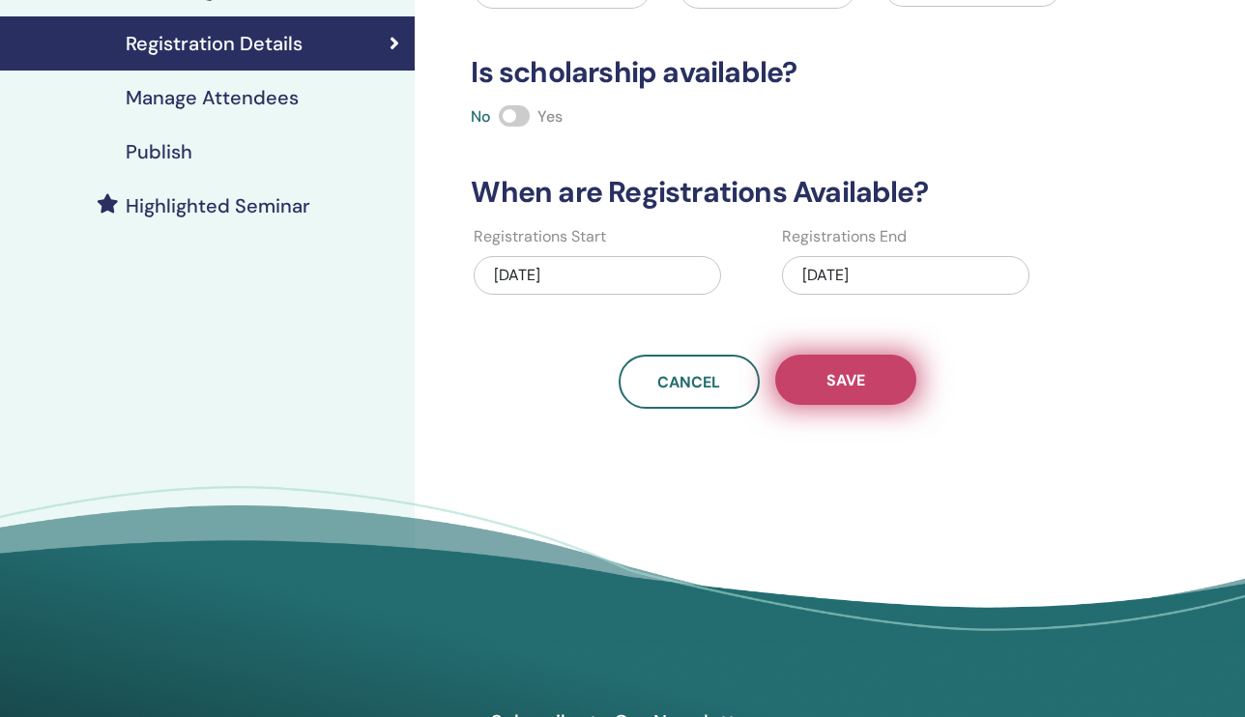
click at [843, 387] on span "Save" at bounding box center [845, 380] width 39 height 20
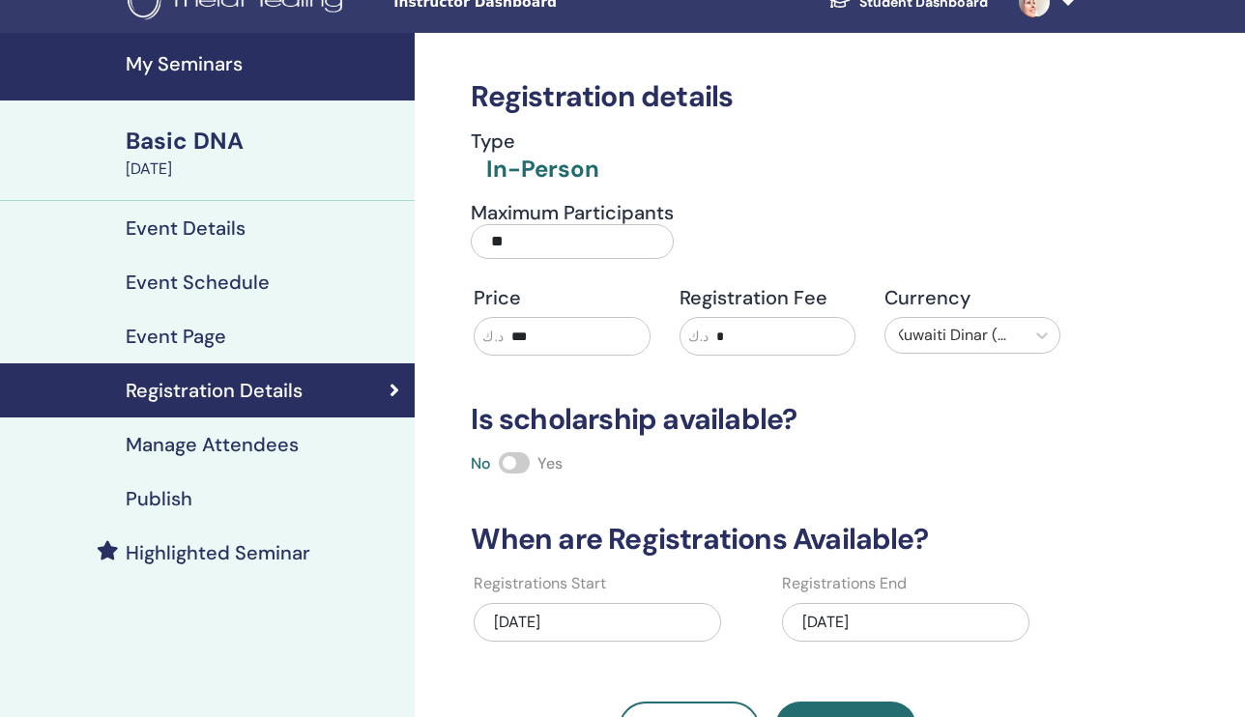
scroll to position [23, 0]
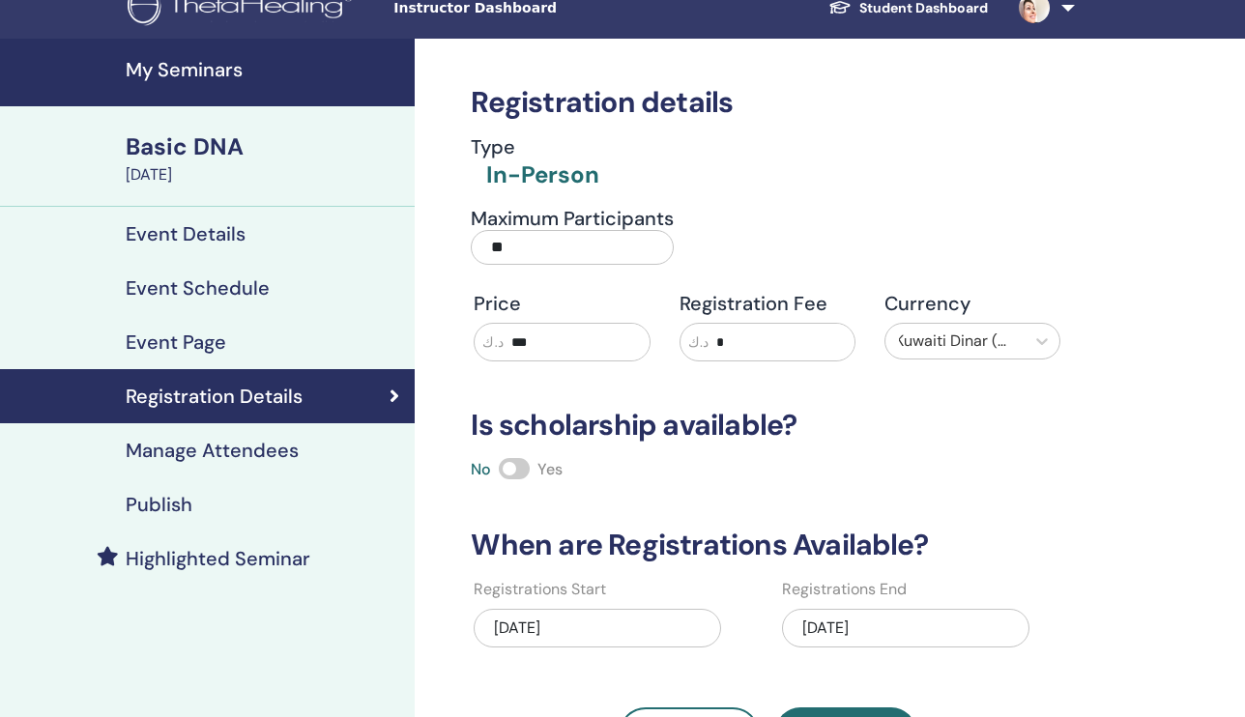
click at [226, 236] on h4 "Event Details" at bounding box center [186, 233] width 120 height 23
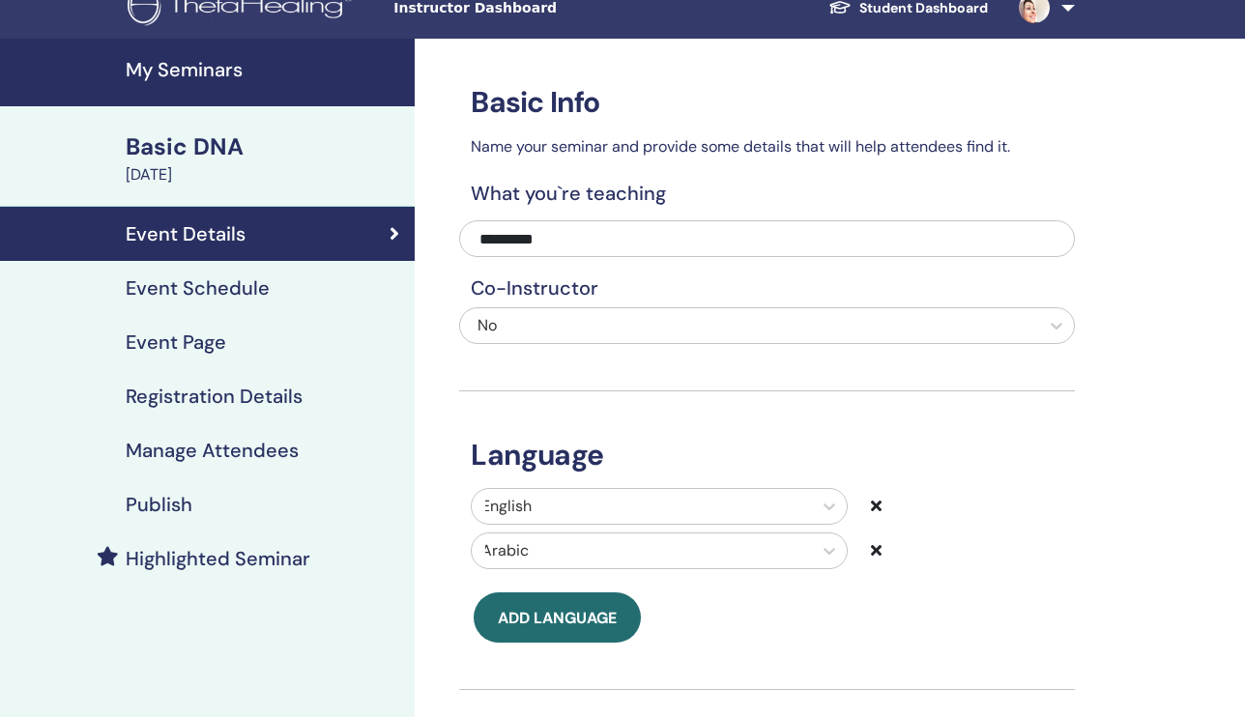
click at [228, 174] on div "August 22, 2025" at bounding box center [264, 174] width 277 height 23
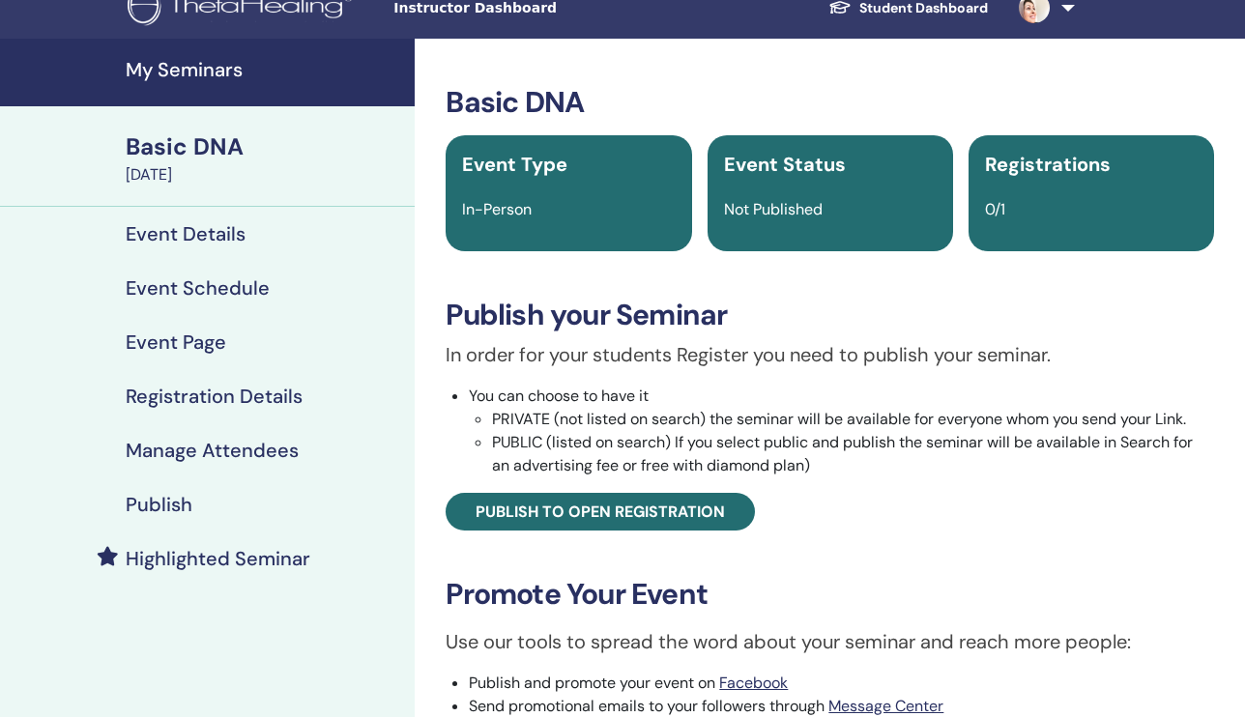
click at [214, 392] on h4 "Registration Details" at bounding box center [214, 396] width 177 height 23
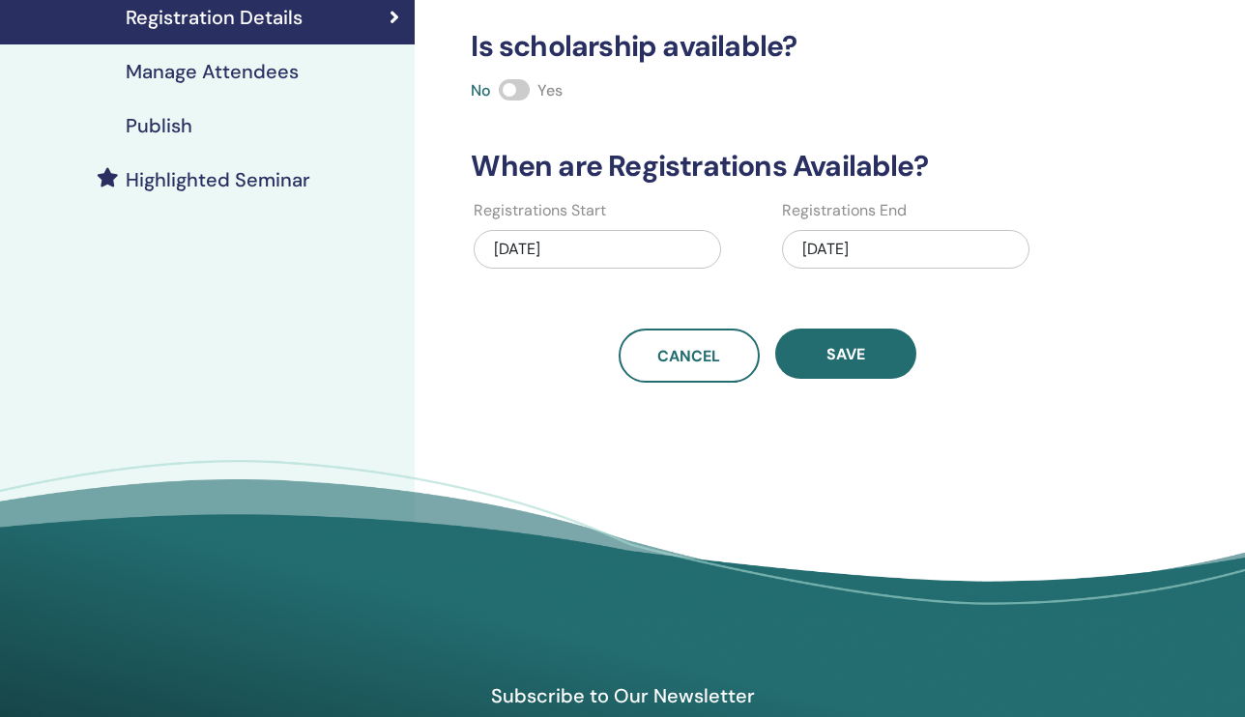
scroll to position [412, 0]
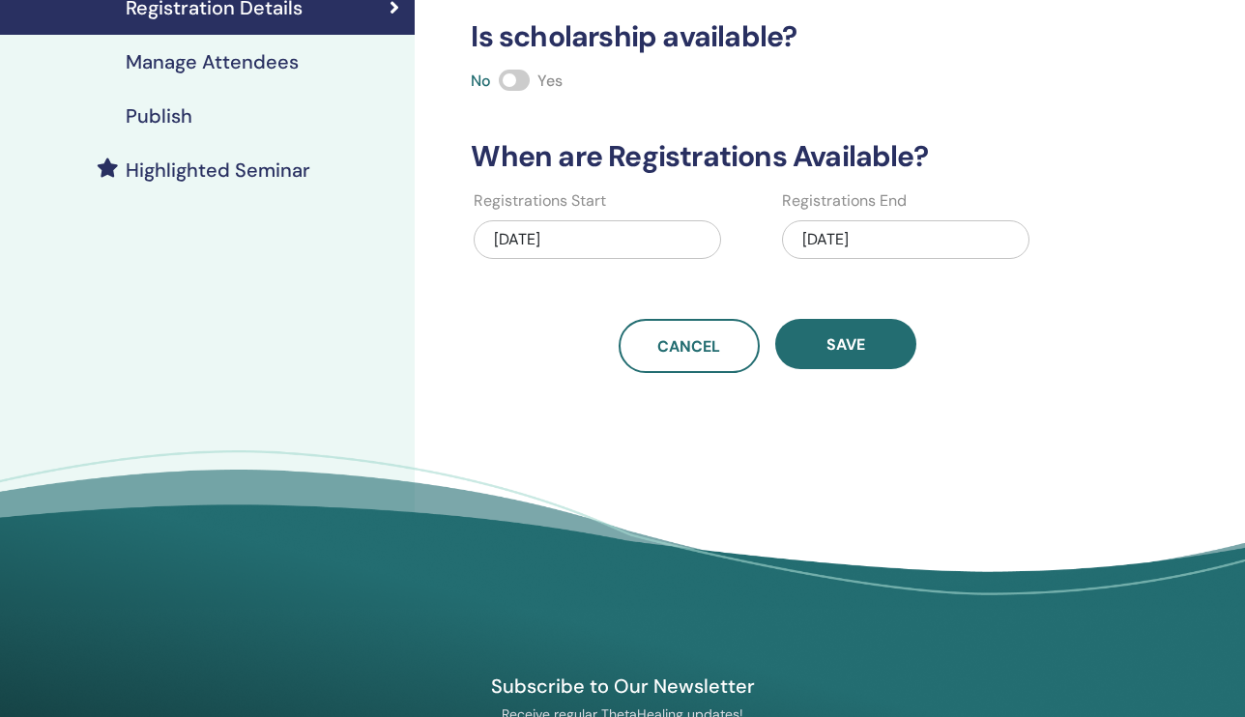
click at [608, 238] on div "[DATE]" at bounding box center [597, 239] width 247 height 39
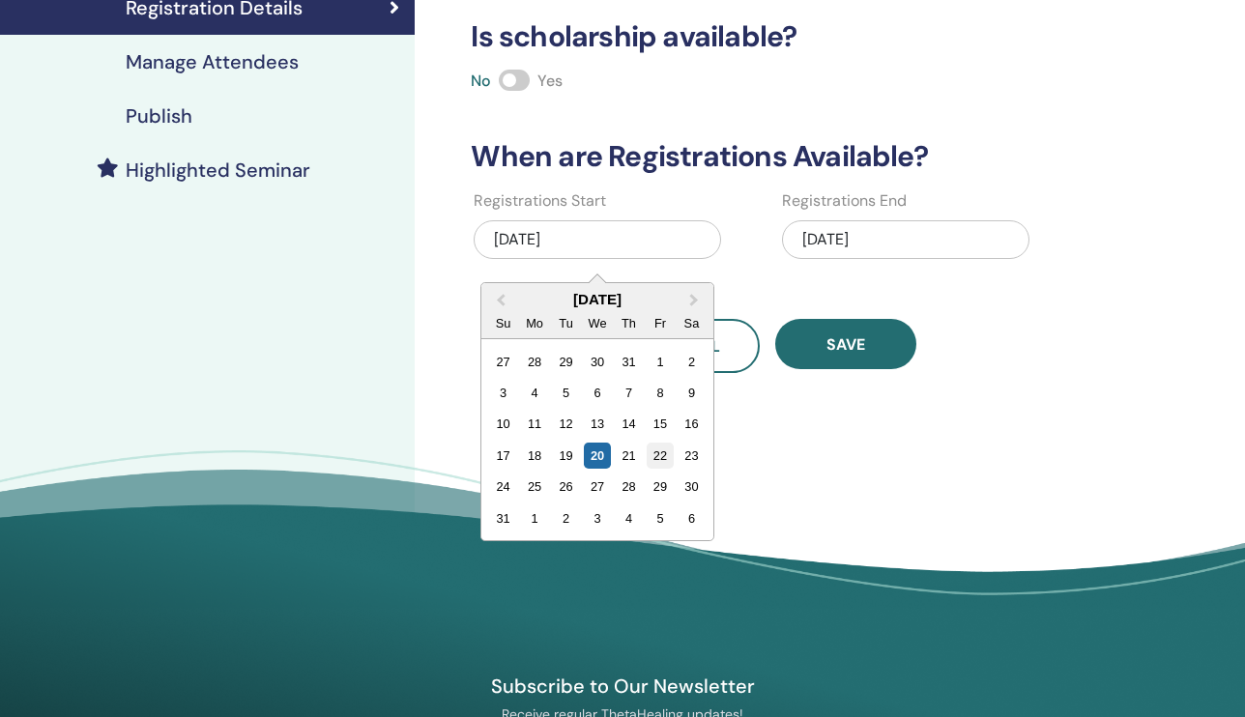
click at [663, 449] on div "22" at bounding box center [661, 456] width 26 height 26
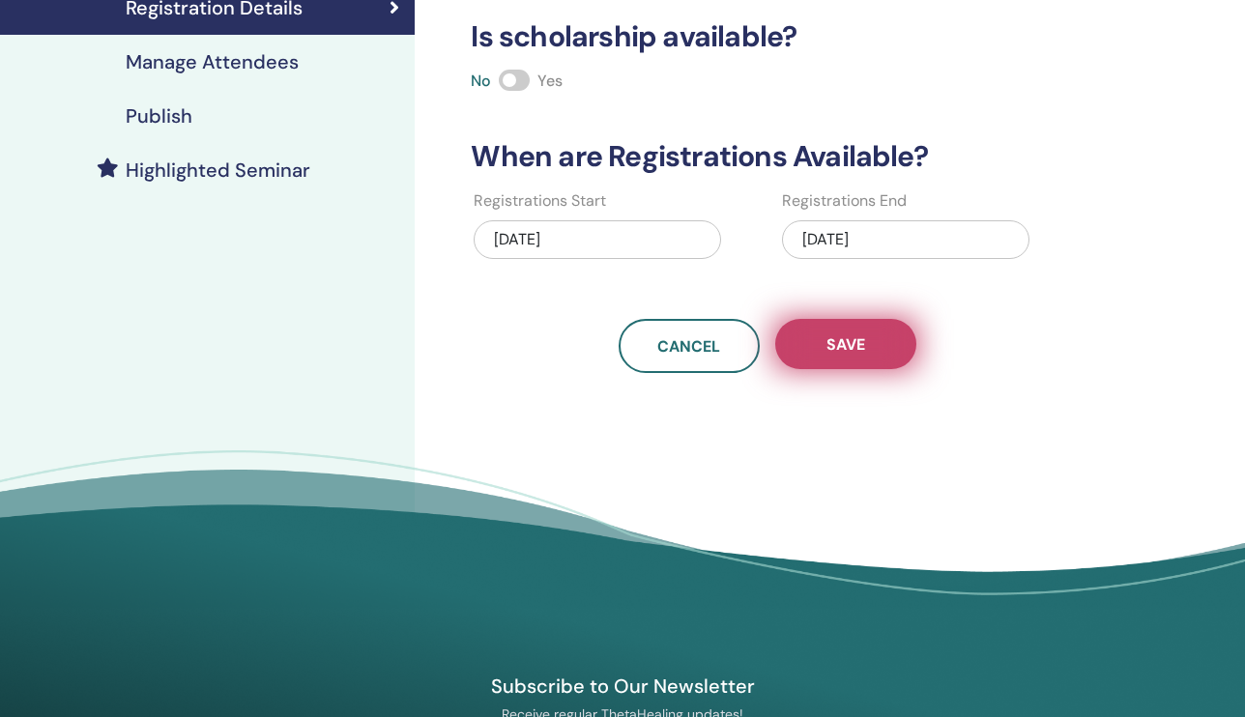
click at [847, 346] on span "Save" at bounding box center [845, 344] width 39 height 20
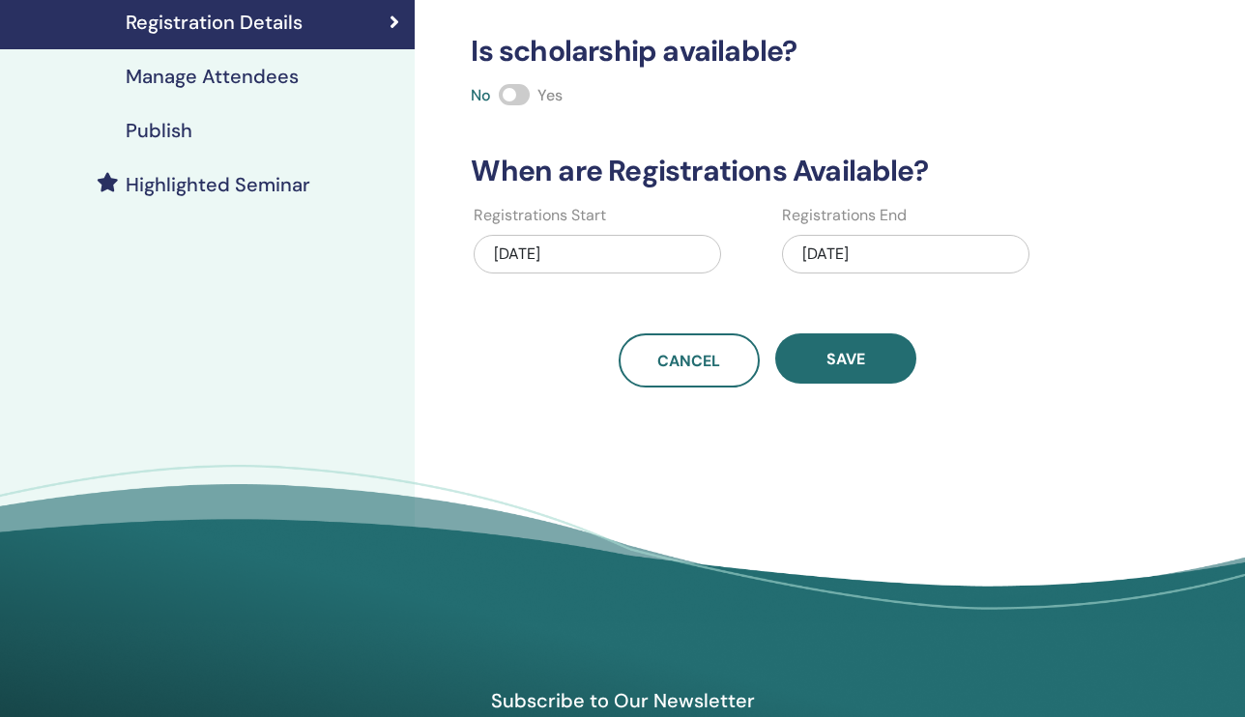
scroll to position [411, 0]
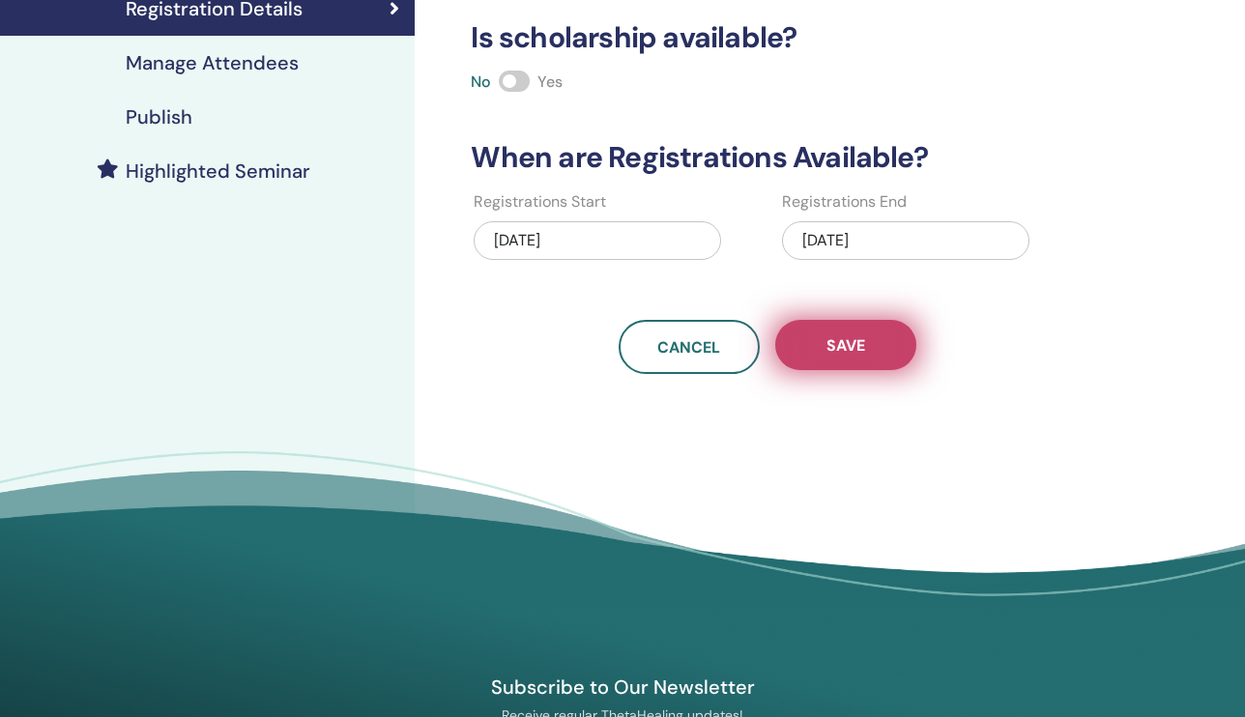
click at [854, 348] on span "Save" at bounding box center [845, 345] width 39 height 20
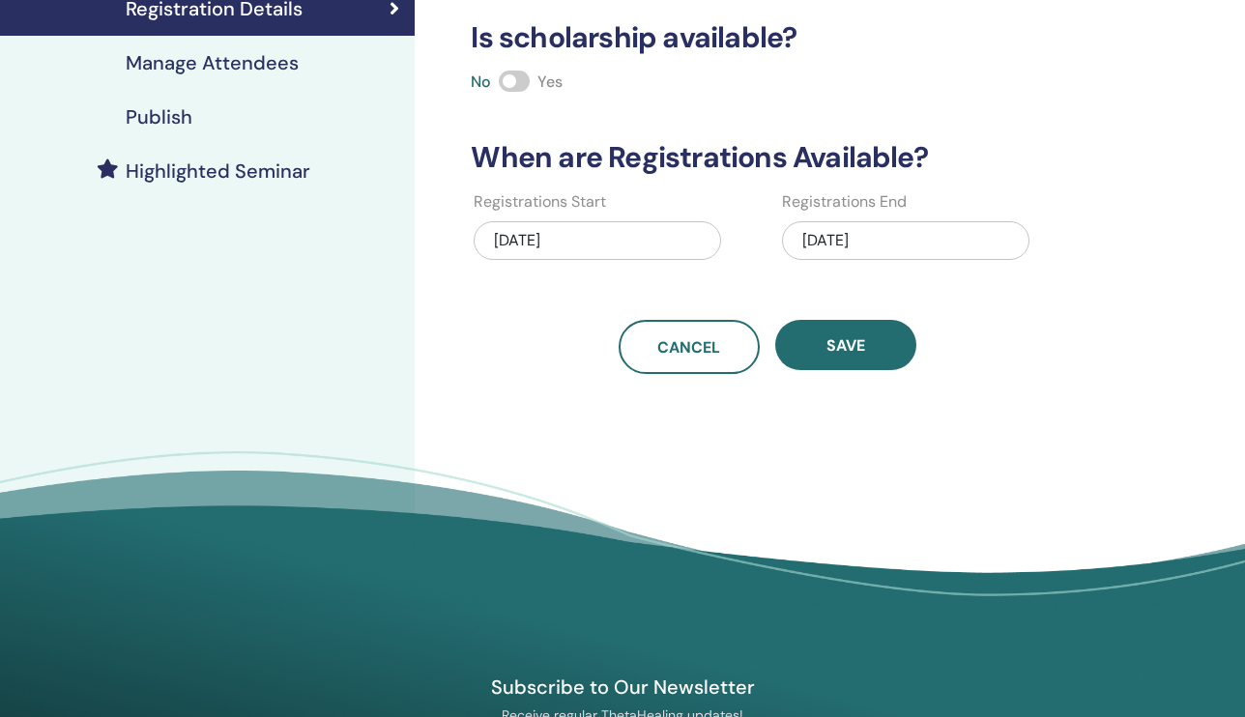
click at [854, 348] on span "Save" at bounding box center [845, 345] width 39 height 20
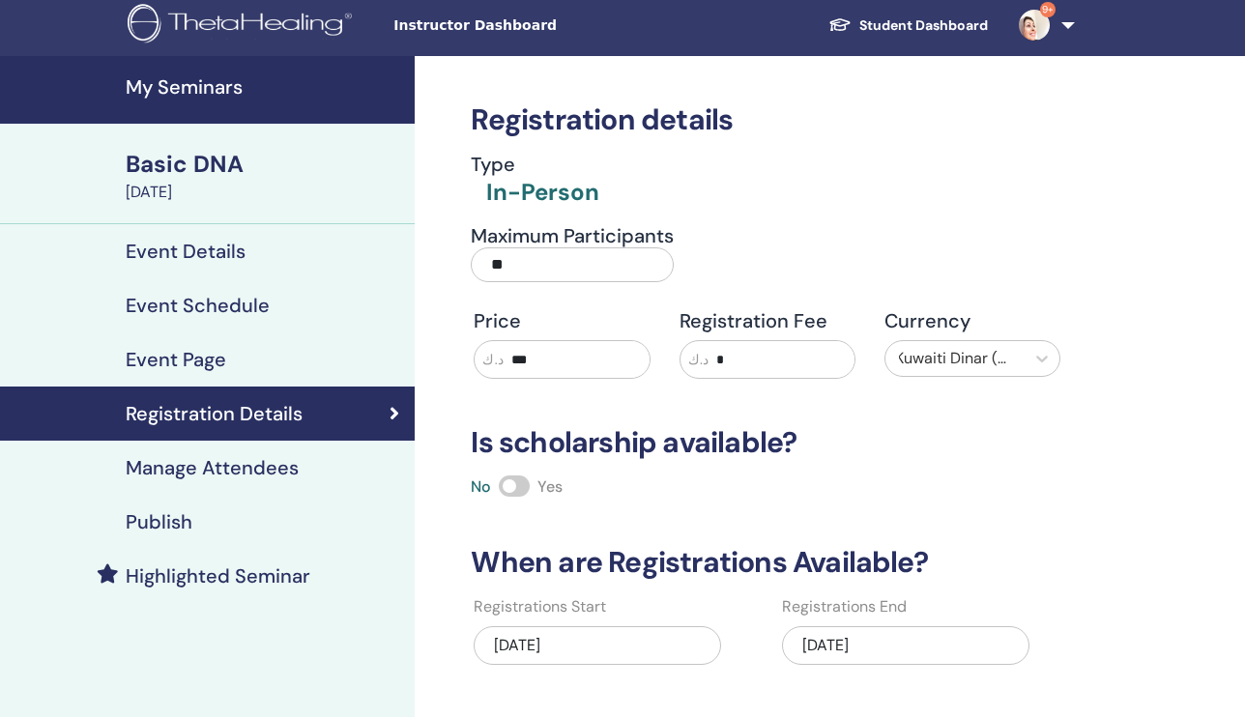
scroll to position [8, 0]
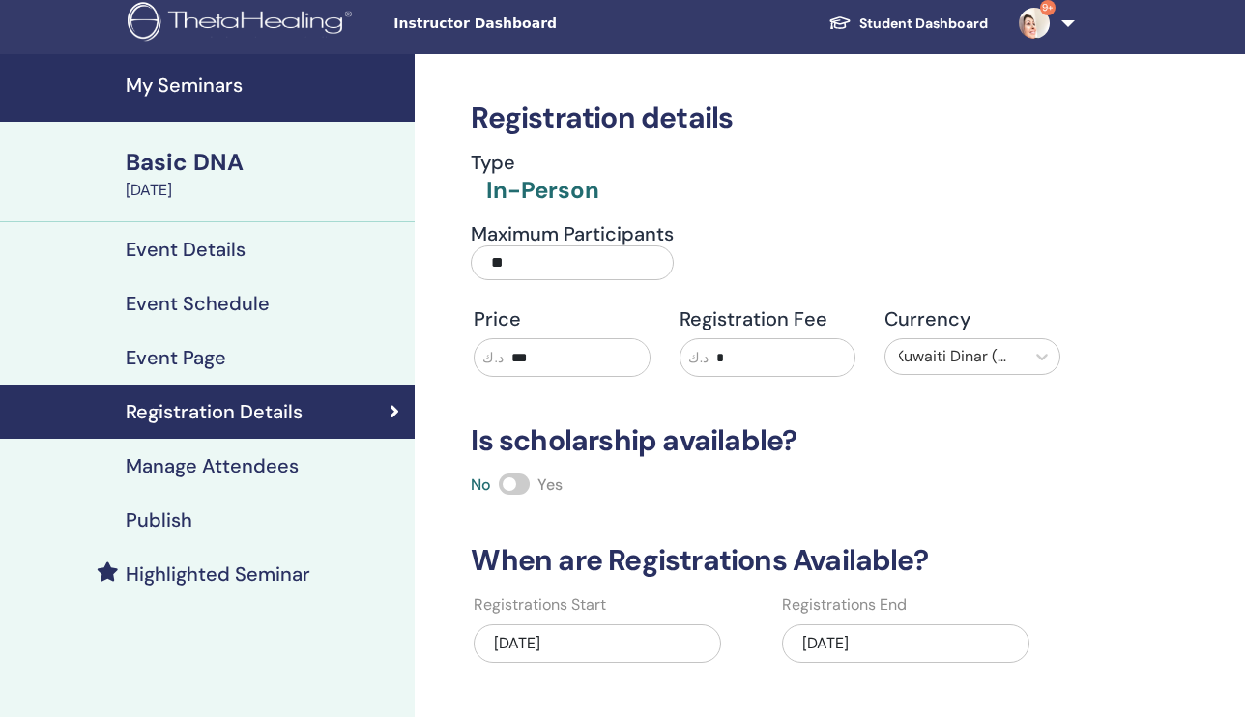
click at [217, 167] on div "Basic DNA" at bounding box center [264, 162] width 277 height 33
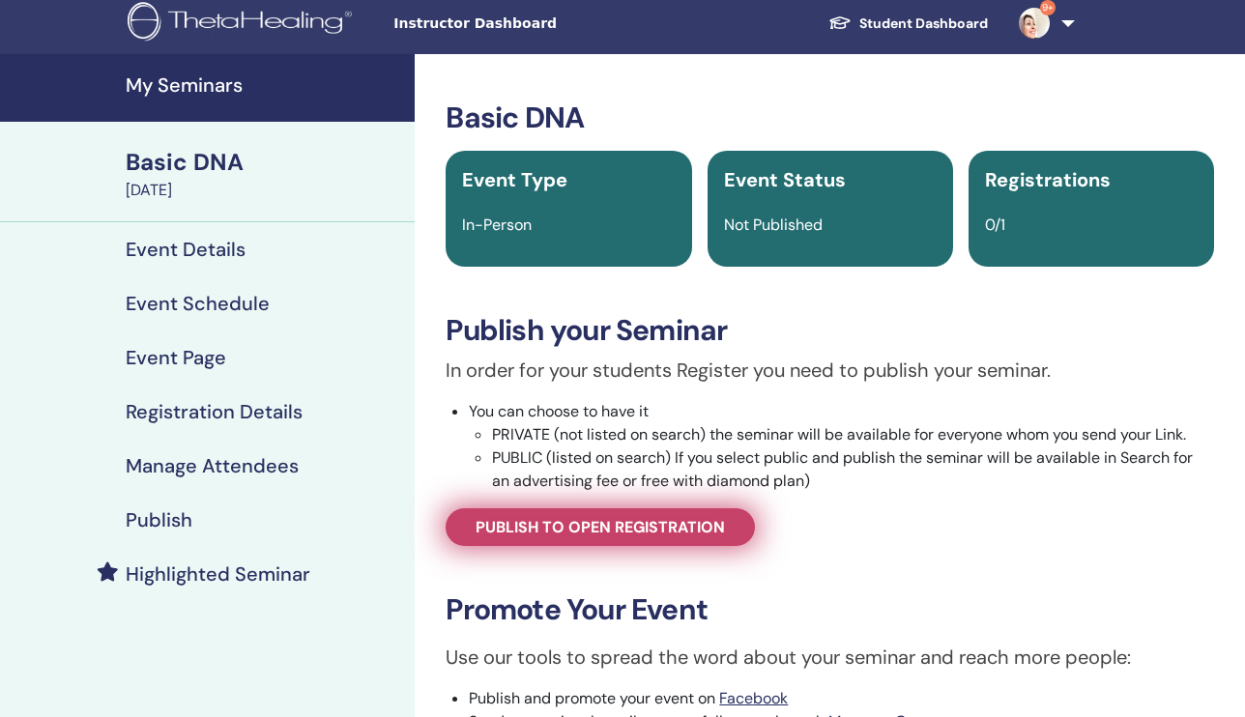
click at [563, 535] on span "Publish to open registration" at bounding box center [600, 527] width 249 height 20
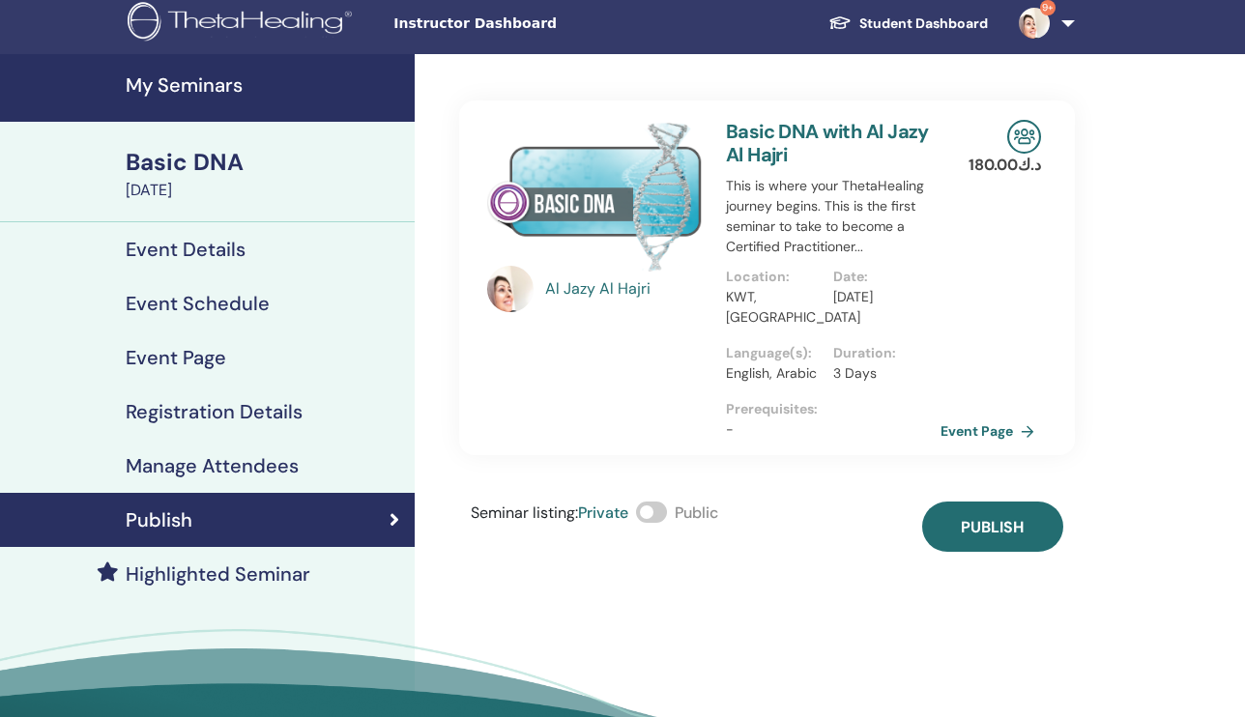
click at [213, 164] on div "Basic DNA" at bounding box center [264, 162] width 277 height 33
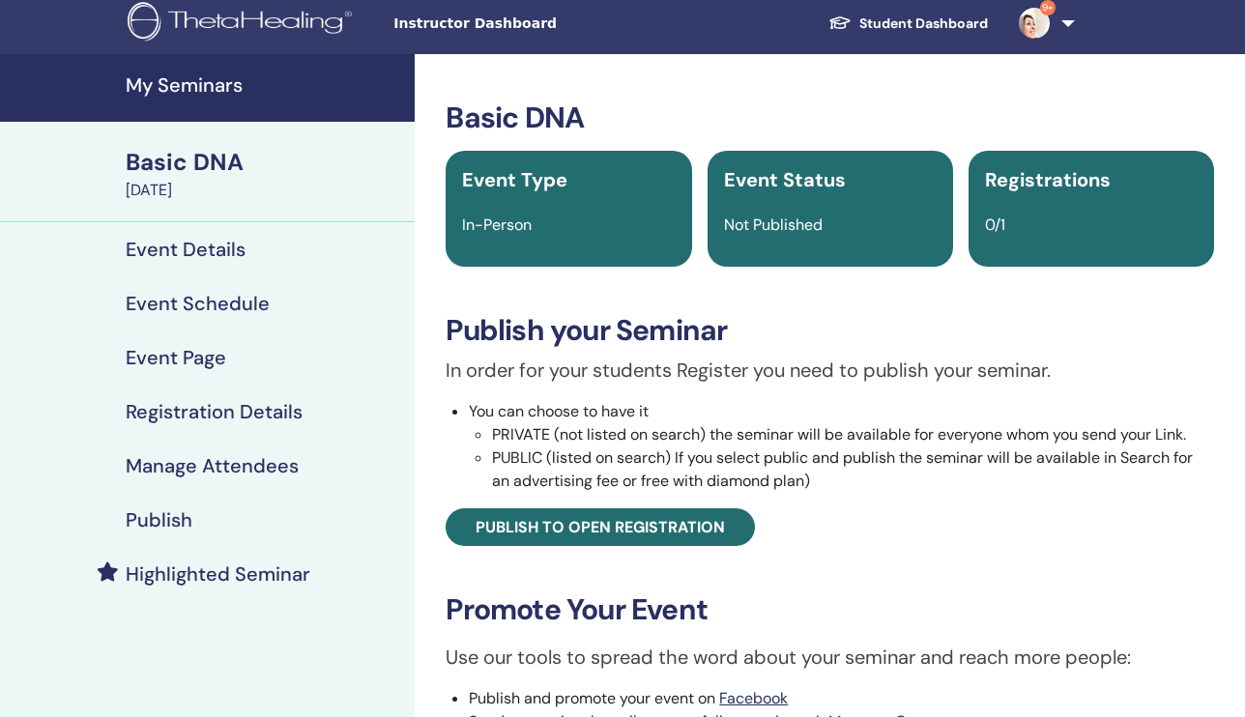
click at [234, 406] on h4 "Registration Details" at bounding box center [214, 411] width 177 height 23
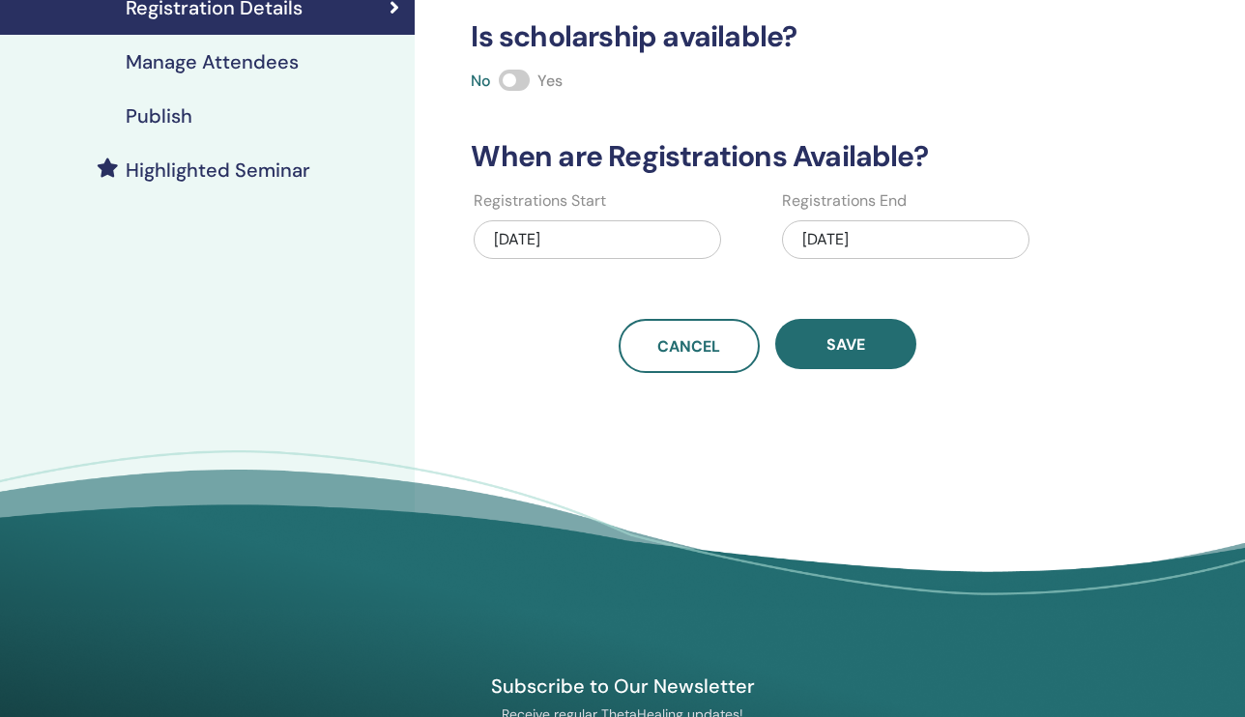
scroll to position [414, 0]
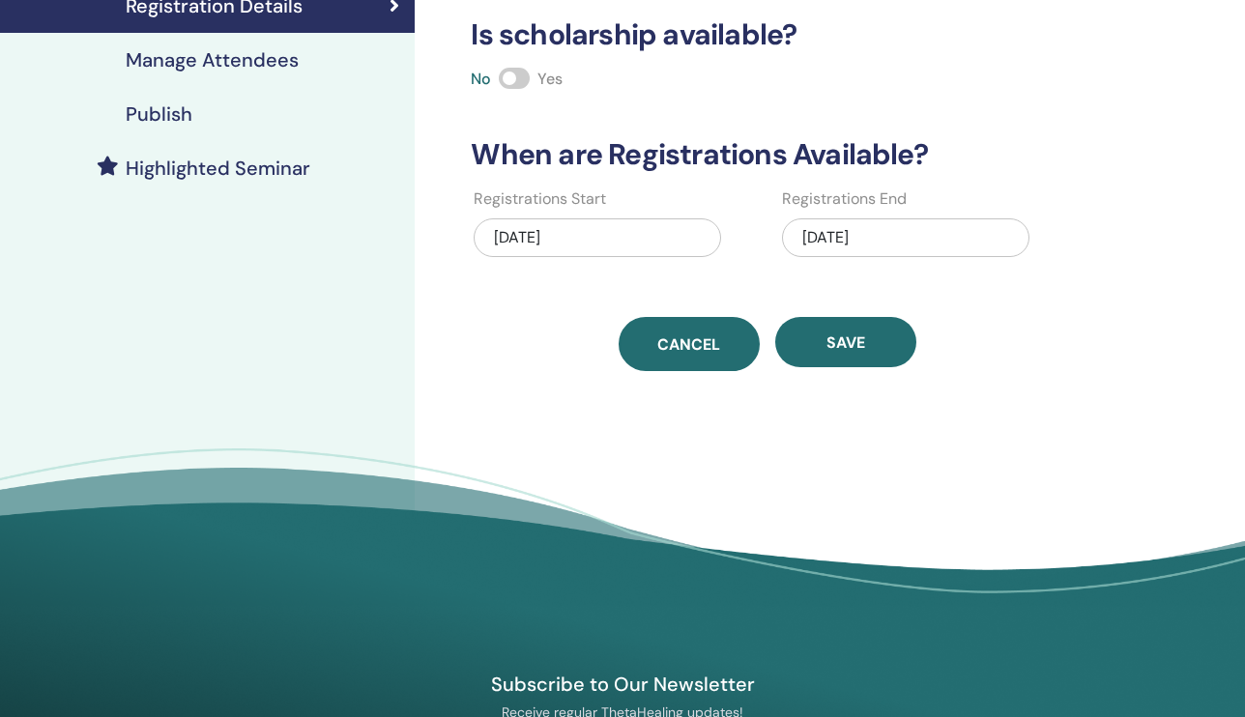
click at [688, 334] on span "Cancel" at bounding box center [688, 344] width 63 height 20
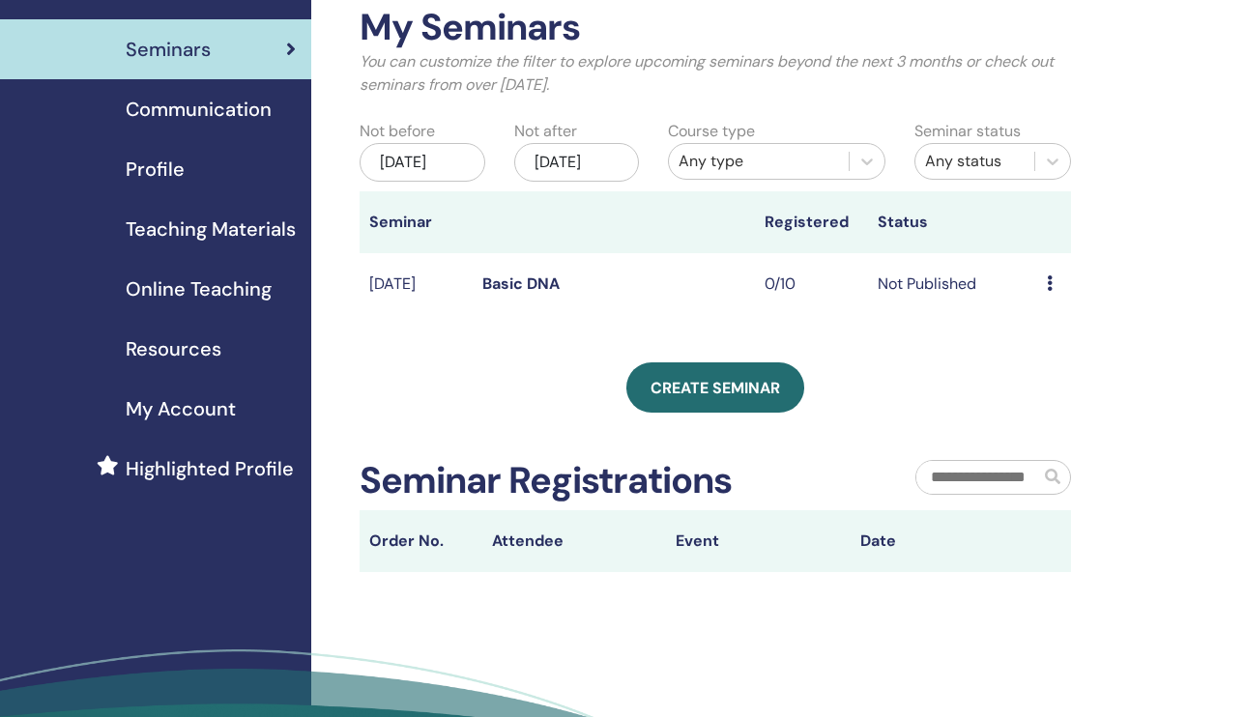
scroll to position [105, 0]
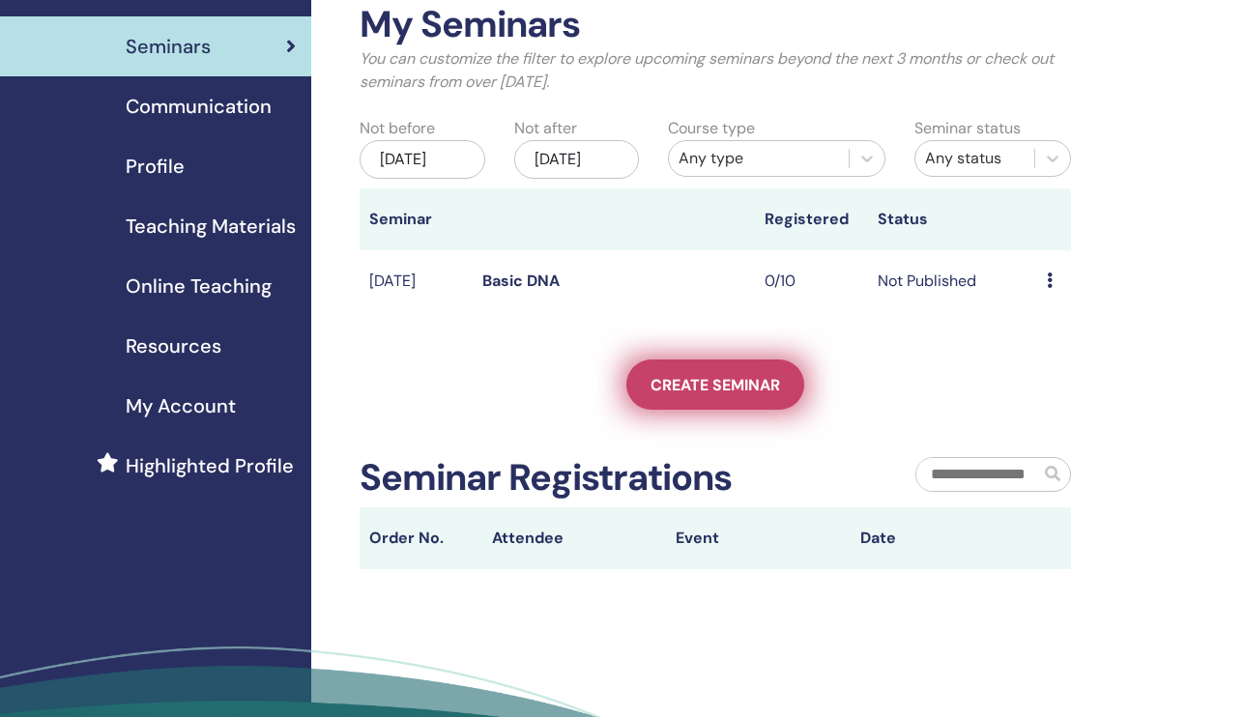
click at [697, 395] on span "Create seminar" at bounding box center [715, 385] width 130 height 20
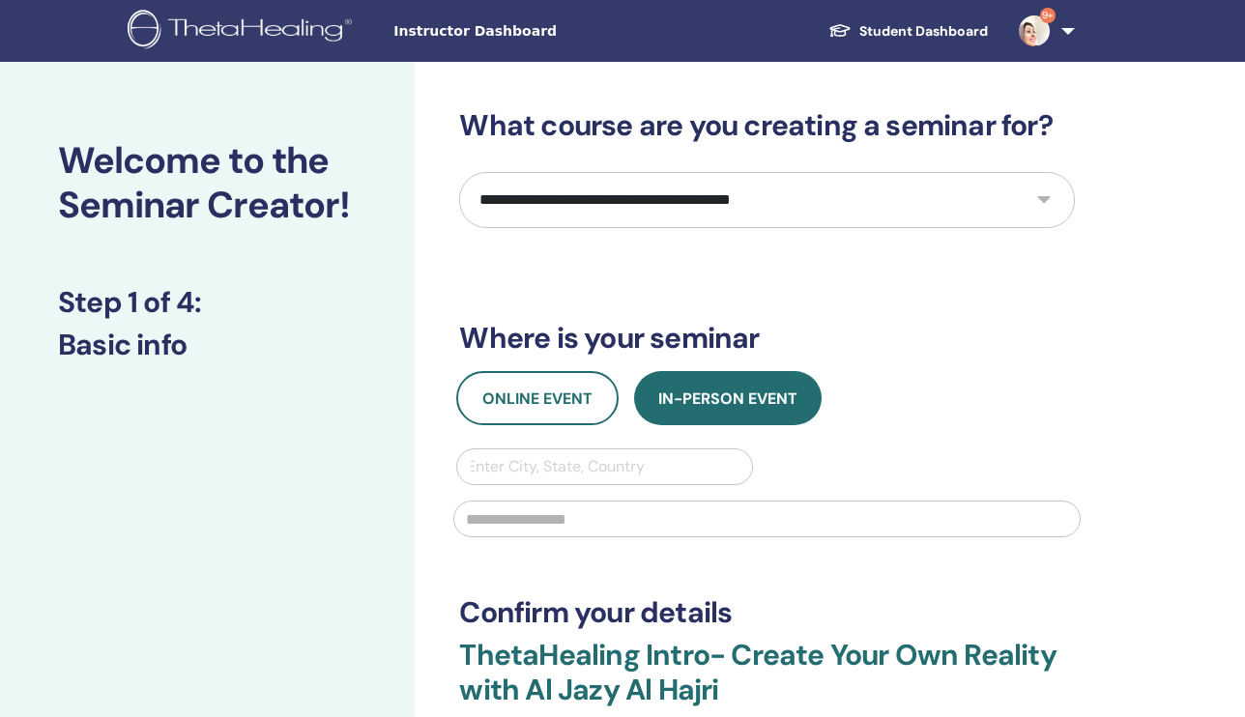
select select "*"
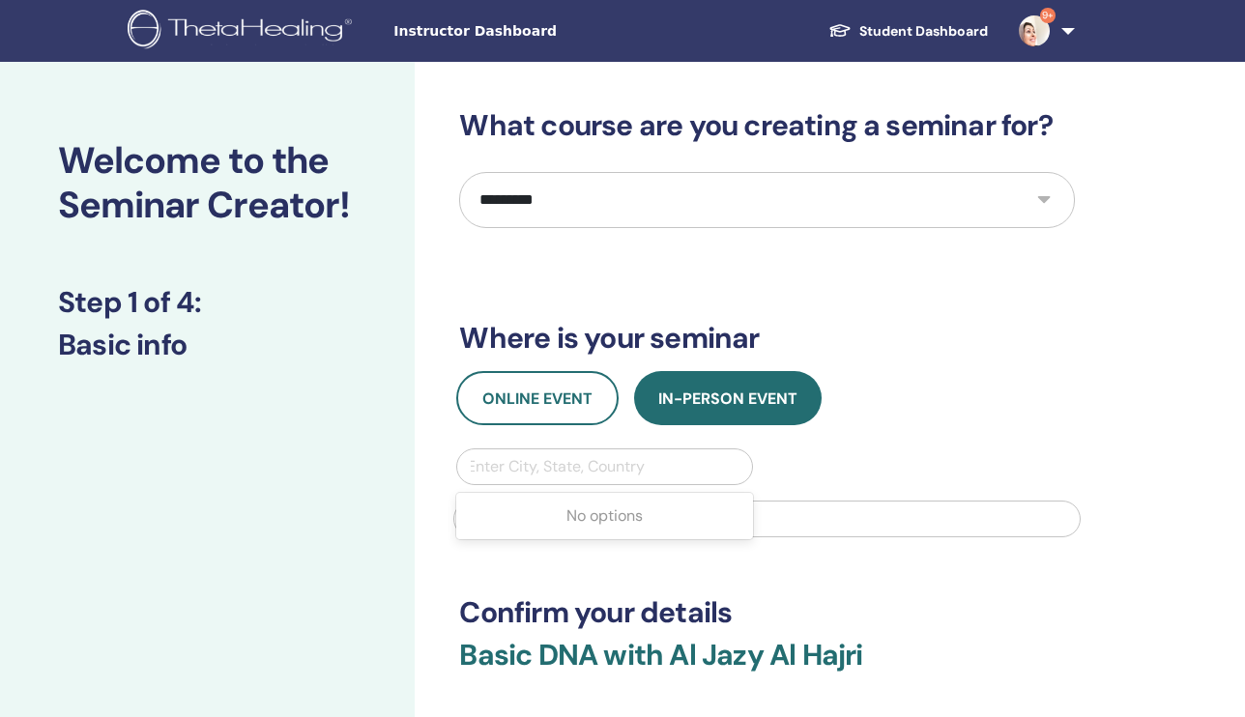
click at [598, 470] on div "Enter City, State, Country" at bounding box center [604, 466] width 274 height 23
type input "**"
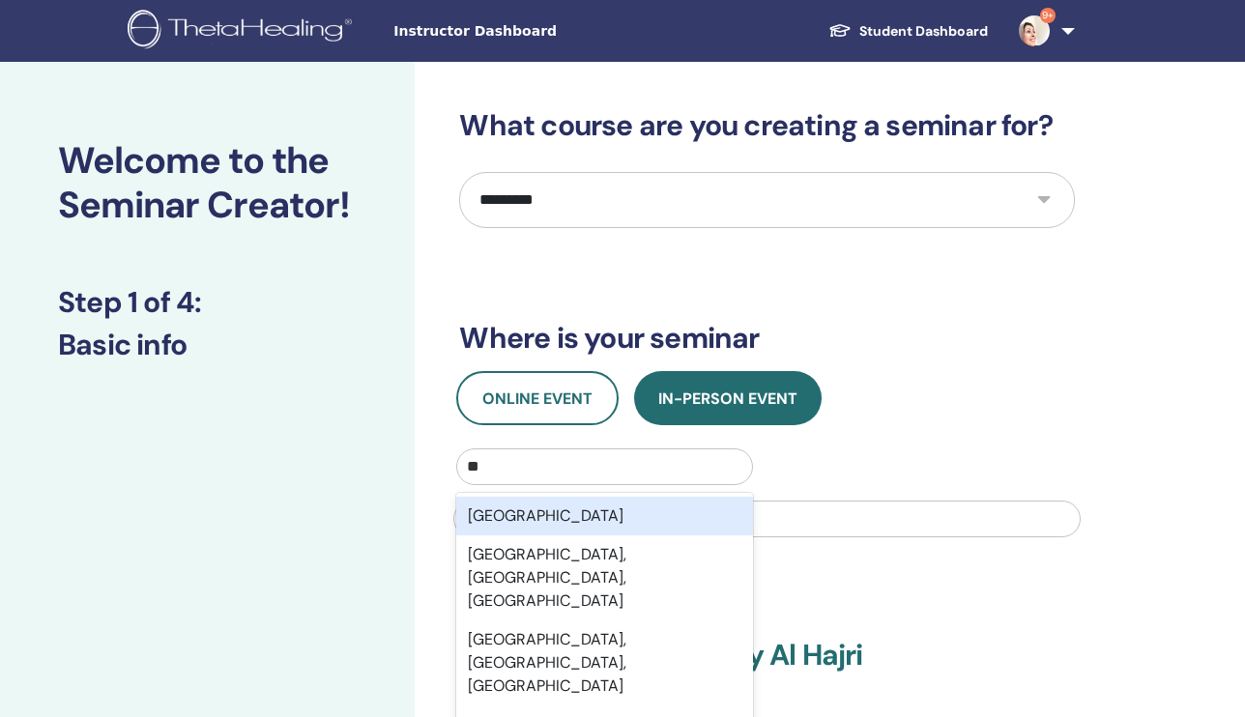
click at [613, 514] on div "[GEOGRAPHIC_DATA]" at bounding box center [604, 516] width 296 height 39
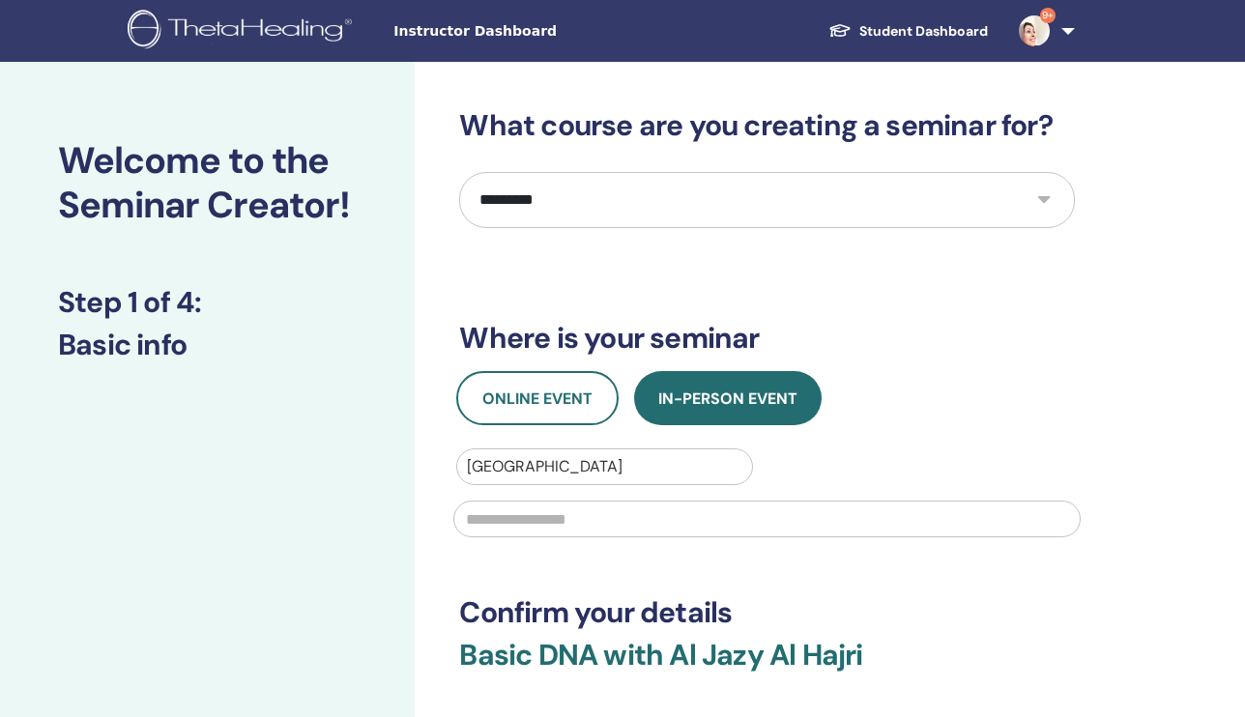
click at [609, 514] on input "text" at bounding box center [766, 519] width 627 height 37
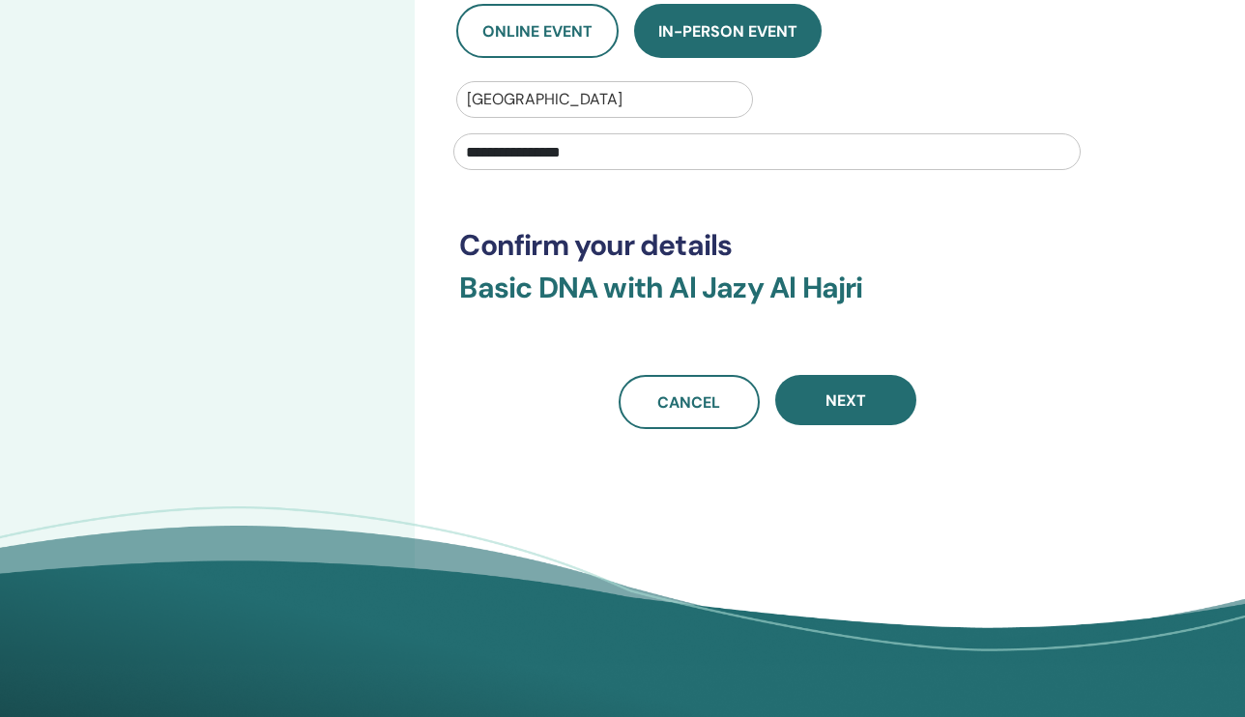
scroll to position [382, 0]
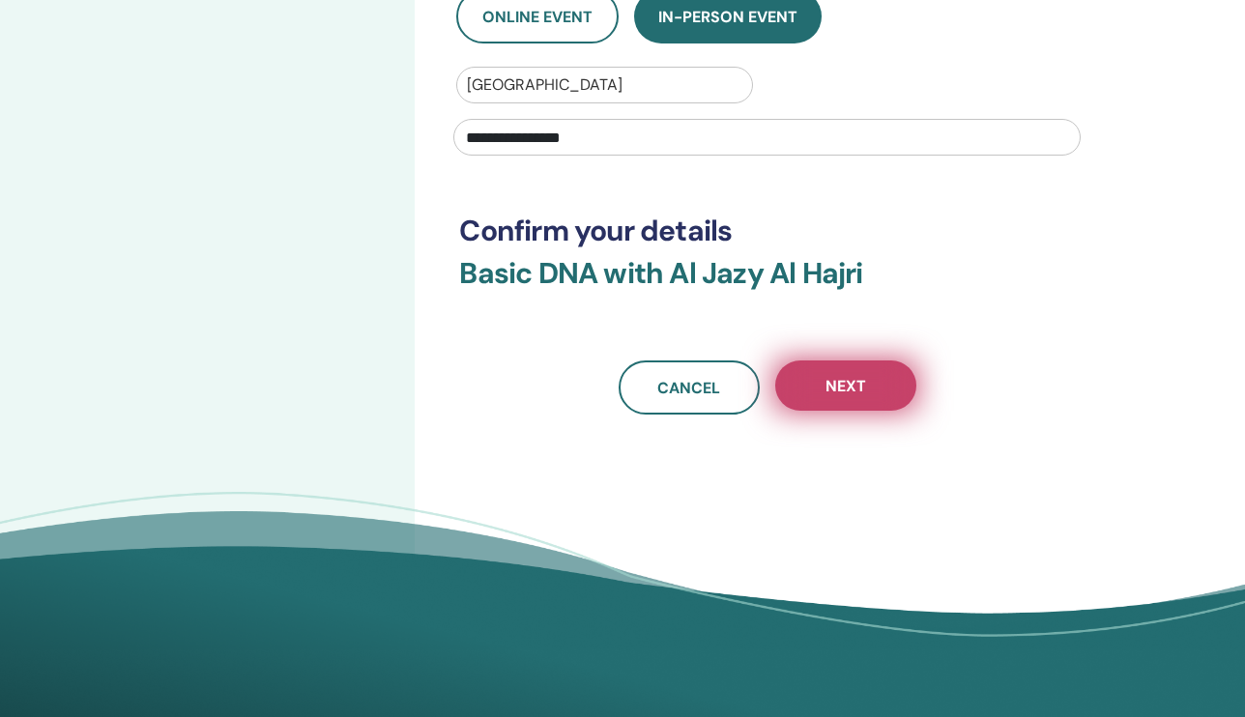
type input "**********"
click at [874, 390] on button "Next" at bounding box center [845, 386] width 141 height 50
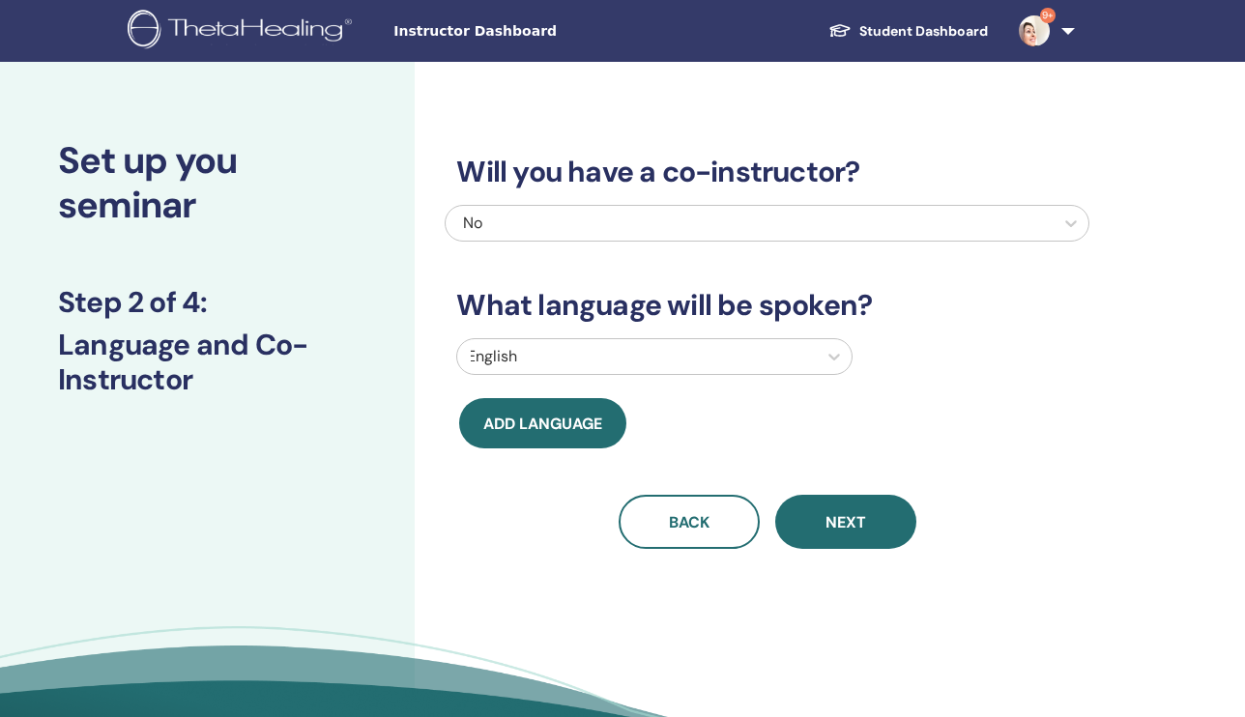
scroll to position [0, 0]
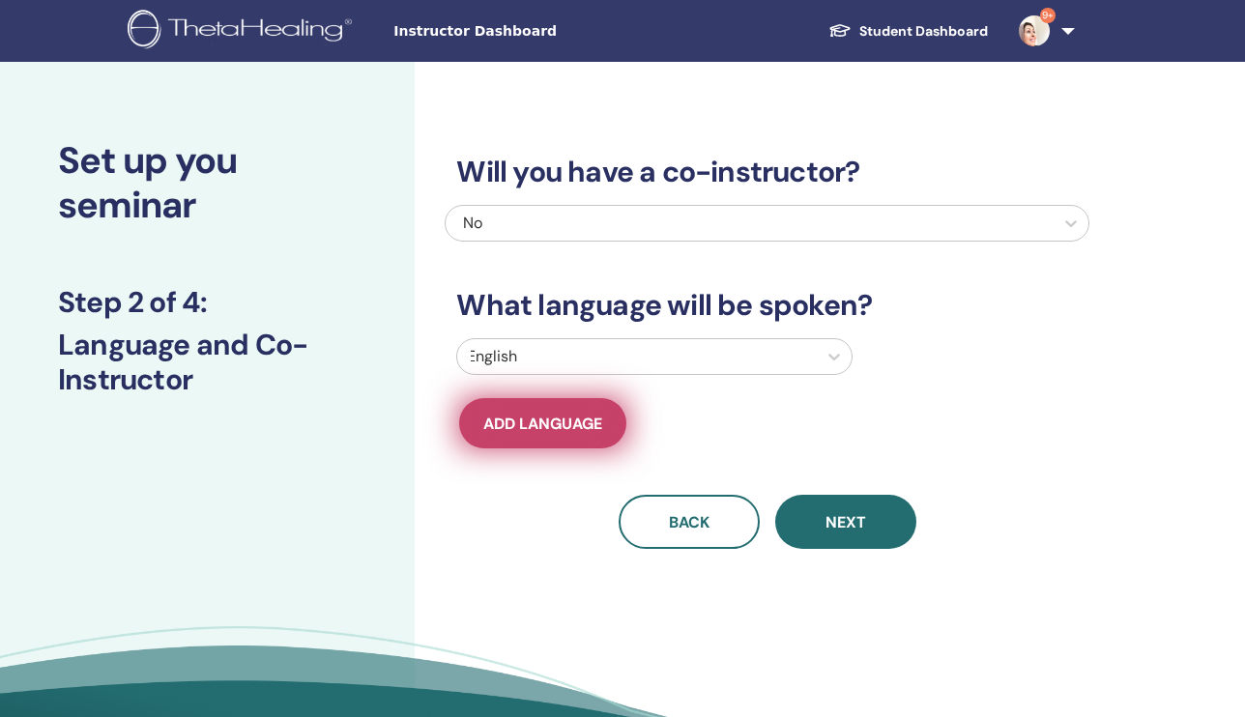
click at [556, 419] on span "Add language" at bounding box center [542, 424] width 119 height 20
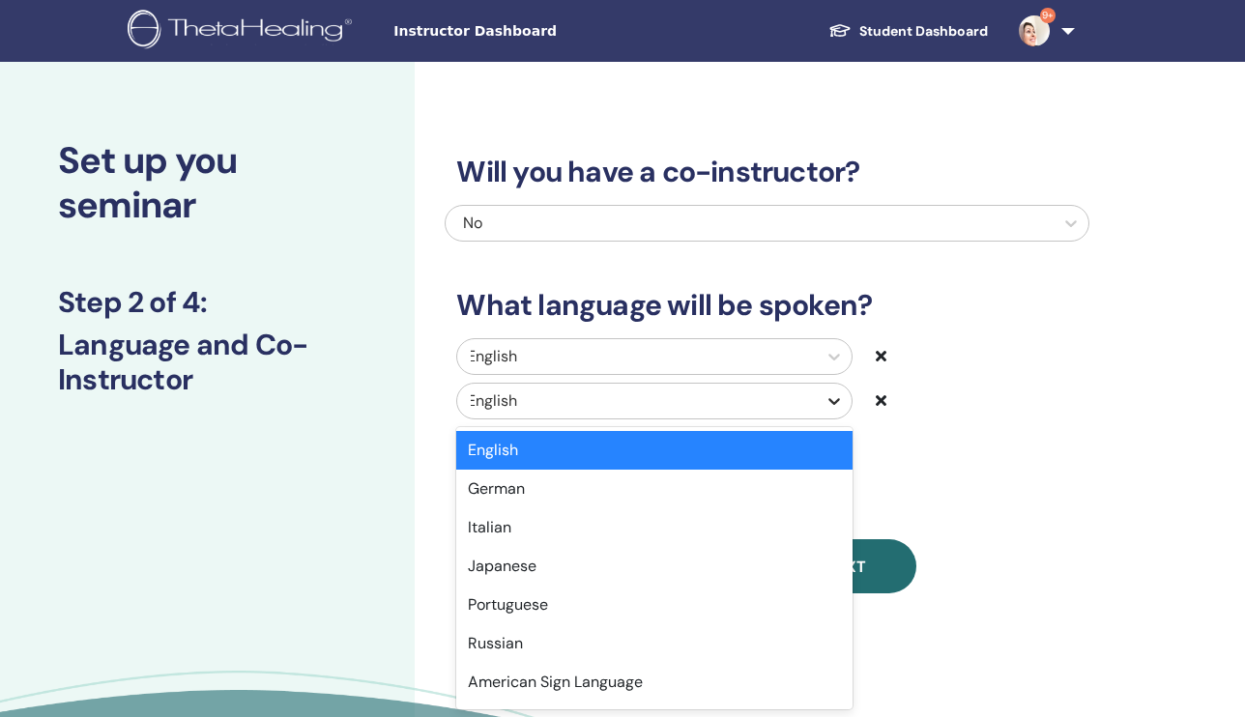
click at [835, 405] on icon at bounding box center [833, 400] width 19 height 19
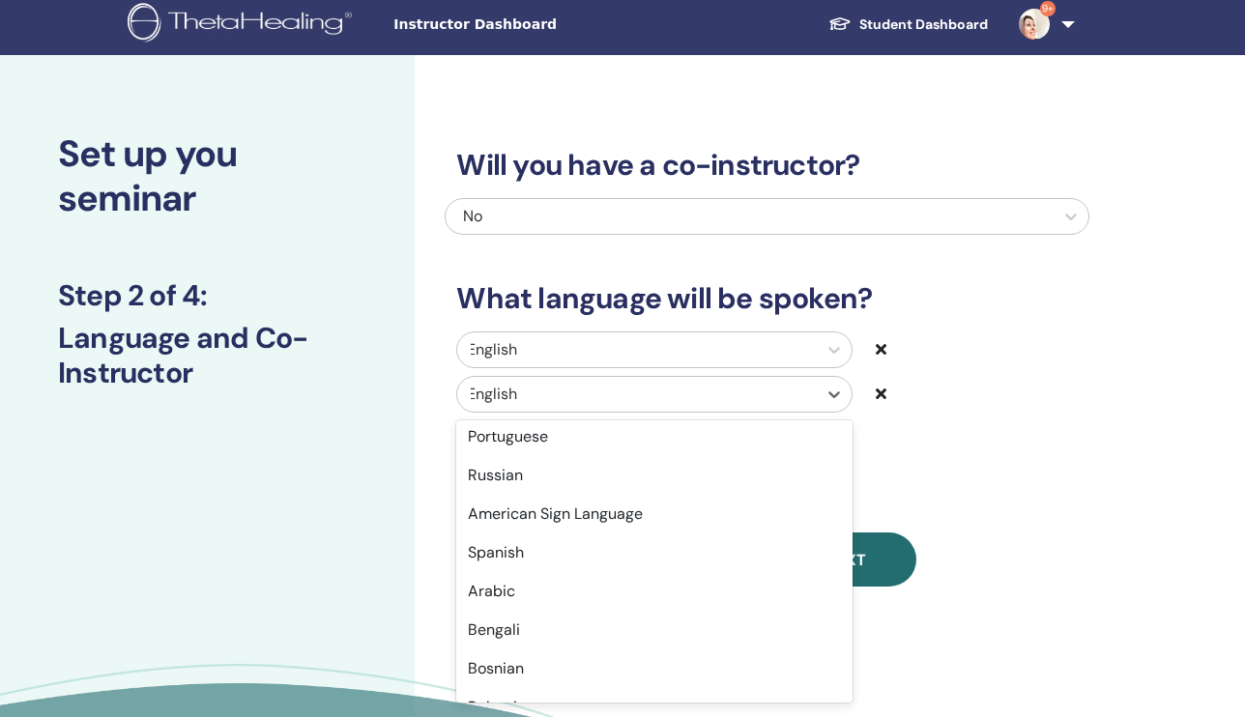
scroll to position [171, 0]
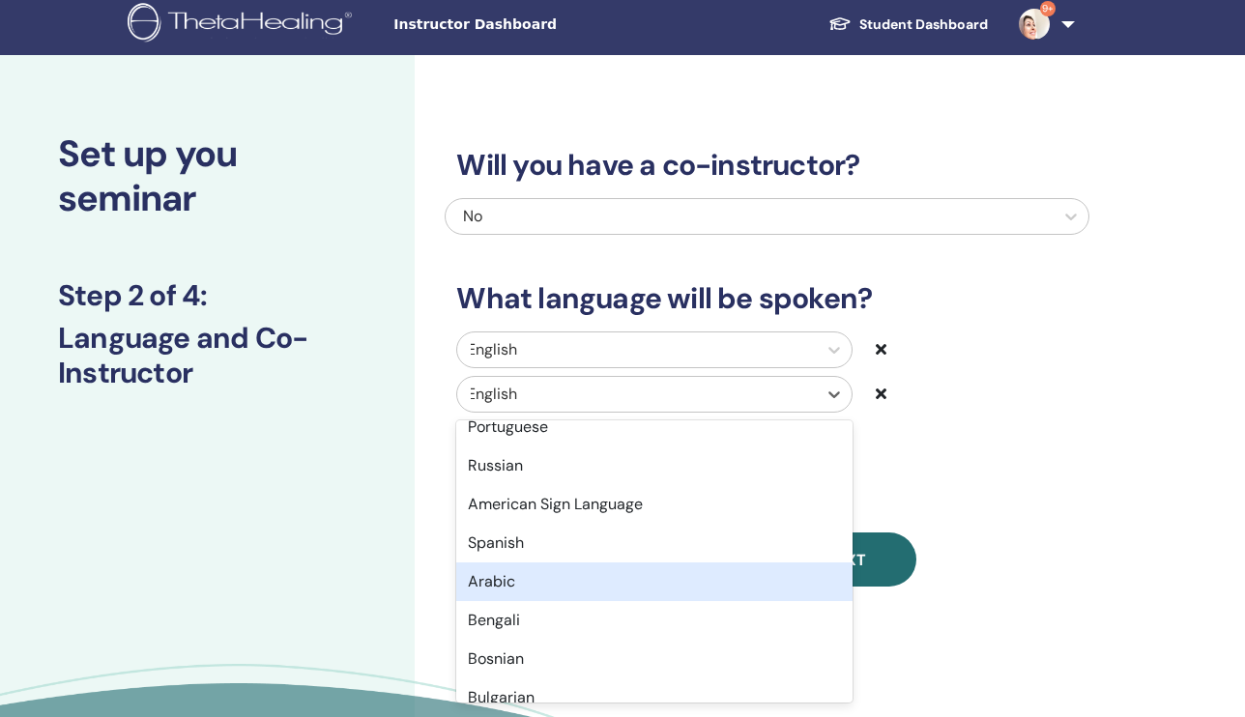
click at [595, 576] on div "Arabic" at bounding box center [653, 582] width 395 height 39
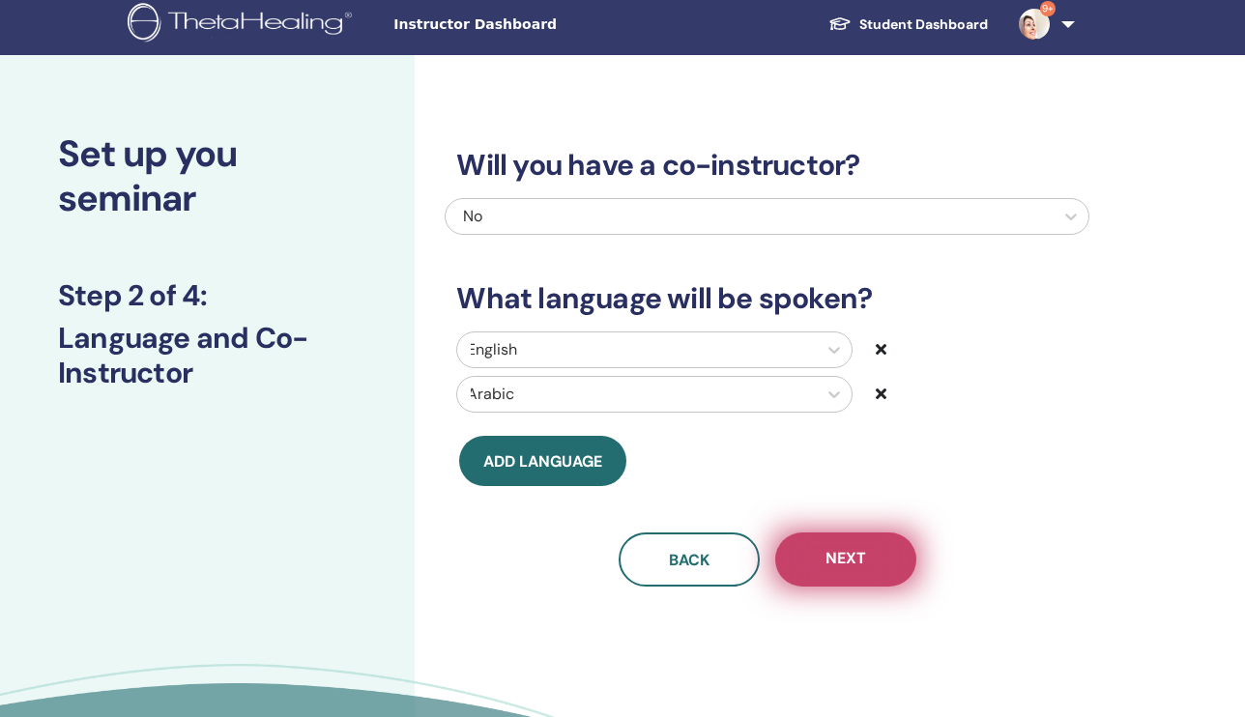
click at [849, 570] on button "Next" at bounding box center [845, 560] width 141 height 54
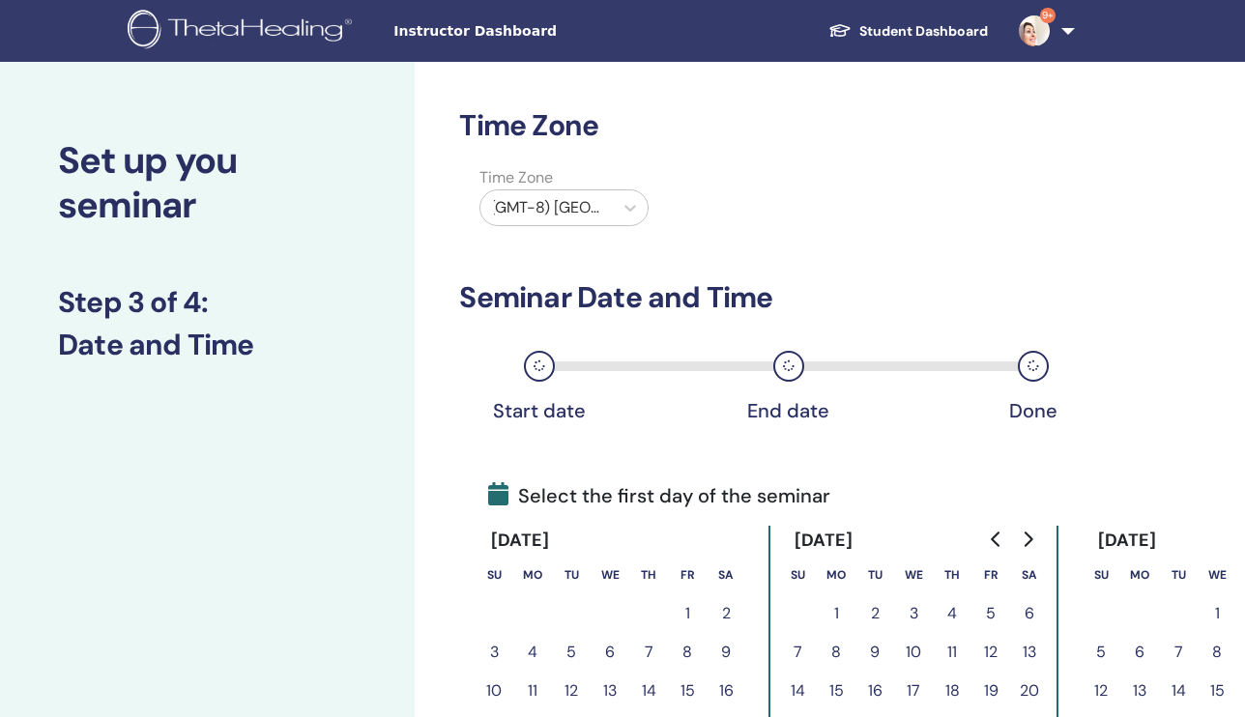
scroll to position [0, 0]
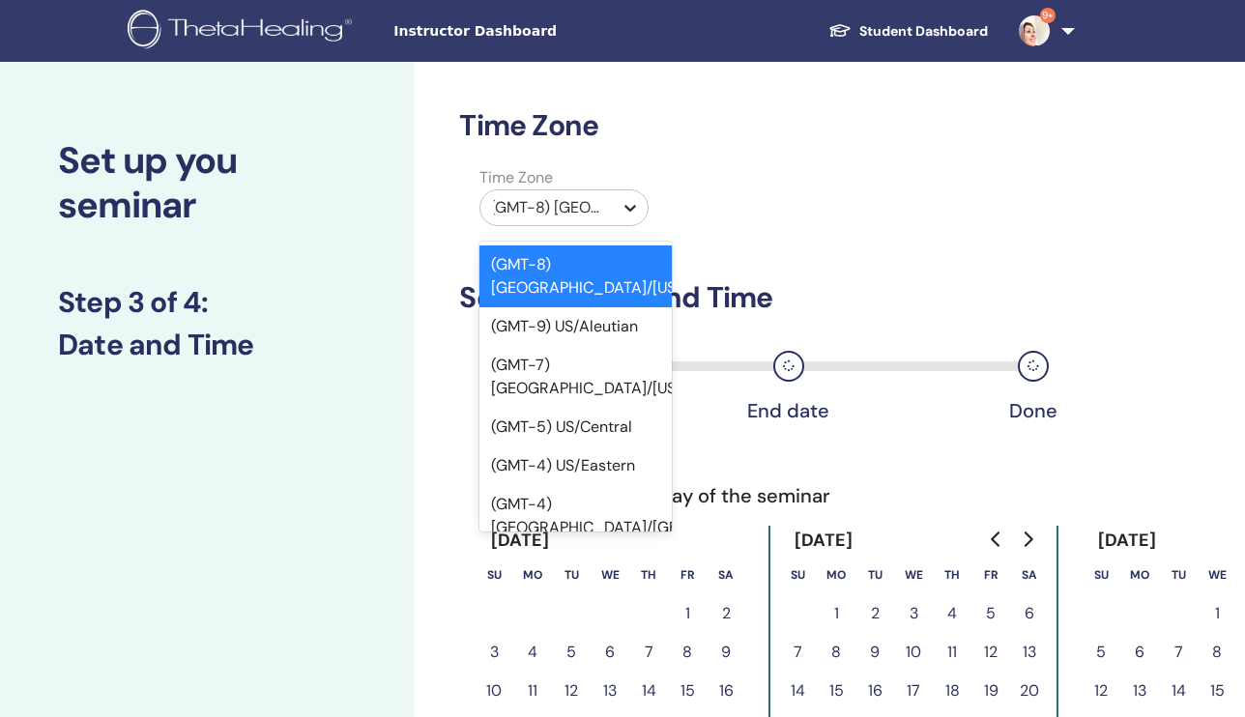
click at [613, 207] on div at bounding box center [630, 207] width 35 height 35
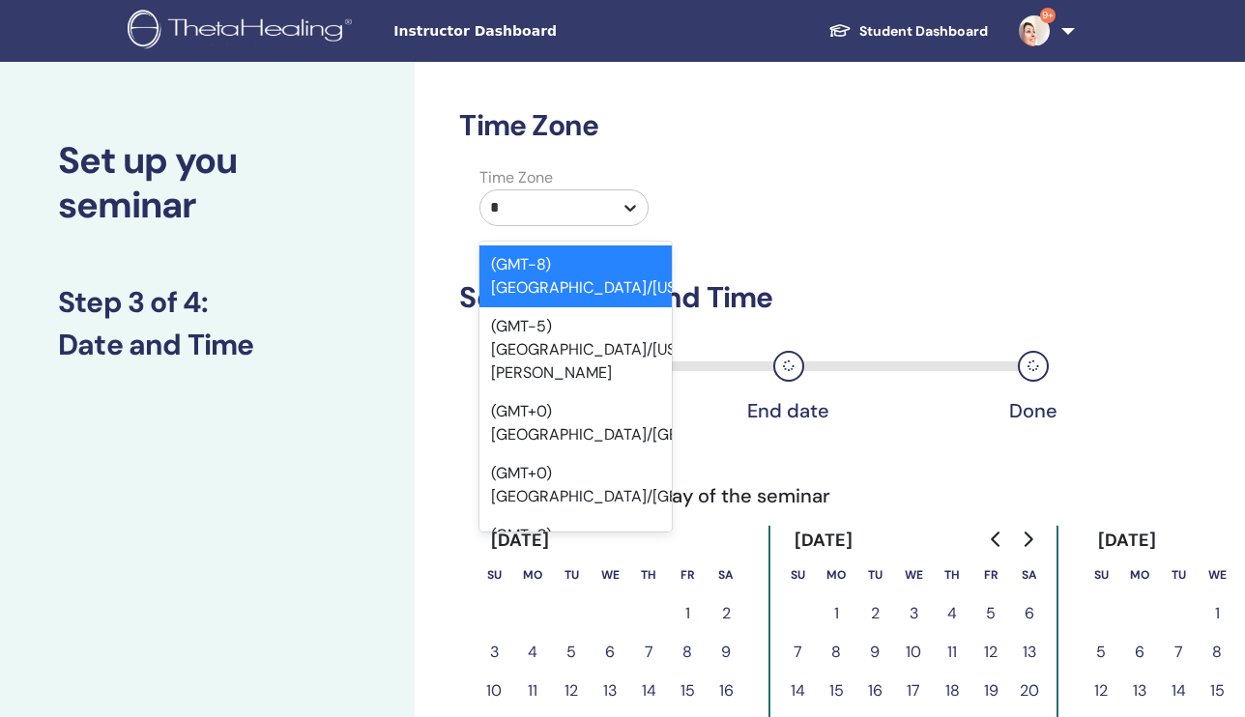
type input "**"
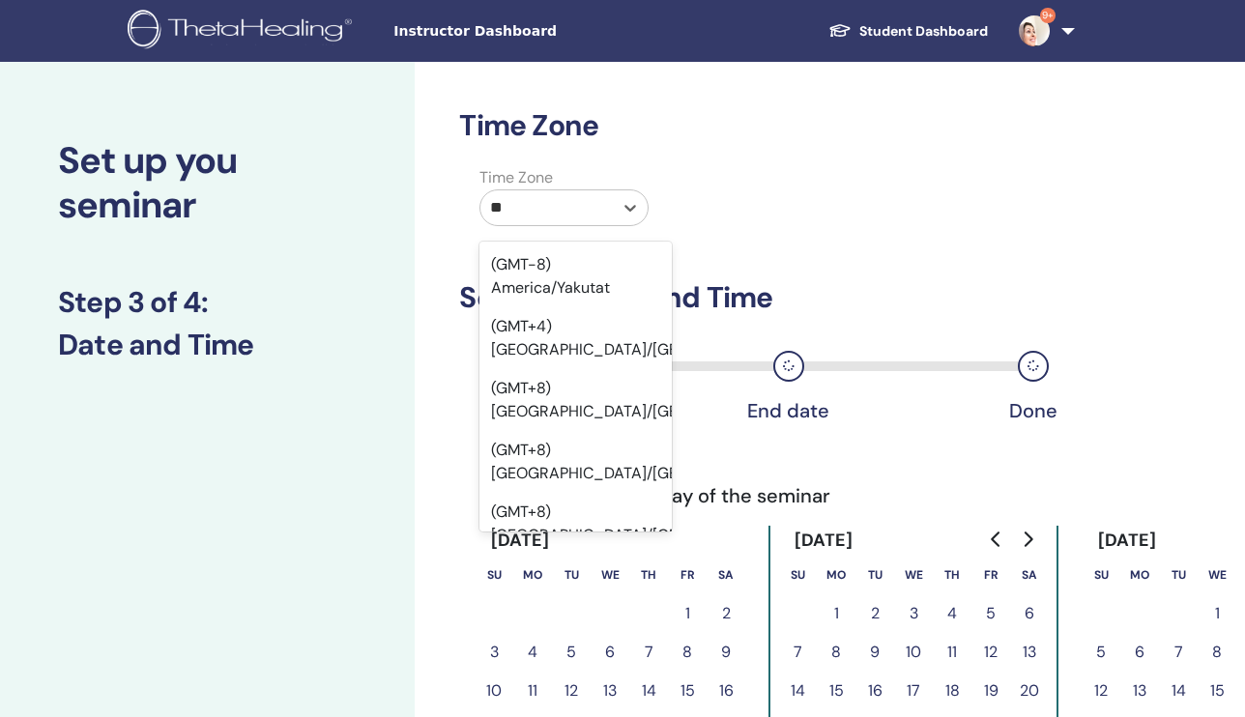
click at [560, 555] on div "(GMT+3) [GEOGRAPHIC_DATA]/[GEOGRAPHIC_DATA]" at bounding box center [574, 586] width 191 height 62
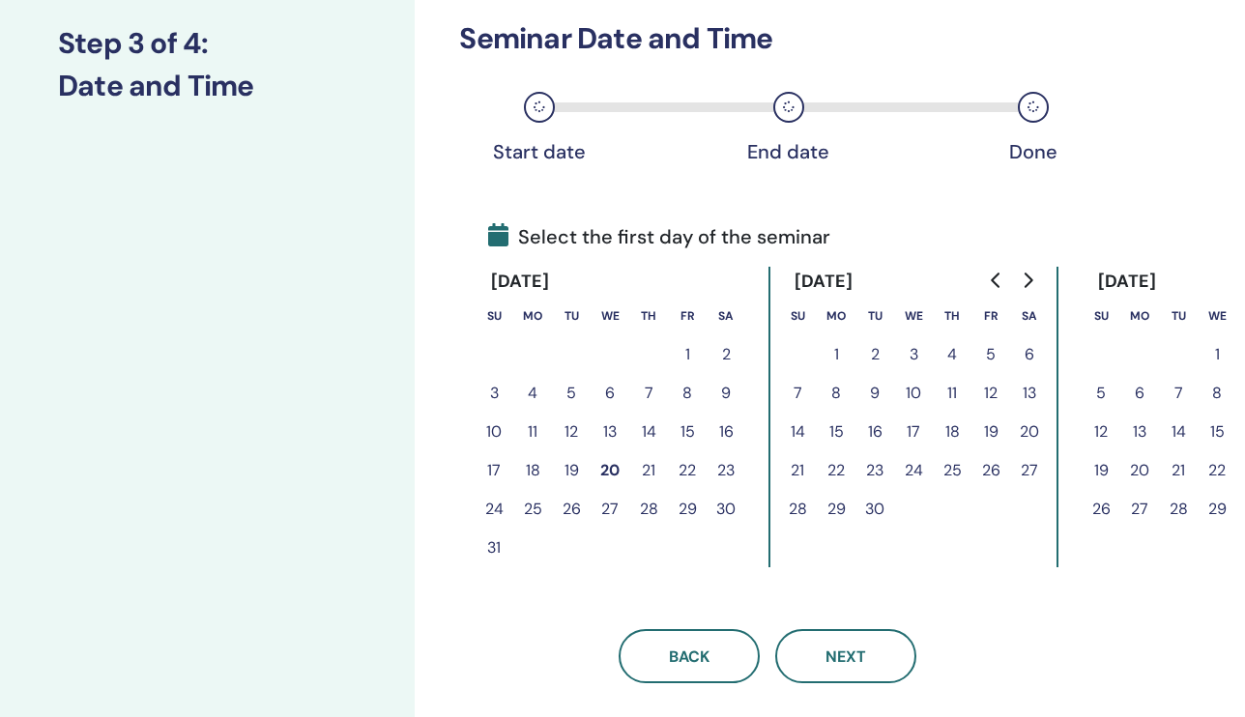
scroll to position [261, 0]
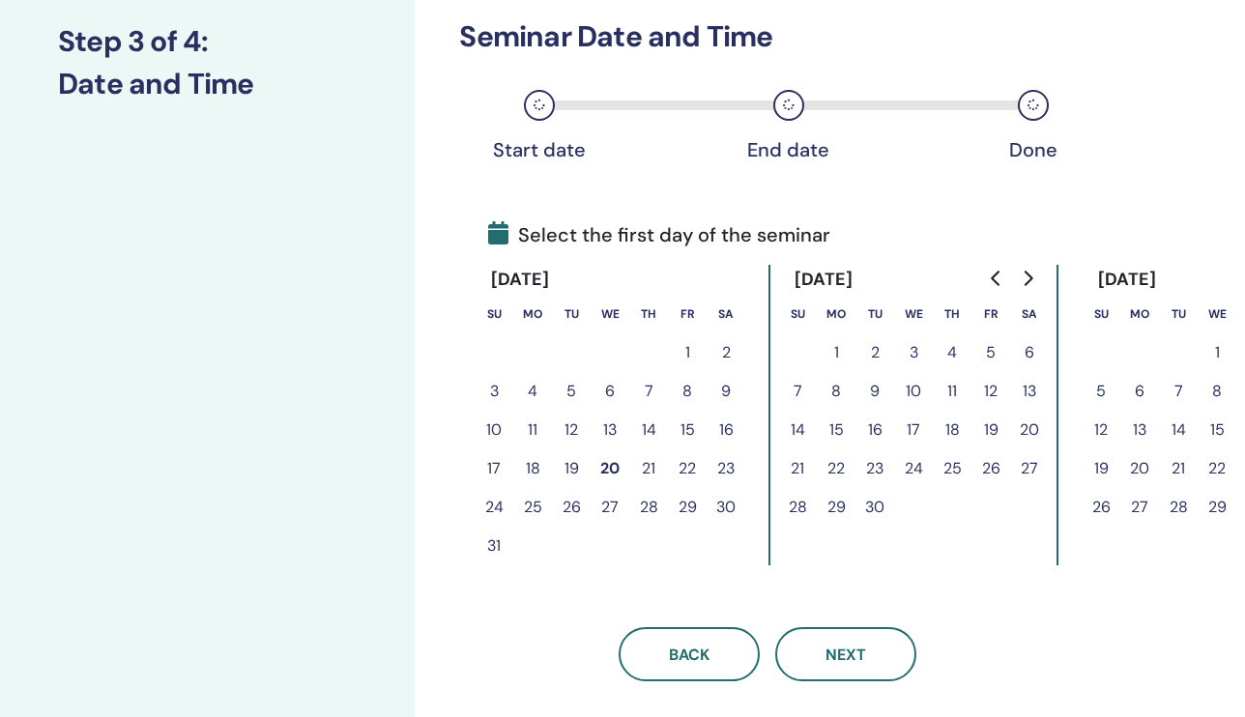
click at [992, 276] on icon "Go to previous month" at bounding box center [995, 278] width 9 height 15
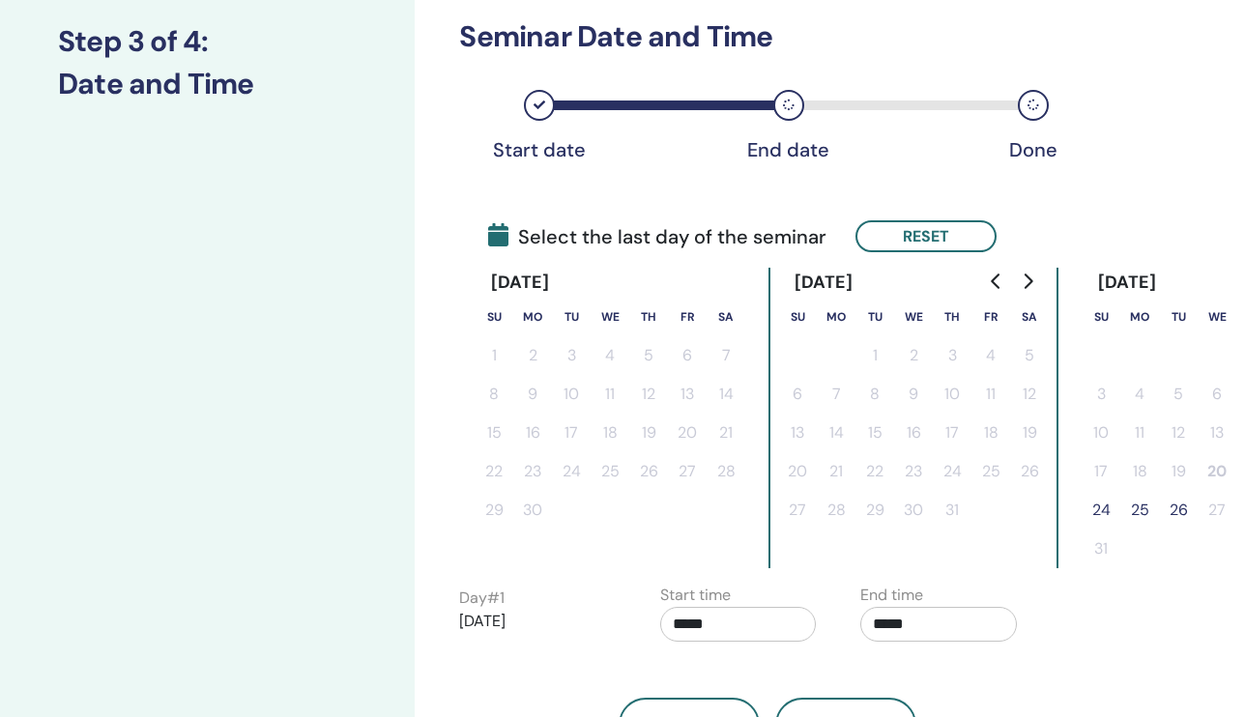
click at [1082, 509] on button "24" at bounding box center [1101, 510] width 39 height 39
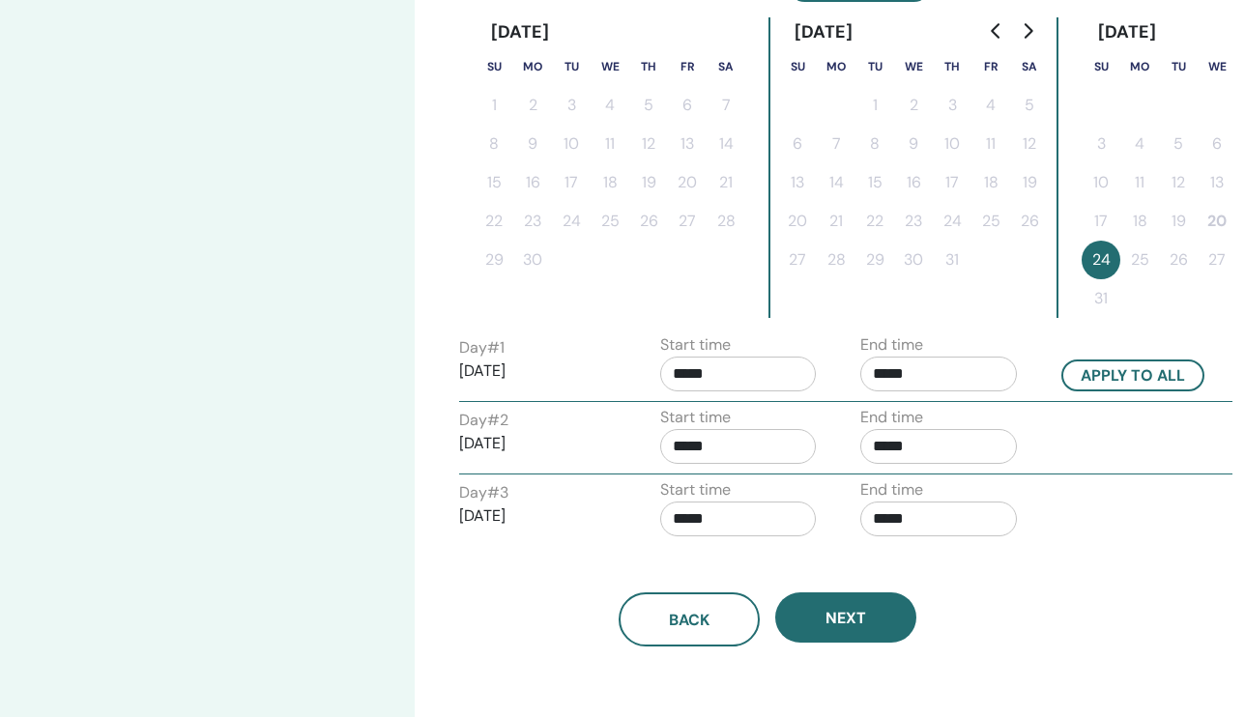
scroll to position [515, 0]
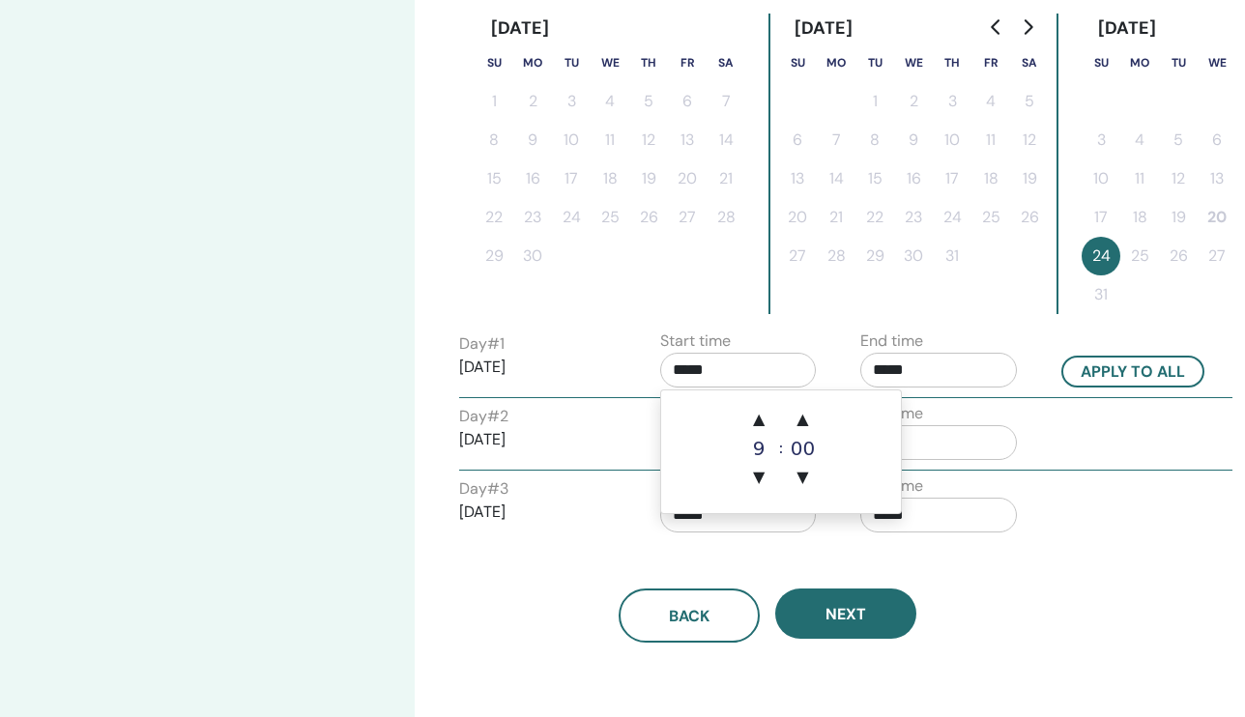
click at [715, 371] on input "*****" at bounding box center [738, 370] width 157 height 35
click at [765, 419] on span "▲" at bounding box center [758, 419] width 39 height 39
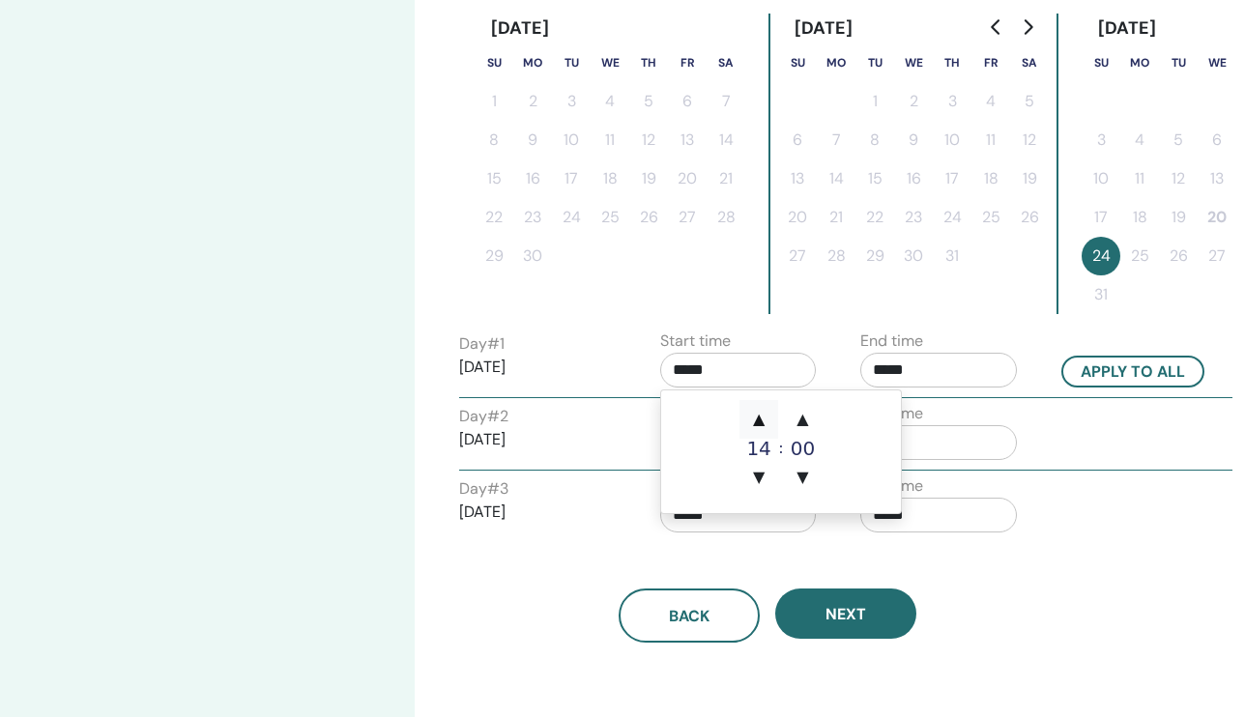
click at [765, 419] on span "▲" at bounding box center [758, 419] width 39 height 39
type input "*****"
click at [765, 419] on span "▲" at bounding box center [758, 419] width 39 height 39
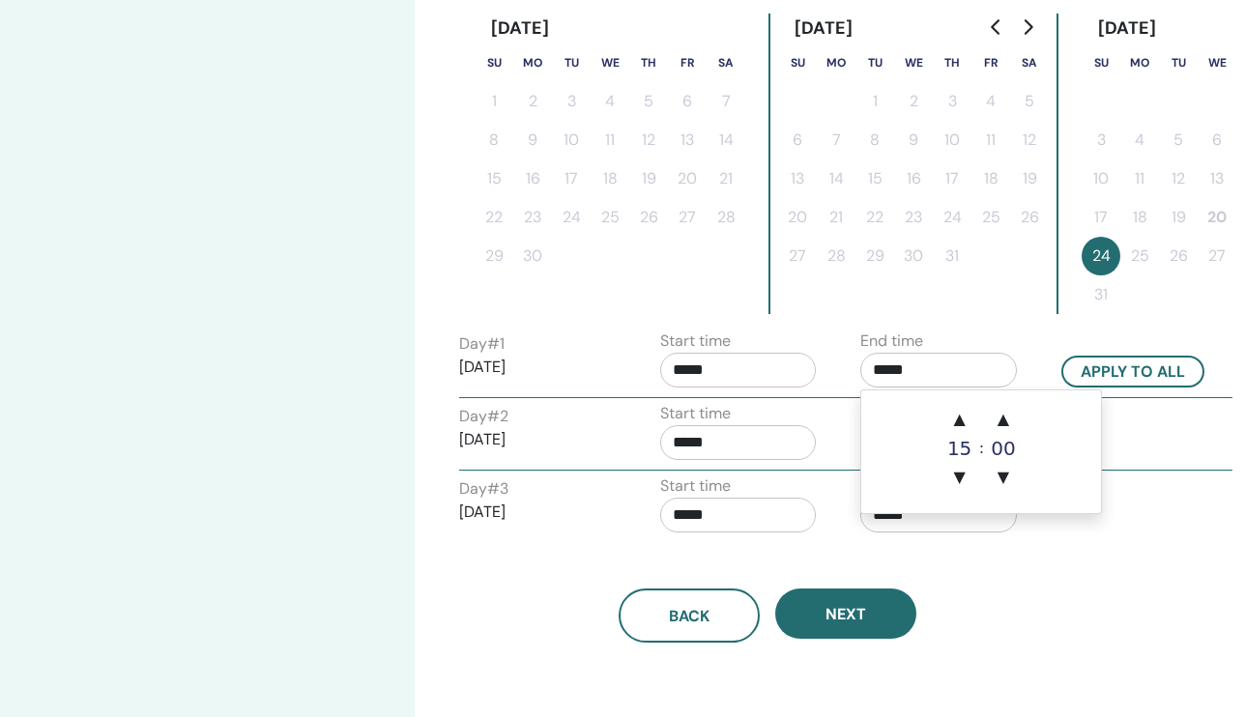
click at [941, 378] on input "*****" at bounding box center [938, 370] width 157 height 35
click at [958, 410] on span "▲" at bounding box center [959, 419] width 39 height 39
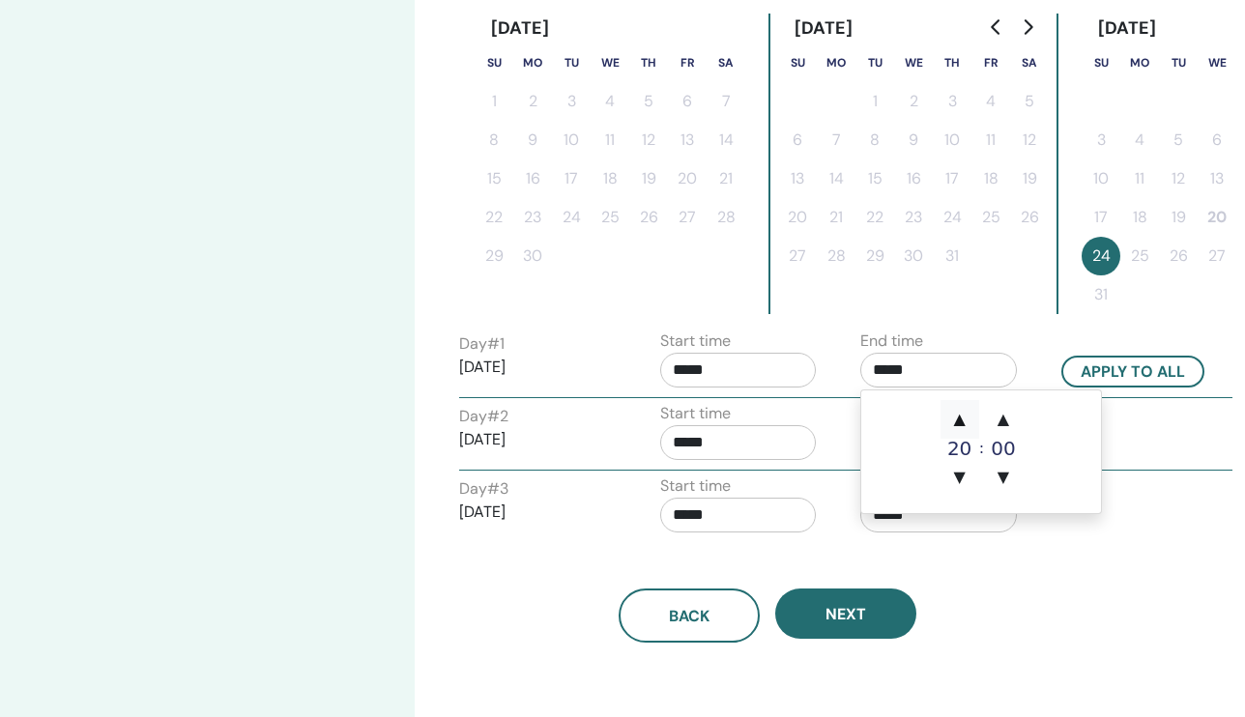
click at [958, 410] on span "▲" at bounding box center [959, 419] width 39 height 39
type input "*****"
click at [1108, 365] on button "Apply to all" at bounding box center [1132, 372] width 143 height 32
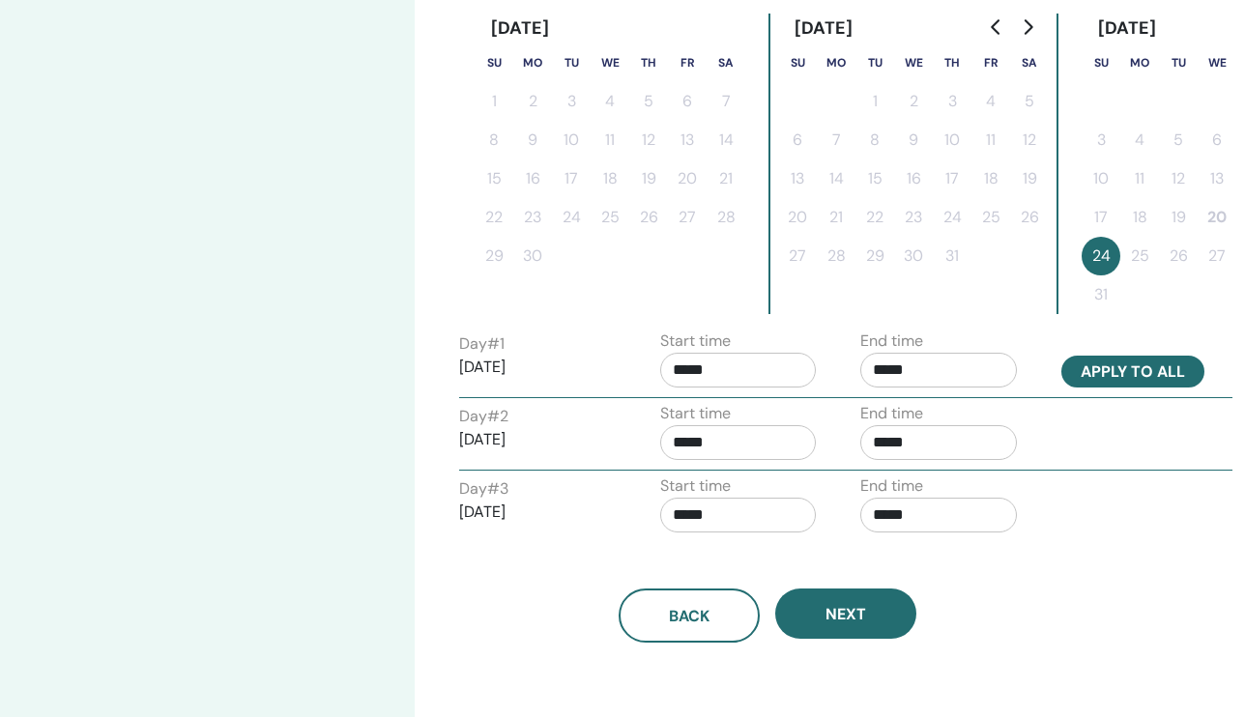
type input "*****"
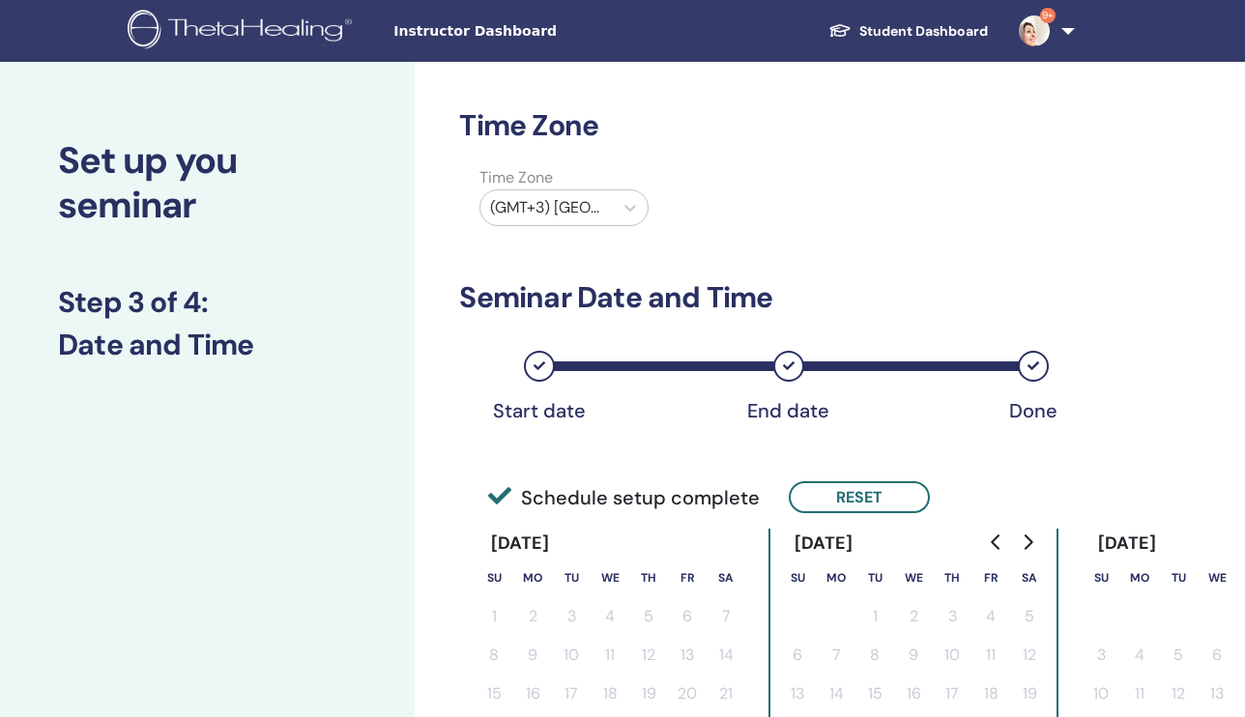
scroll to position [0, 0]
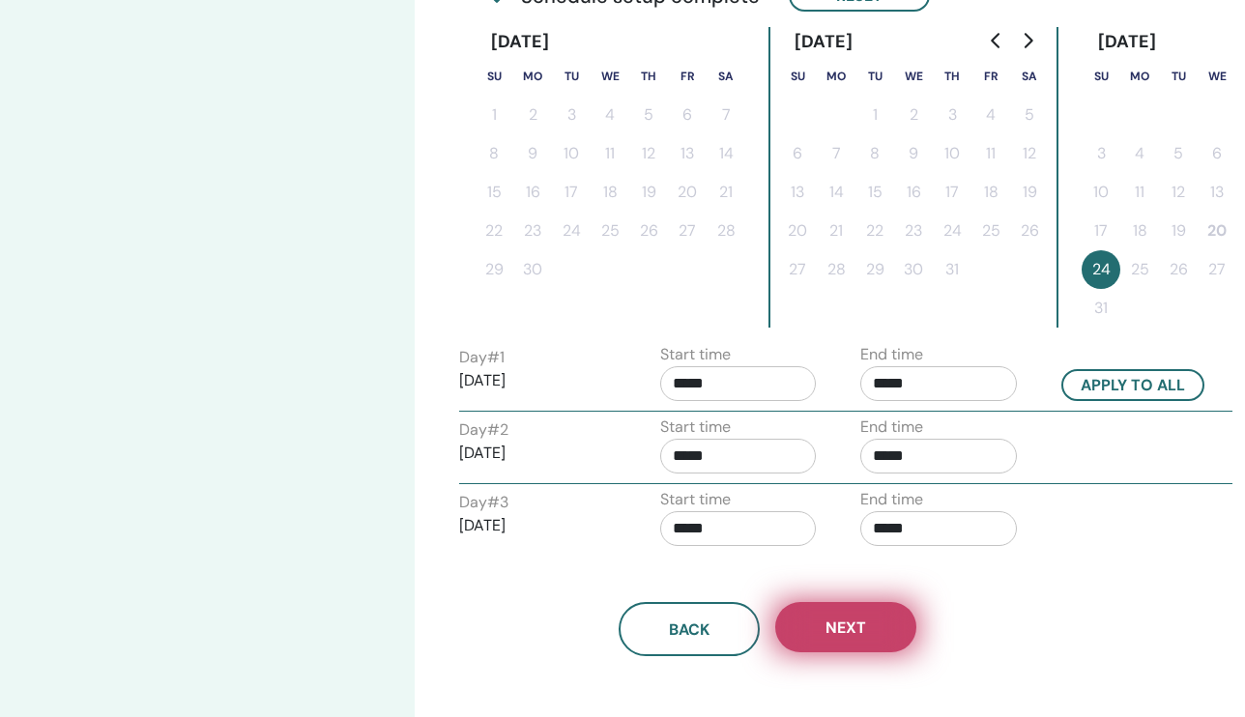
click at [851, 622] on span "Next" at bounding box center [845, 628] width 41 height 20
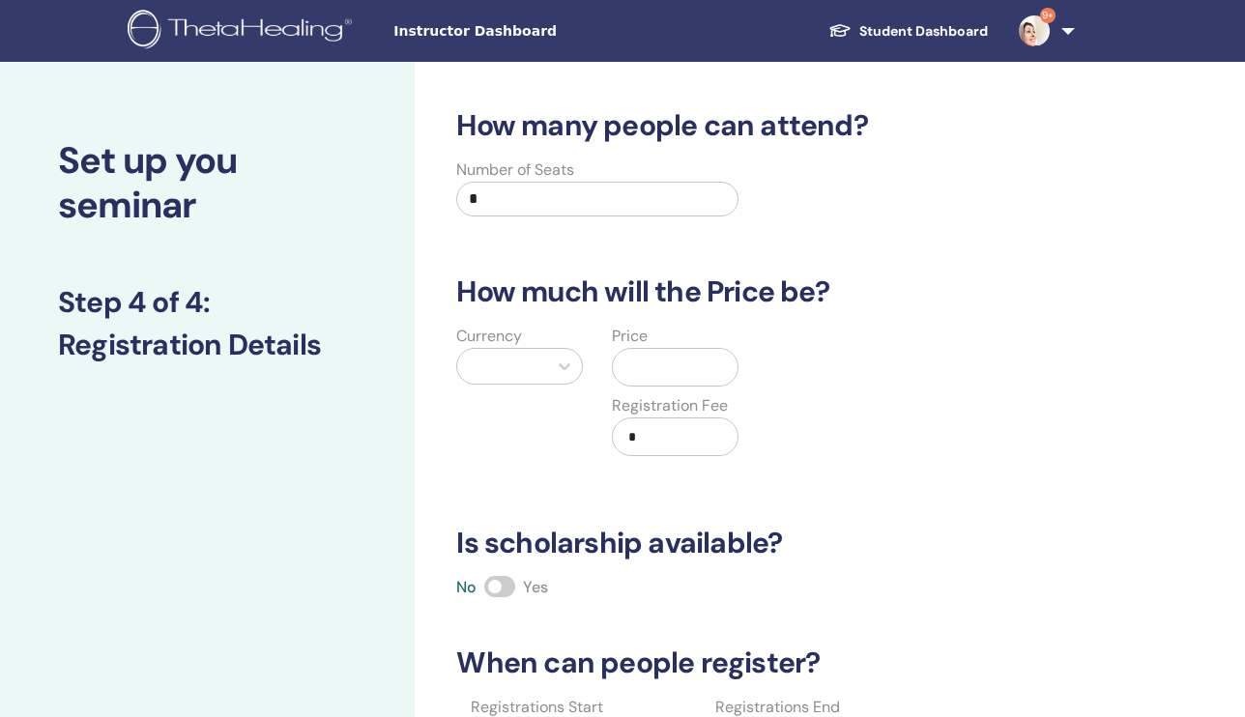
drag, startPoint x: 494, startPoint y: 199, endPoint x: 455, endPoint y: 199, distance: 38.7
type input "**"
click at [519, 365] on div at bounding box center [502, 366] width 71 height 27
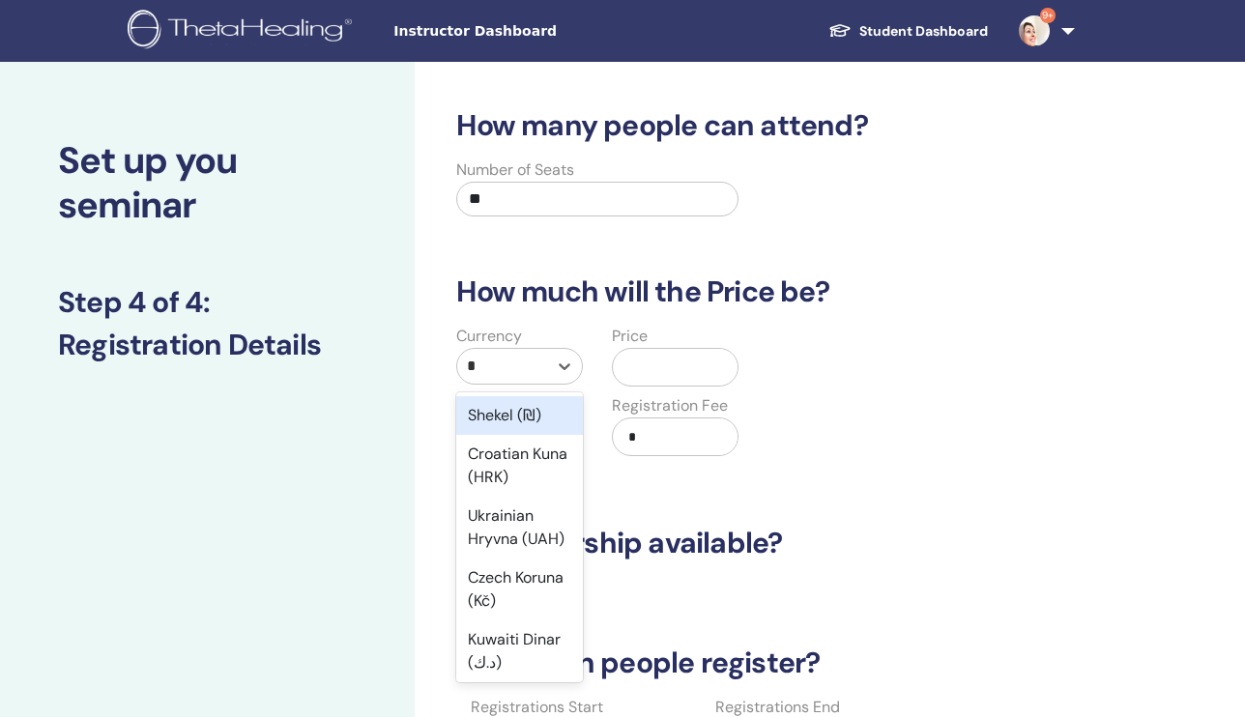
type input "**"
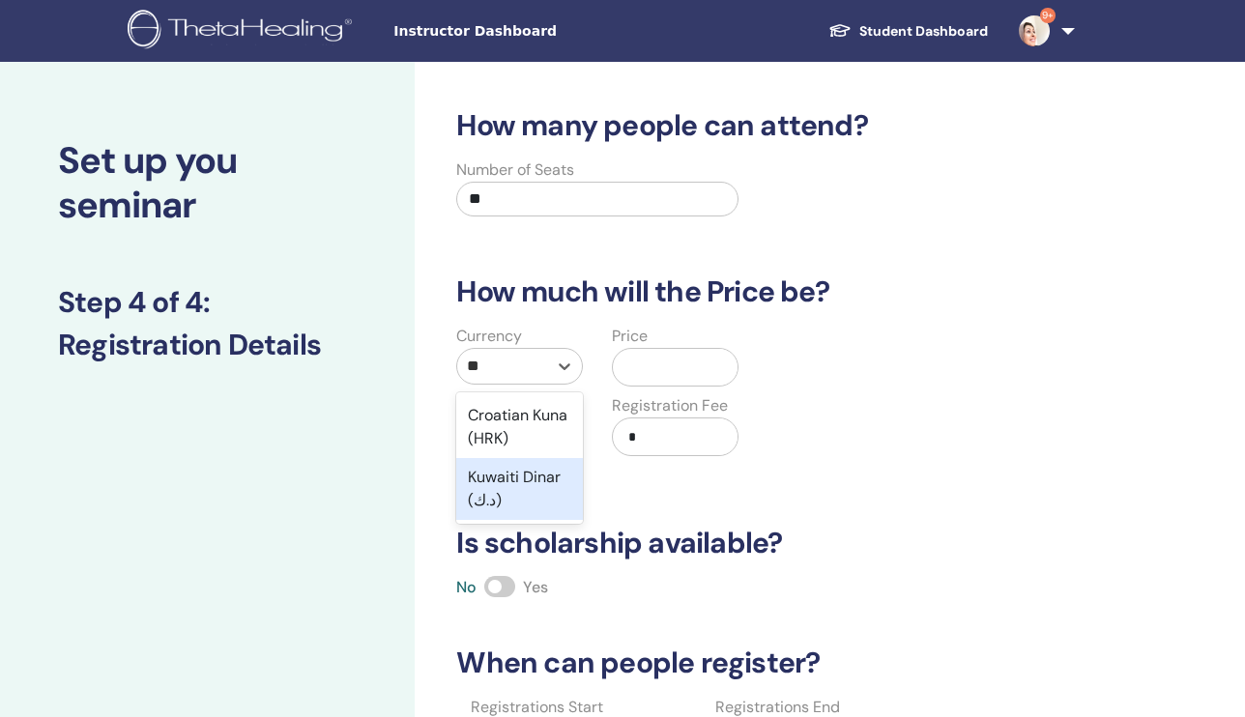
click at [536, 482] on div "Kuwaiti Dinar (د.ك)" at bounding box center [519, 489] width 127 height 62
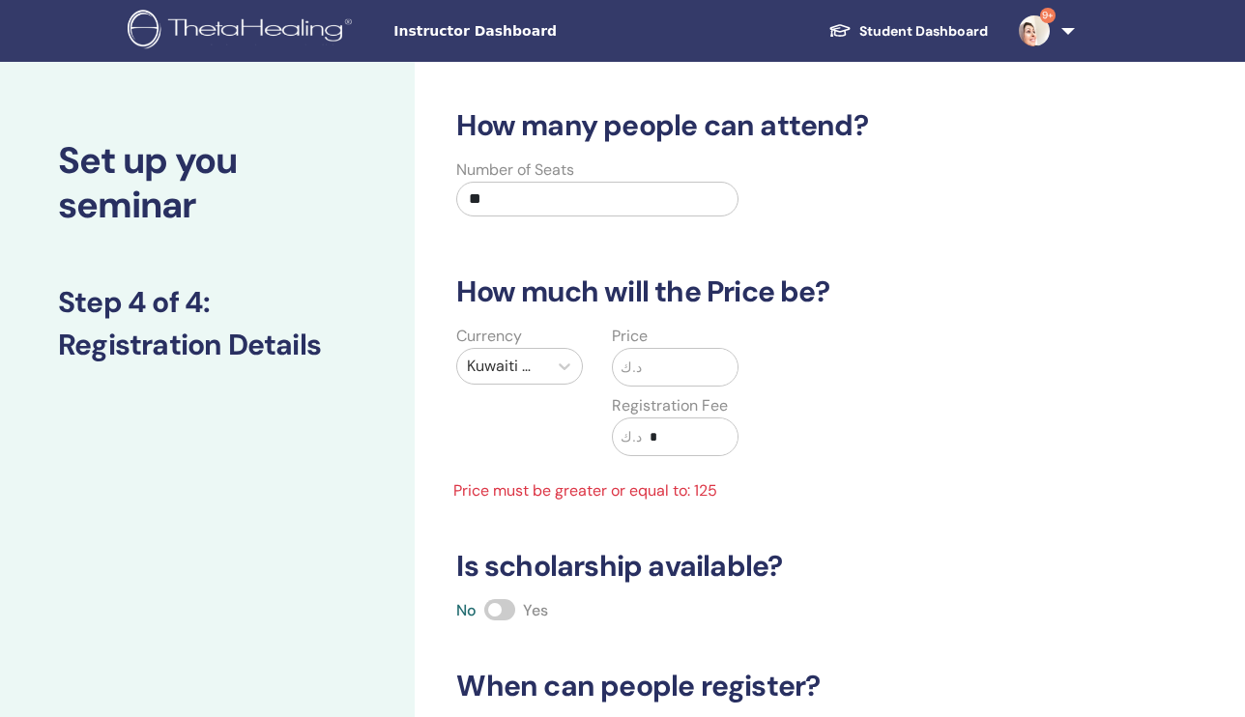
click at [642, 367] on input "text" at bounding box center [690, 367] width 96 height 37
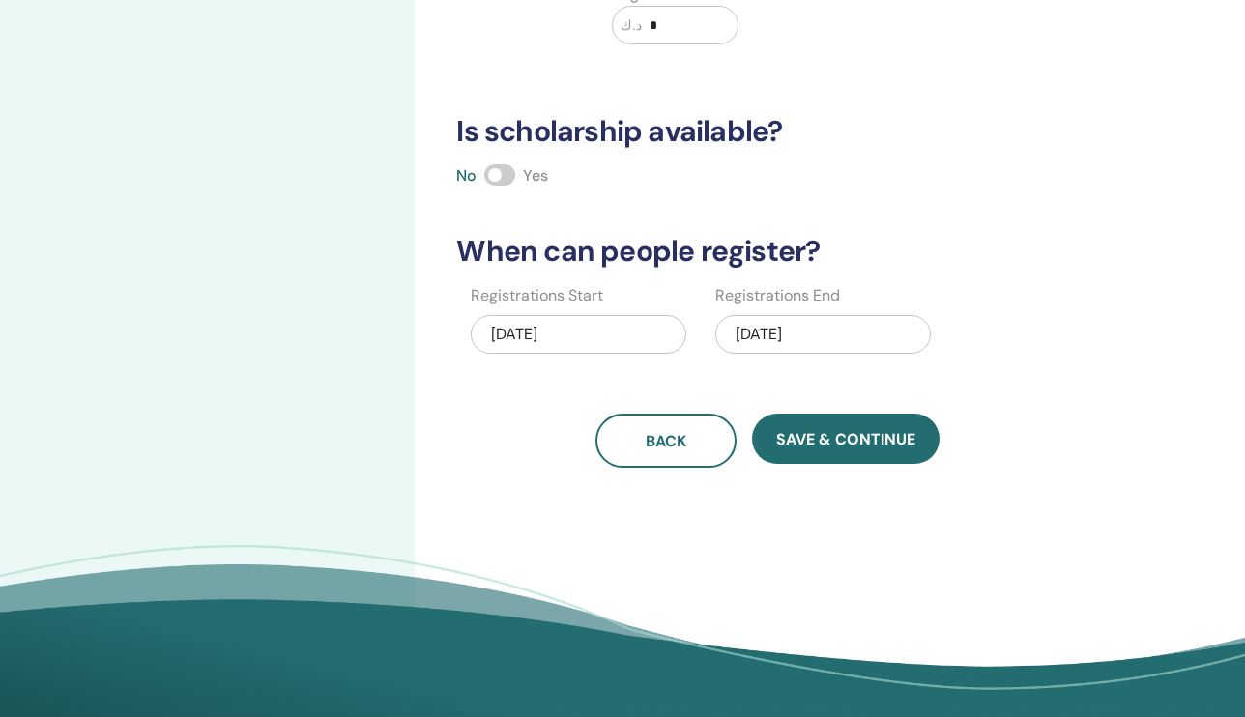
scroll to position [428, 0]
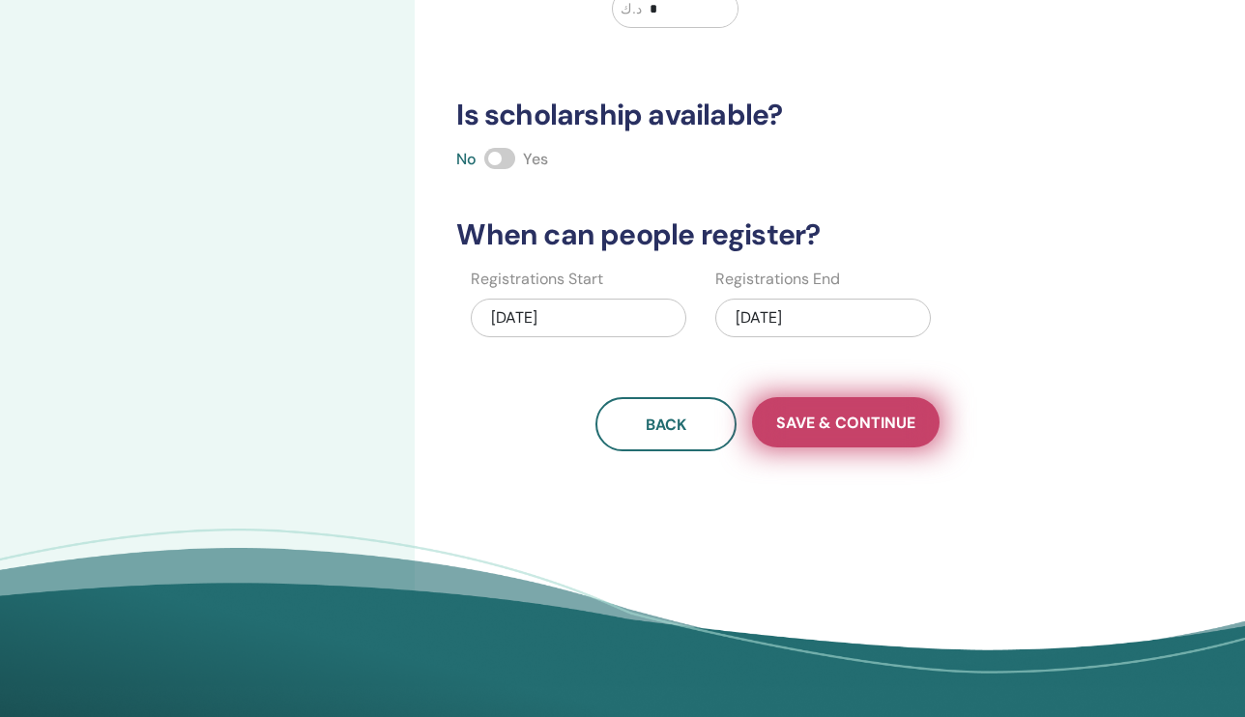
type input "***"
click at [839, 424] on span "Save & Continue" at bounding box center [845, 423] width 139 height 20
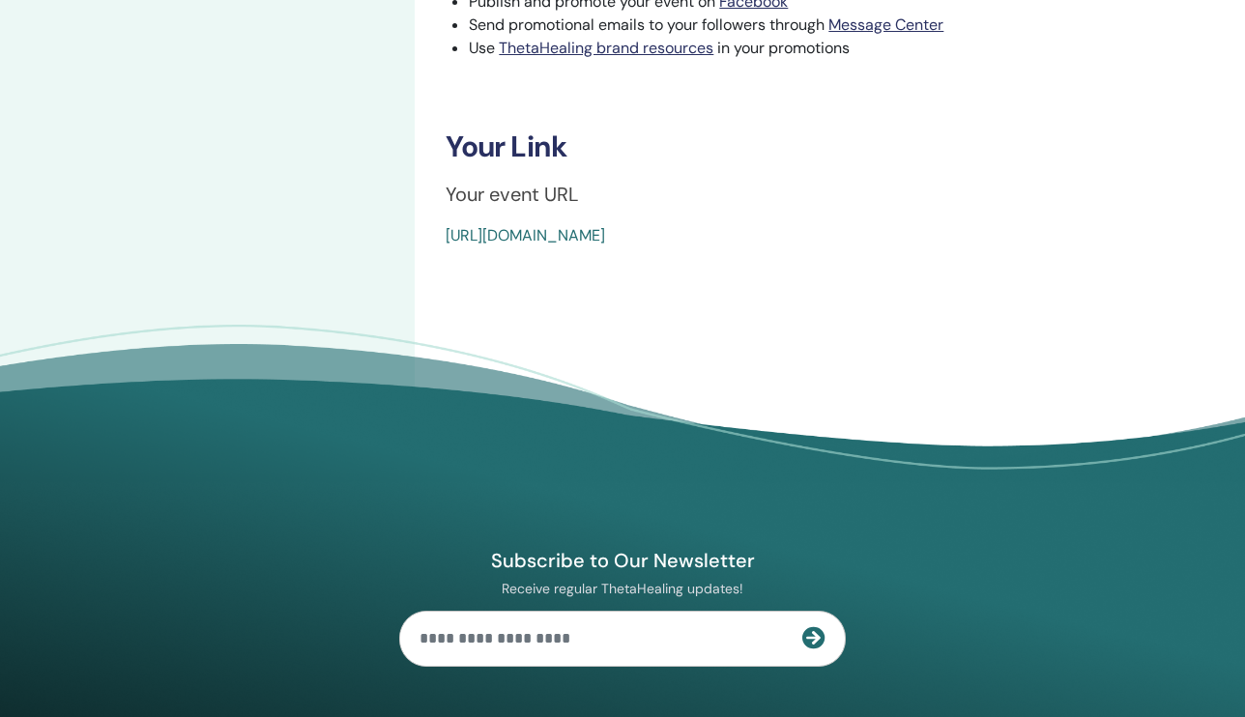
scroll to position [746, 0]
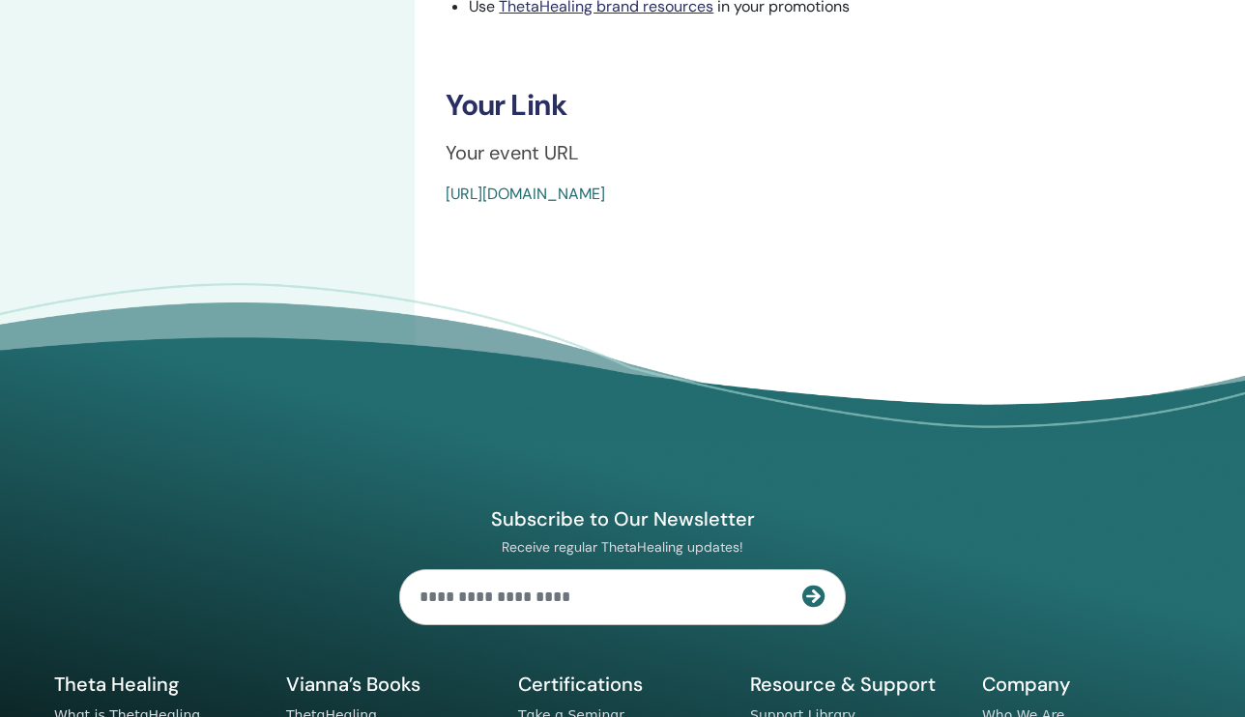
drag, startPoint x: 906, startPoint y: 198, endPoint x: 446, endPoint y: 193, distance: 460.1
click at [446, 193] on div "https://www.thetahealing.com/seminar-375254-details.html" at bounding box center [766, 194] width 640 height 23
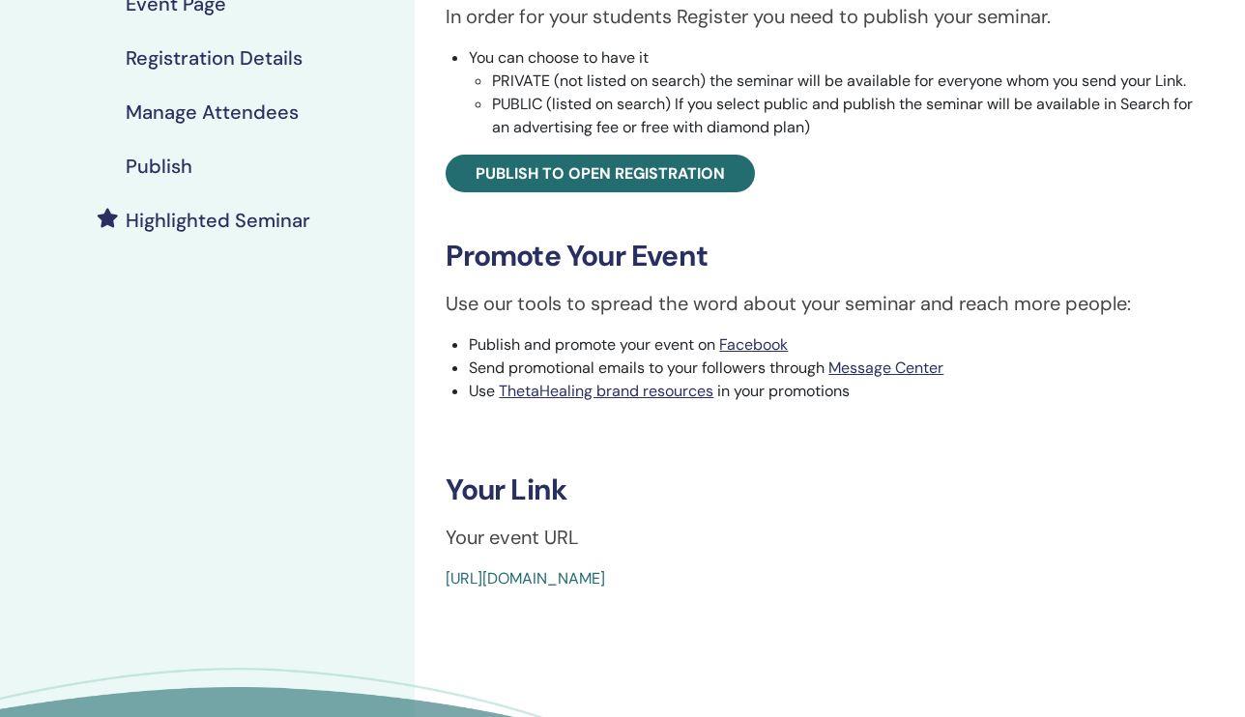
scroll to position [360, 0]
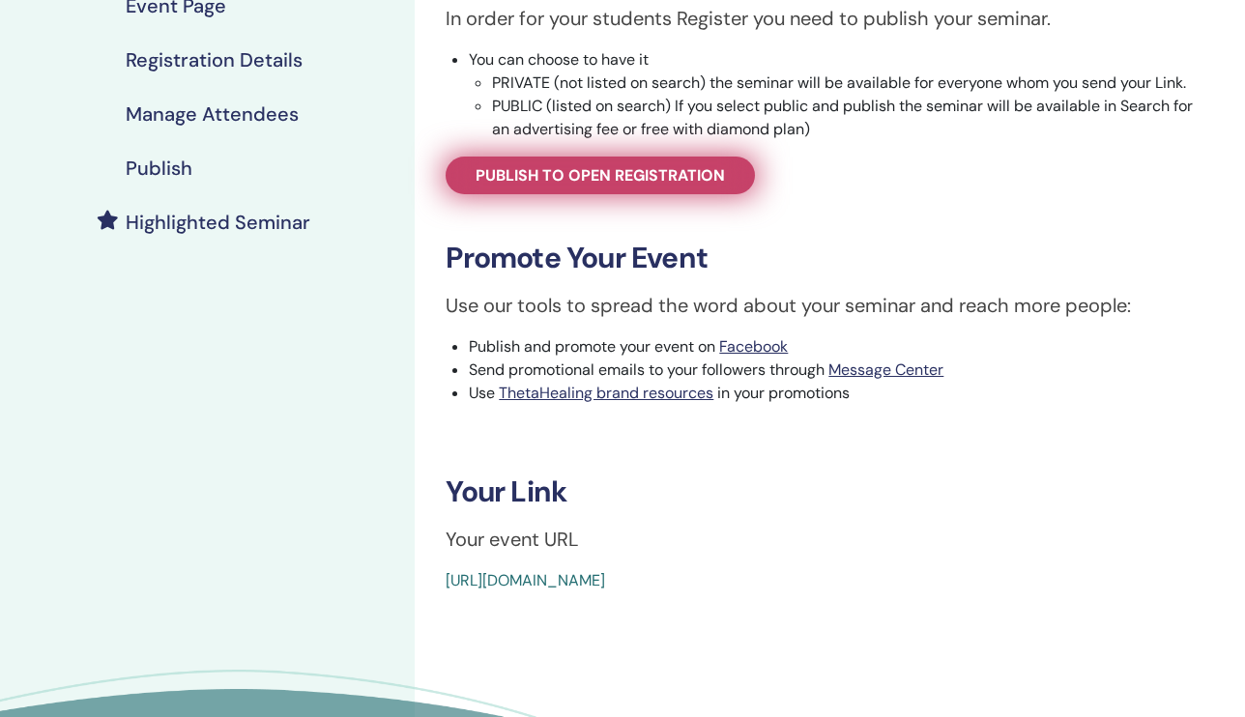
click at [687, 178] on span "Publish to open registration" at bounding box center [600, 175] width 249 height 20
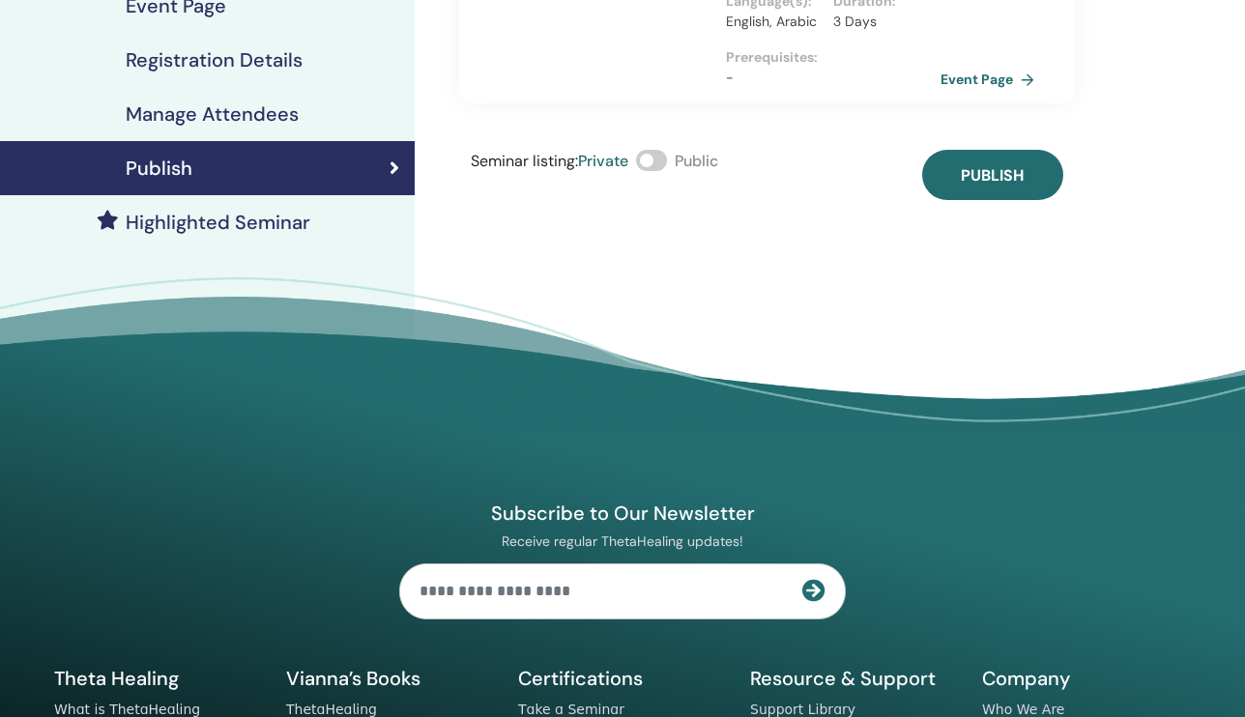
click at [661, 163] on span at bounding box center [651, 160] width 31 height 21
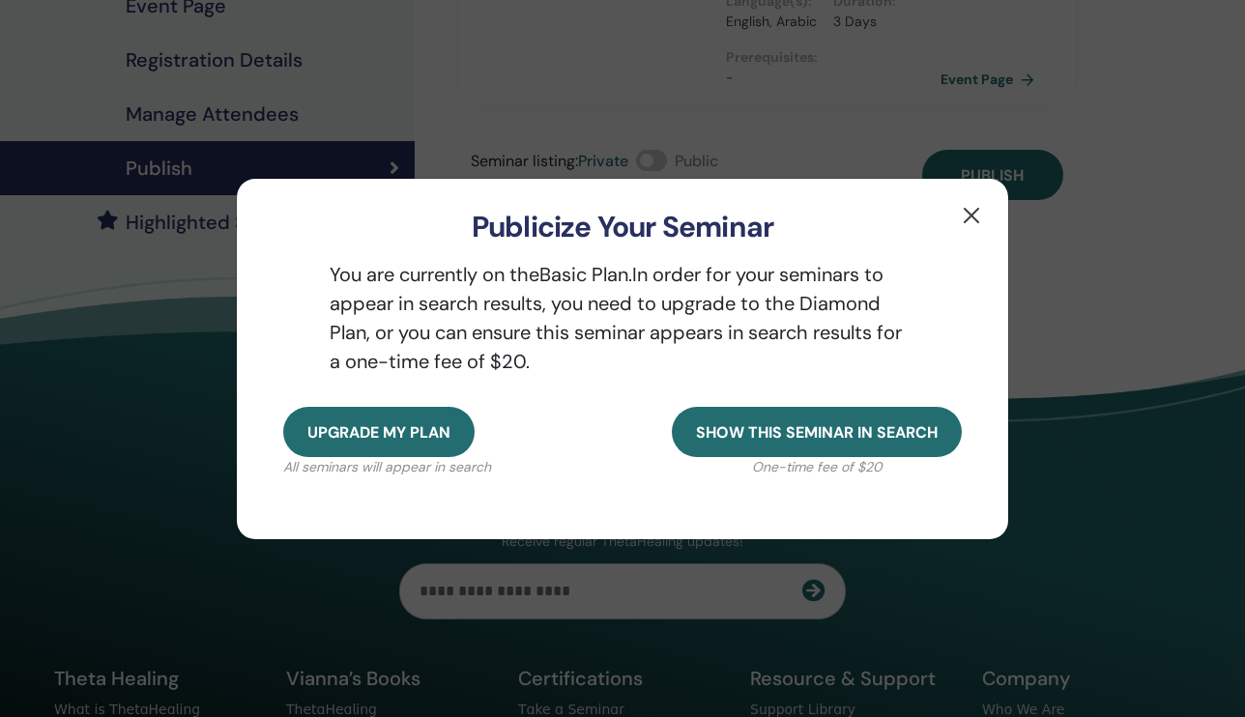
click at [977, 217] on button "button" at bounding box center [971, 215] width 31 height 31
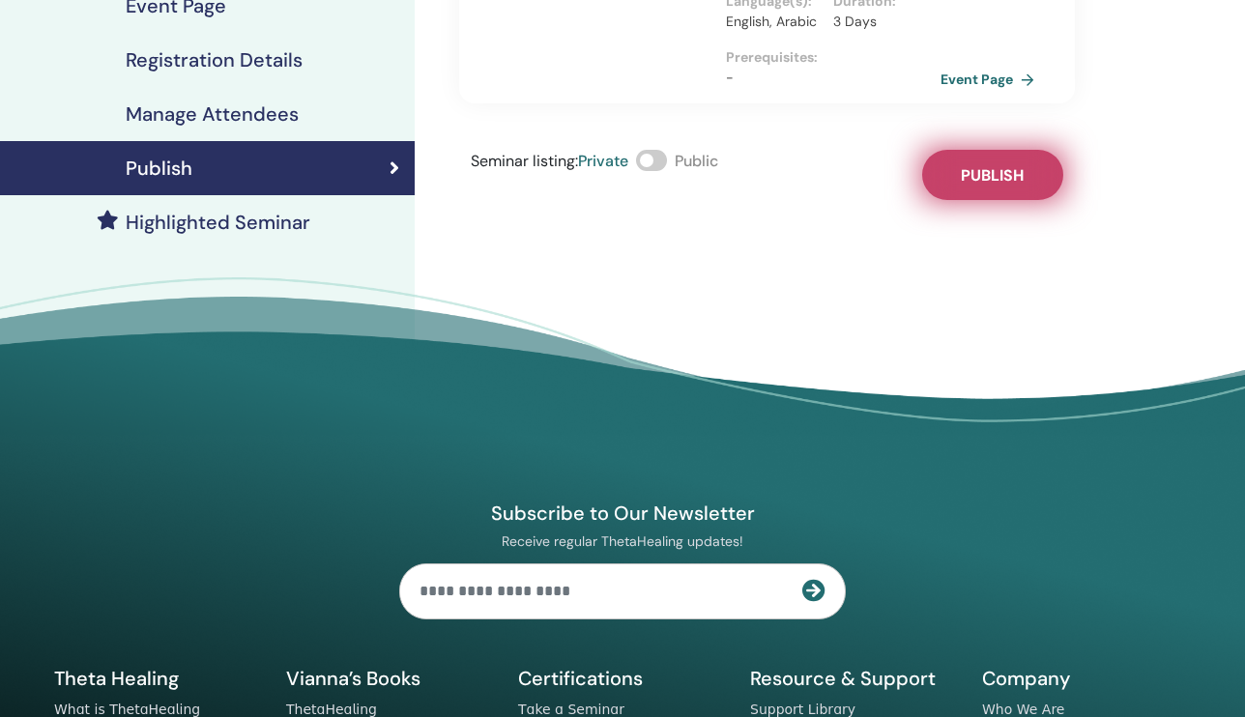
click at [981, 188] on button "Publish" at bounding box center [992, 175] width 141 height 50
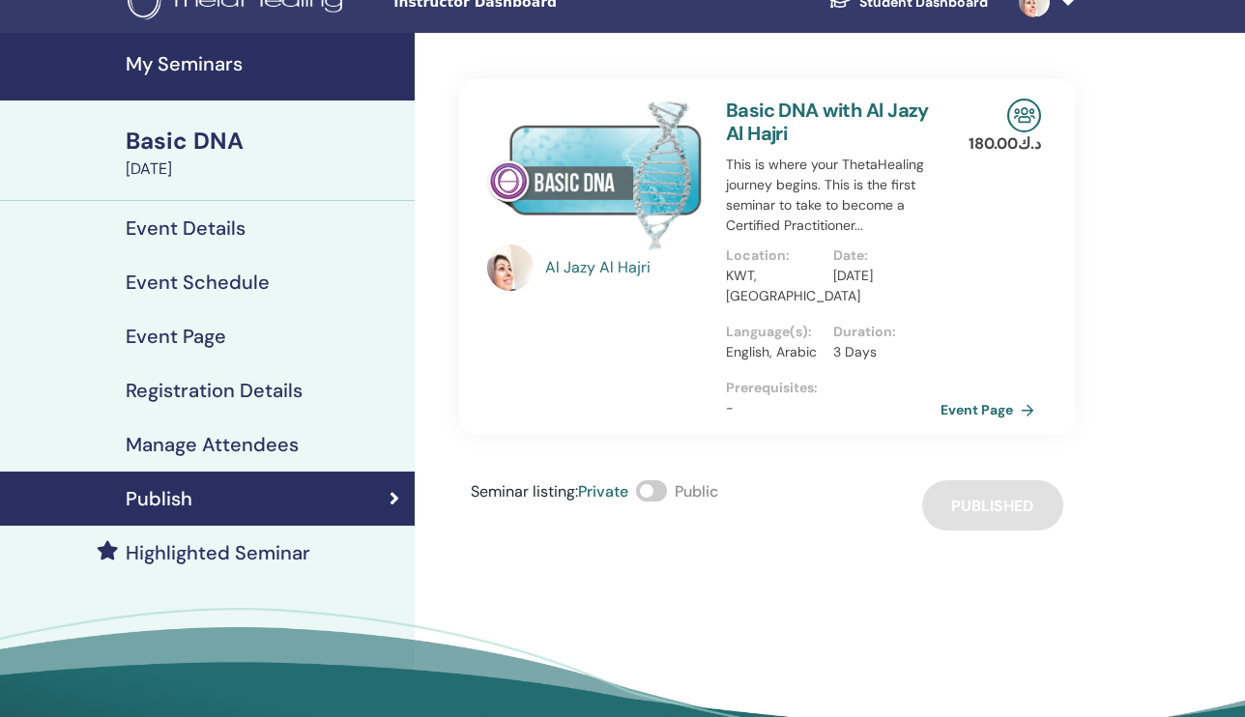
scroll to position [3, 0]
